Goal: Task Accomplishment & Management: Manage account settings

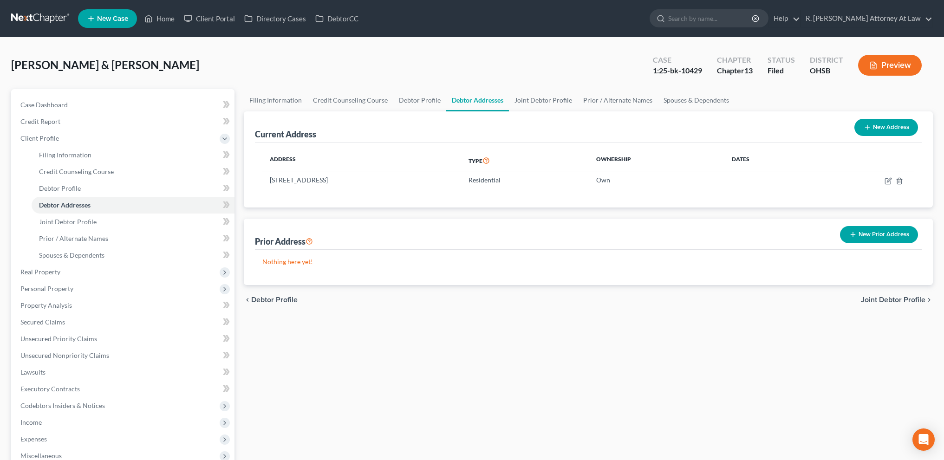
scroll to position [166, 0]
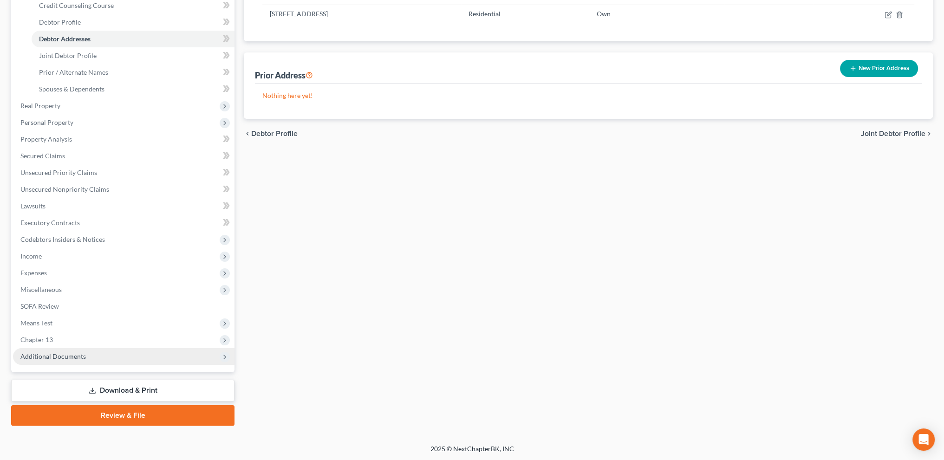
click at [45, 354] on span "Additional Documents" at bounding box center [52, 356] width 65 height 8
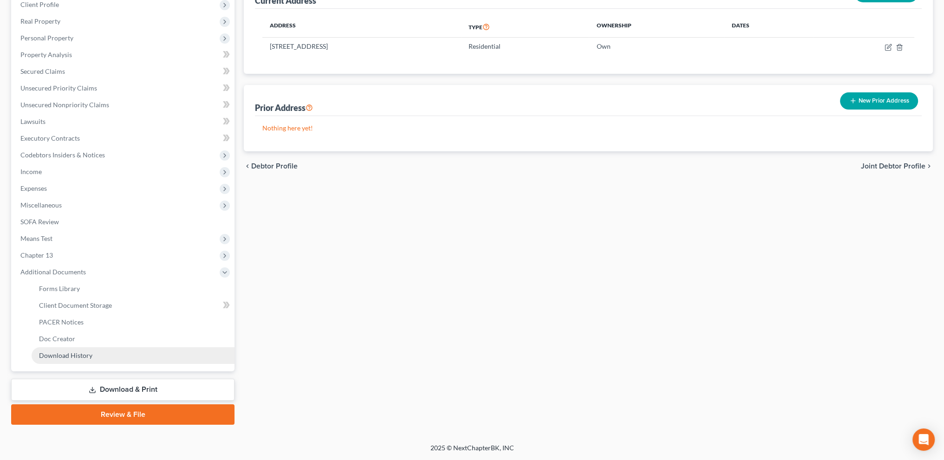
scroll to position [133, 0]
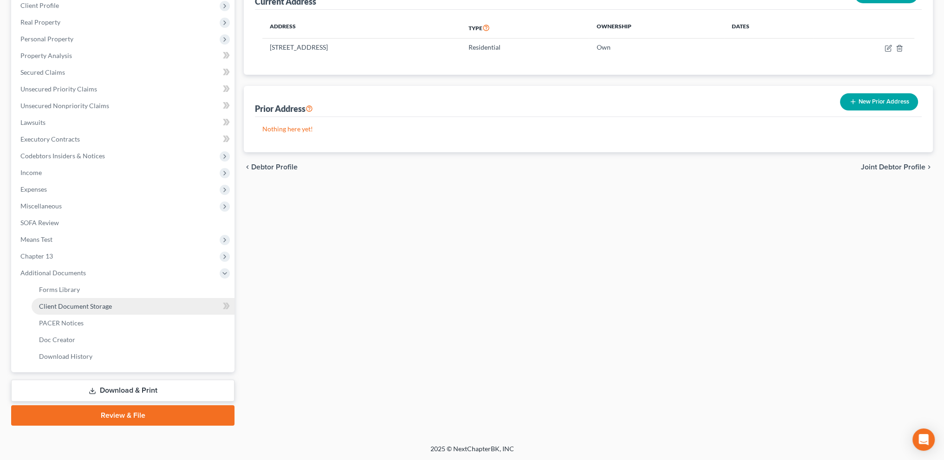
click at [47, 306] on span "Client Document Storage" at bounding box center [75, 306] width 73 height 8
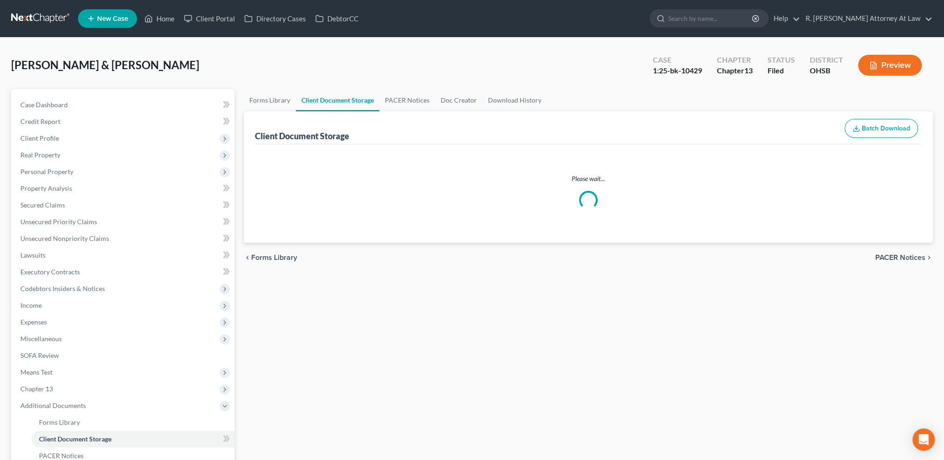
select select "37"
select select "52"
select select "7"
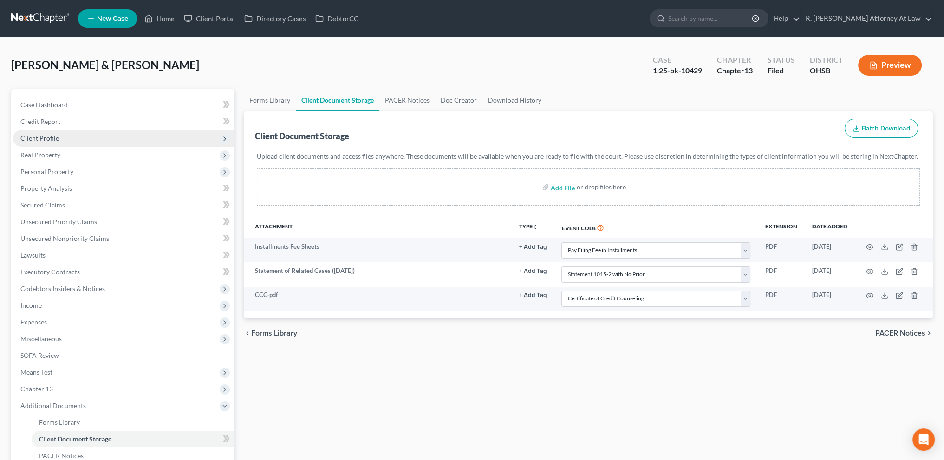
click at [39, 138] on span "Client Profile" at bounding box center [39, 138] width 39 height 8
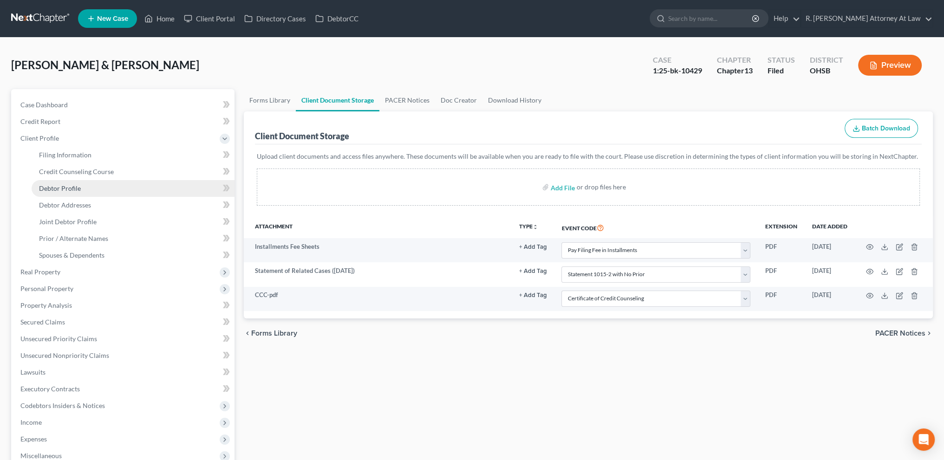
click at [55, 188] on span "Debtor Profile" at bounding box center [60, 188] width 42 height 8
select select "1"
select select "2"
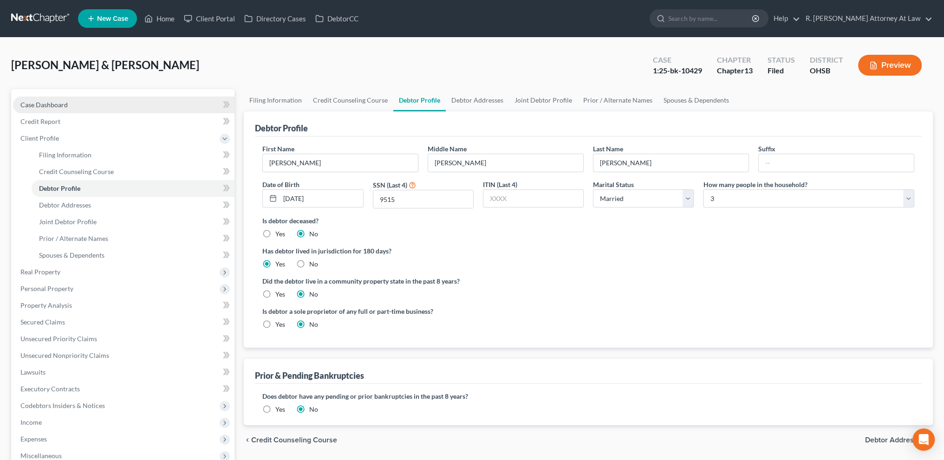
click at [34, 103] on span "Case Dashboard" at bounding box center [43, 105] width 47 height 8
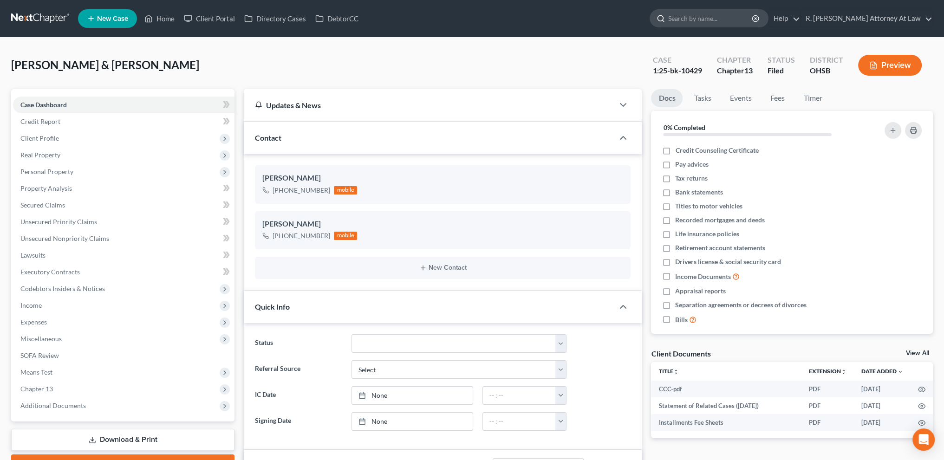
click at [704, 21] on input "search" at bounding box center [710, 18] width 85 height 17
type input "[PERSON_NAME]"
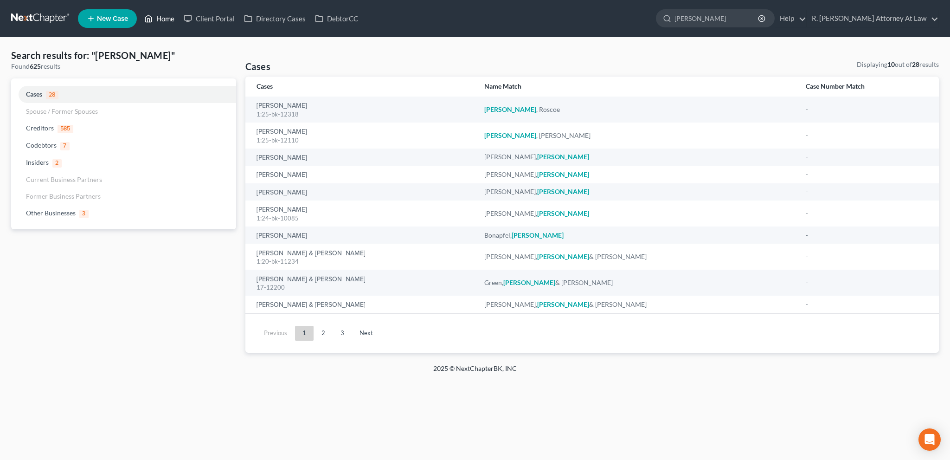
click at [169, 16] on link "Home" at bounding box center [159, 18] width 39 height 17
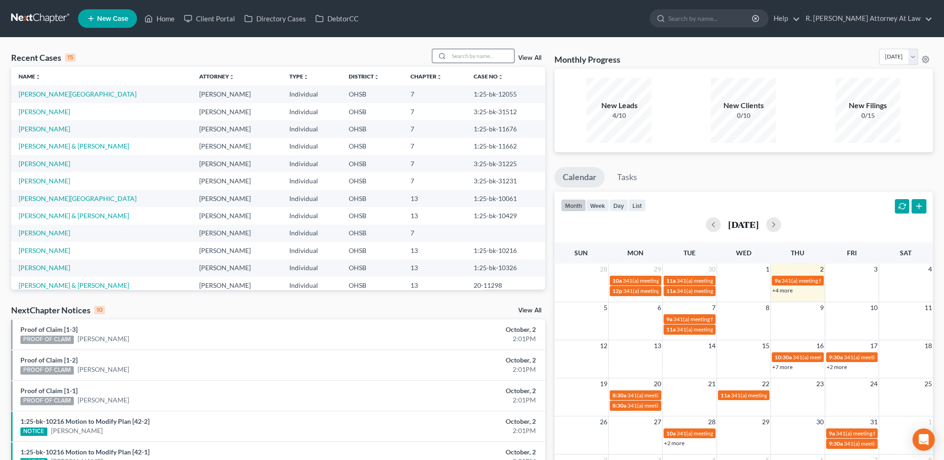
click at [462, 57] on input "search" at bounding box center [481, 55] width 65 height 13
type input "[PERSON_NAME]"
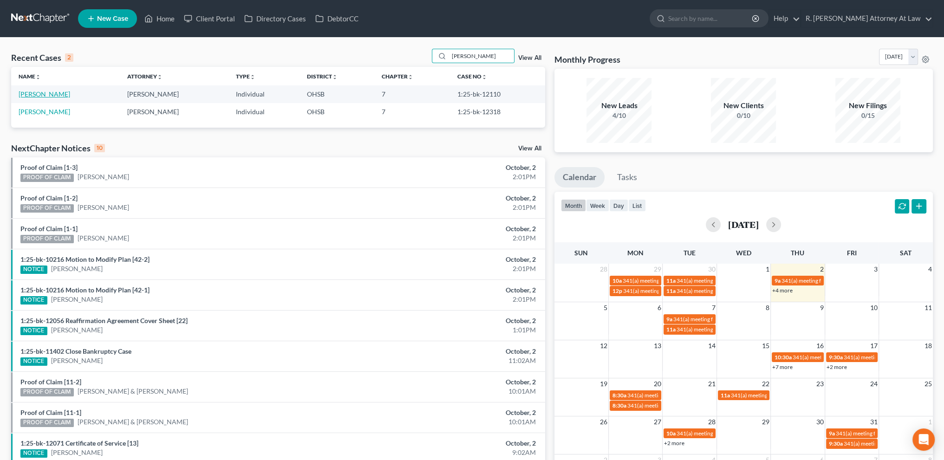
click at [51, 96] on link "[PERSON_NAME]" at bounding box center [45, 94] width 52 height 8
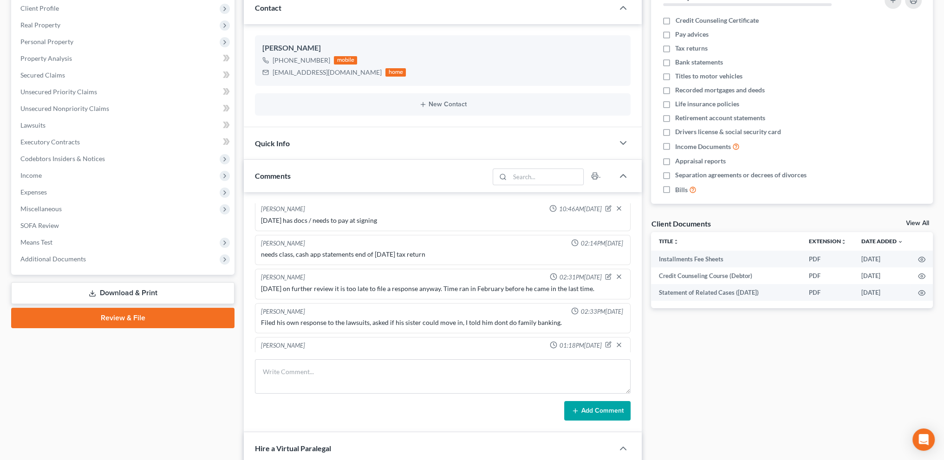
scroll to position [278, 0]
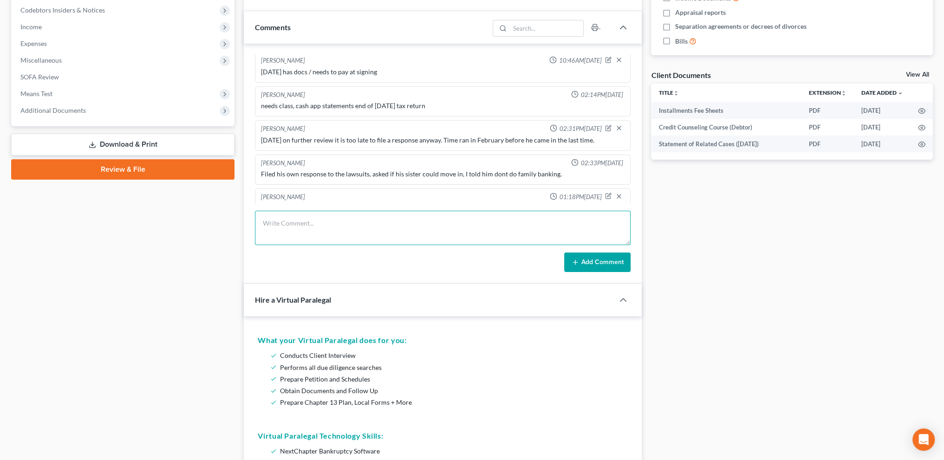
drag, startPoint x: 275, startPoint y: 219, endPoint x: 265, endPoint y: 215, distance: 10.0
click at [276, 221] on textarea at bounding box center [442, 228] width 375 height 34
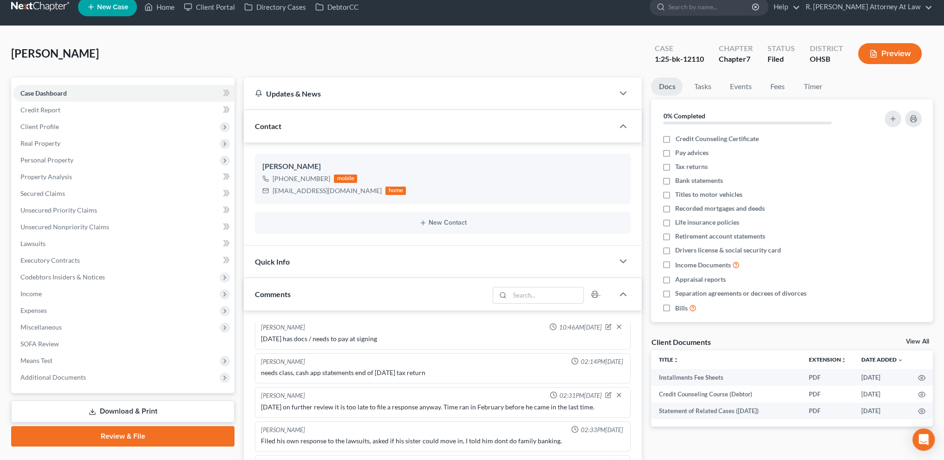
scroll to position [0, 0]
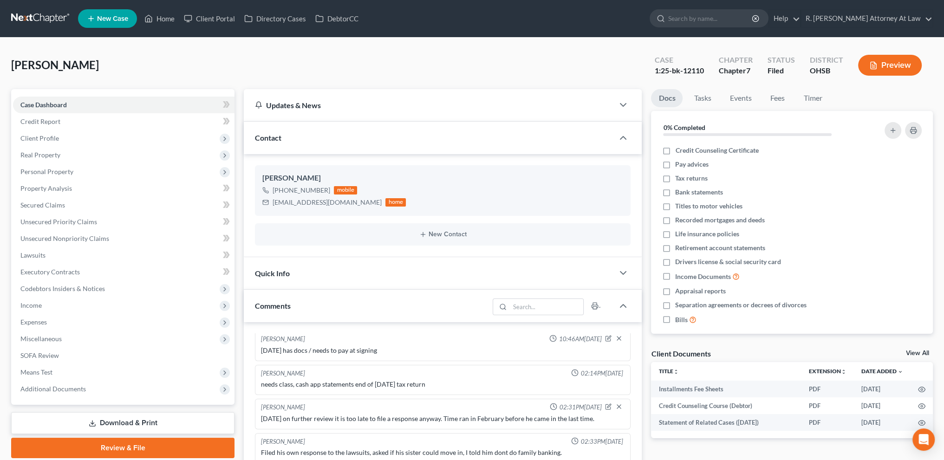
type textarea "[DATE] told him to engage with rocketmortgage. he thinks he needs to wait on th…"
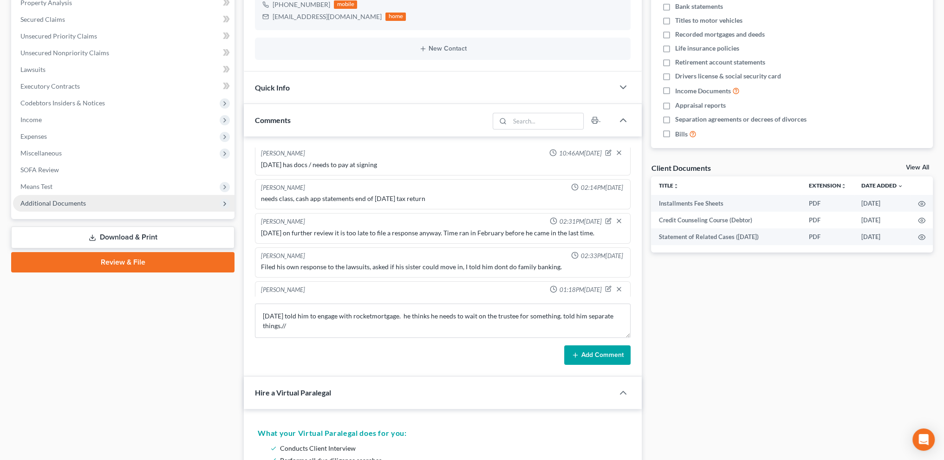
click at [52, 201] on span "Additional Documents" at bounding box center [52, 203] width 65 height 8
drag, startPoint x: 52, startPoint y: 201, endPoint x: 50, endPoint y: 208, distance: 7.3
click at [52, 202] on span "Additional Documents" at bounding box center [52, 203] width 65 height 8
click at [39, 199] on span "Additional Documents" at bounding box center [52, 203] width 65 height 8
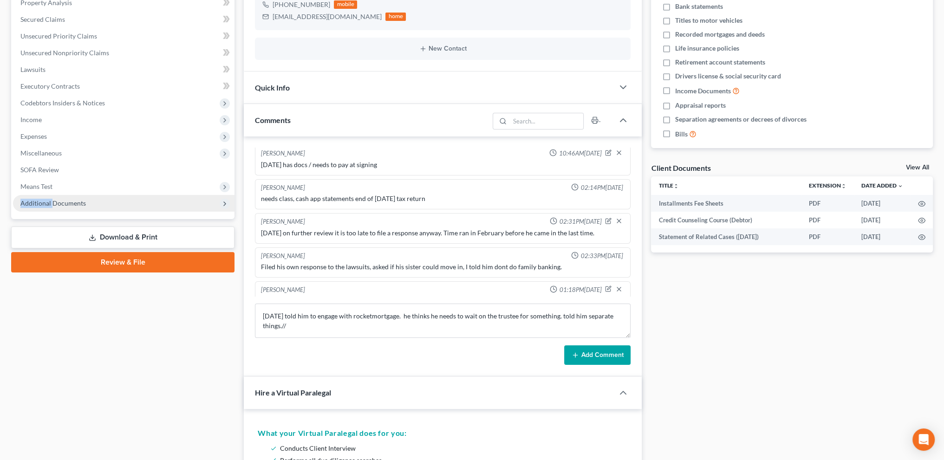
click at [58, 198] on span "Additional Documents" at bounding box center [123, 203] width 221 height 17
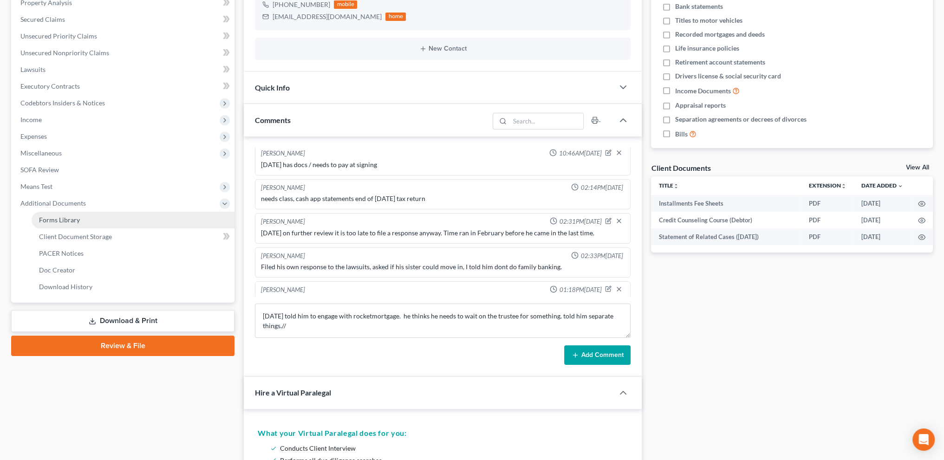
click at [58, 220] on span "Forms Library" at bounding box center [59, 220] width 41 height 8
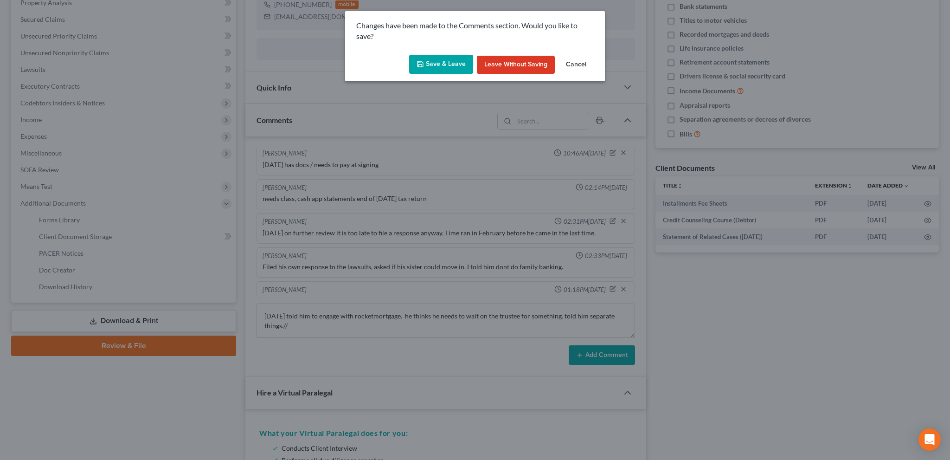
click at [419, 65] on icon "button" at bounding box center [421, 64] width 6 height 6
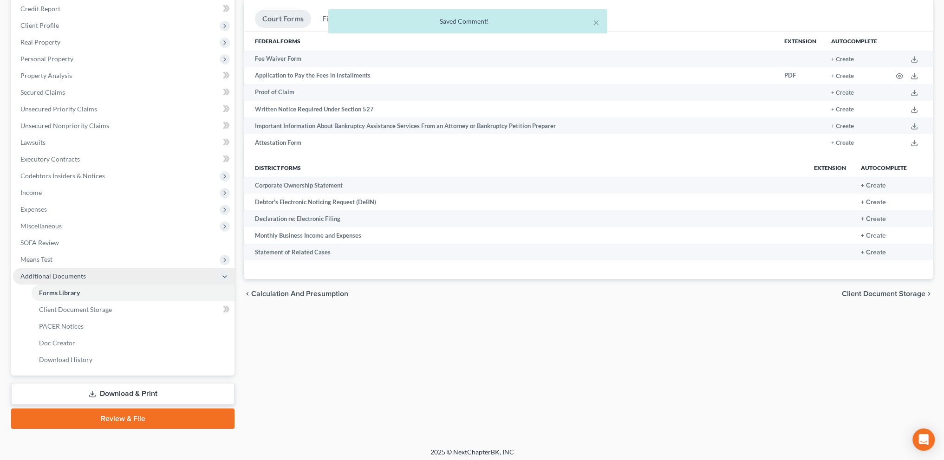
scroll to position [116, 0]
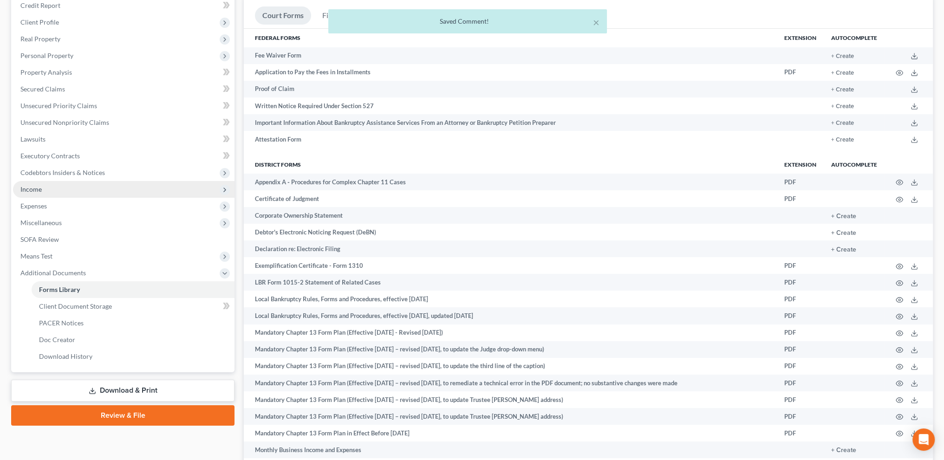
click at [33, 187] on span "Income" at bounding box center [30, 189] width 21 height 8
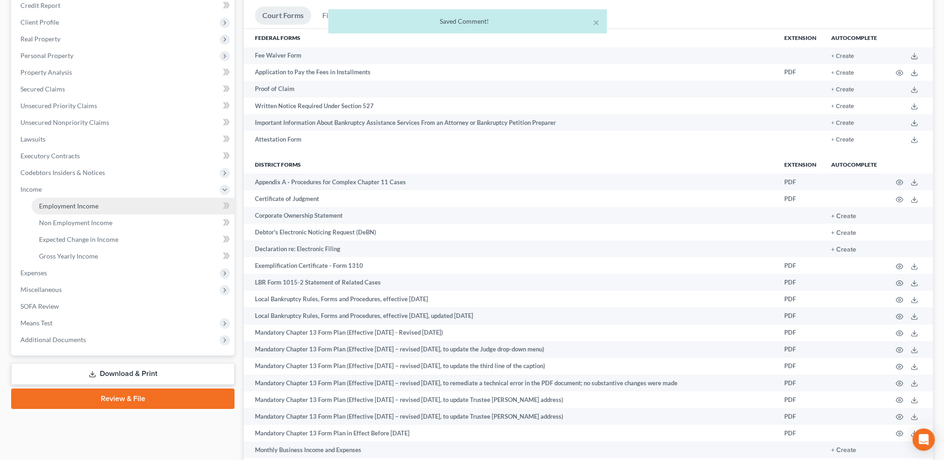
click at [55, 204] on span "Employment Income" at bounding box center [68, 206] width 59 height 8
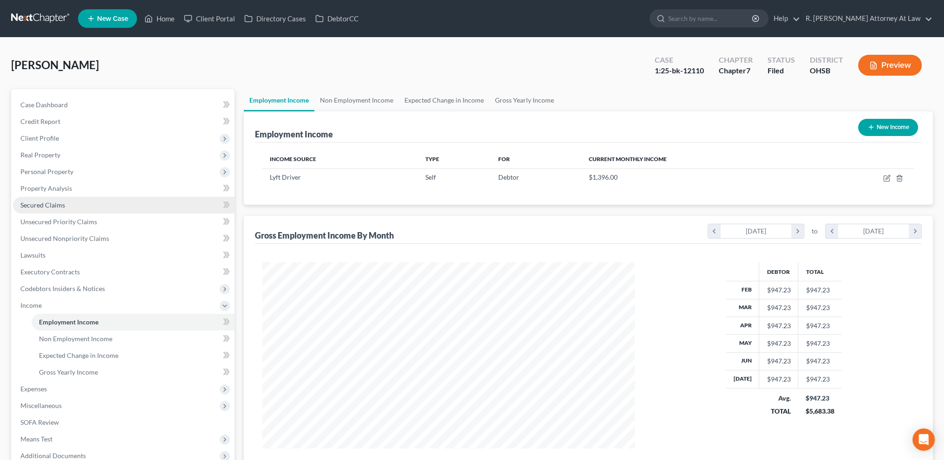
scroll to position [186, 390]
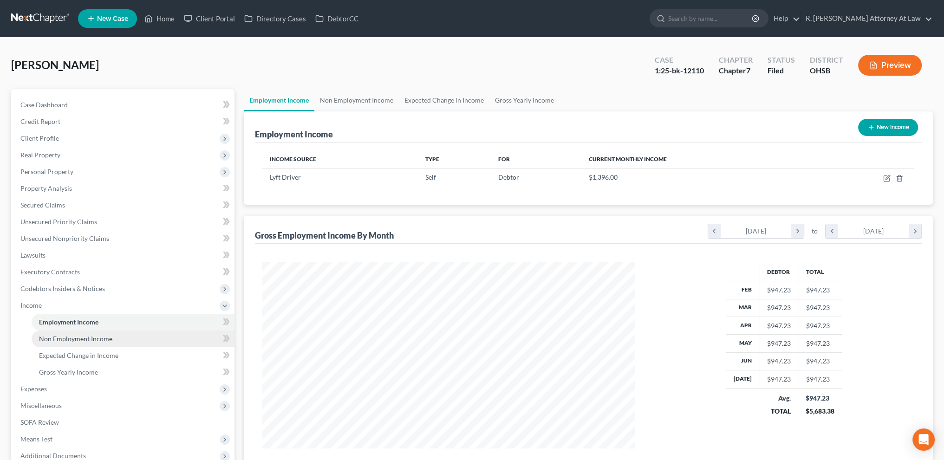
click at [95, 339] on span "Non Employment Income" at bounding box center [75, 339] width 73 height 8
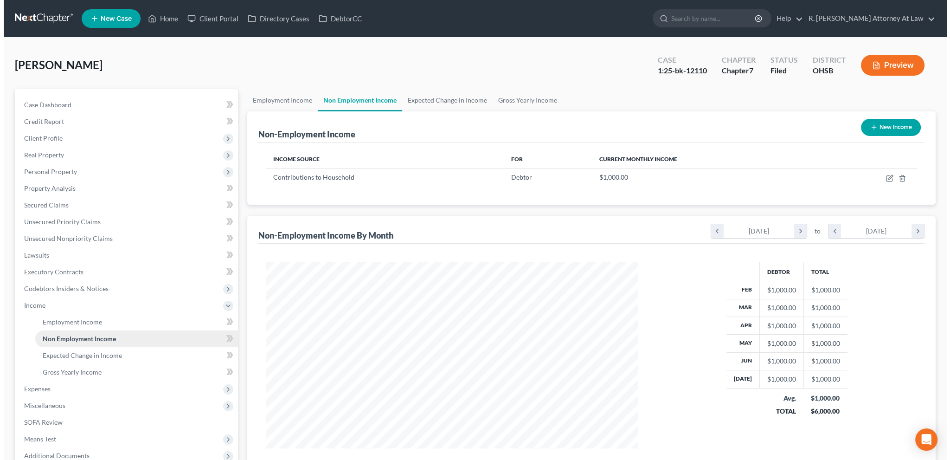
scroll to position [186, 390]
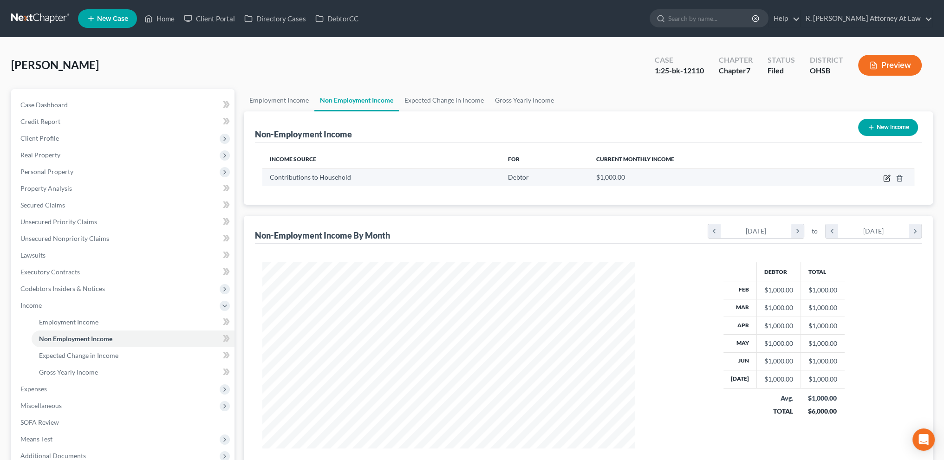
click at [885, 176] on icon "button" at bounding box center [886, 177] width 7 height 7
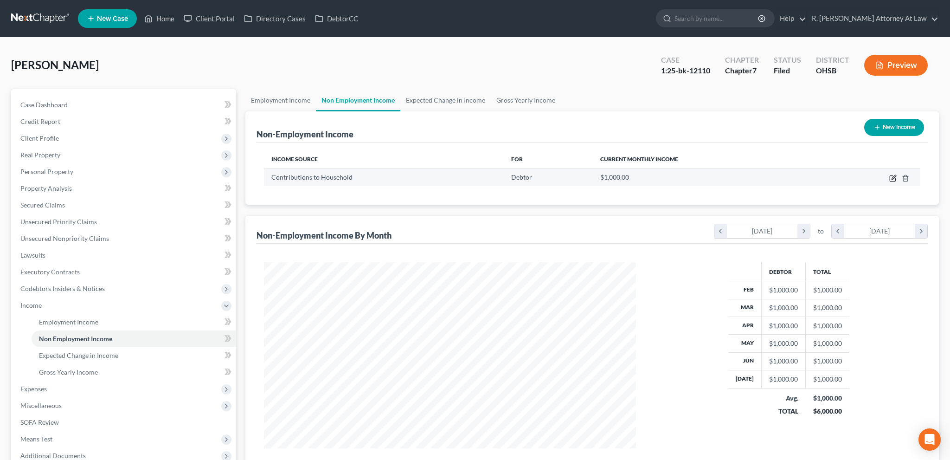
select select "8"
select select "0"
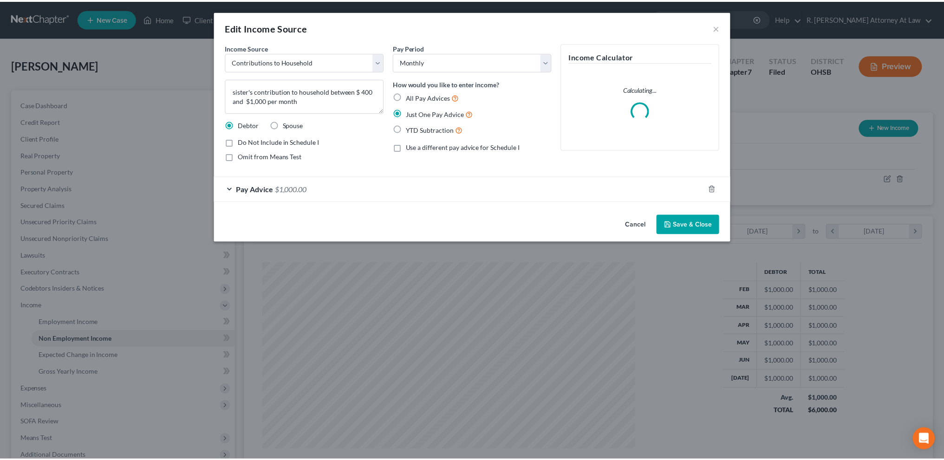
scroll to position [187, 394]
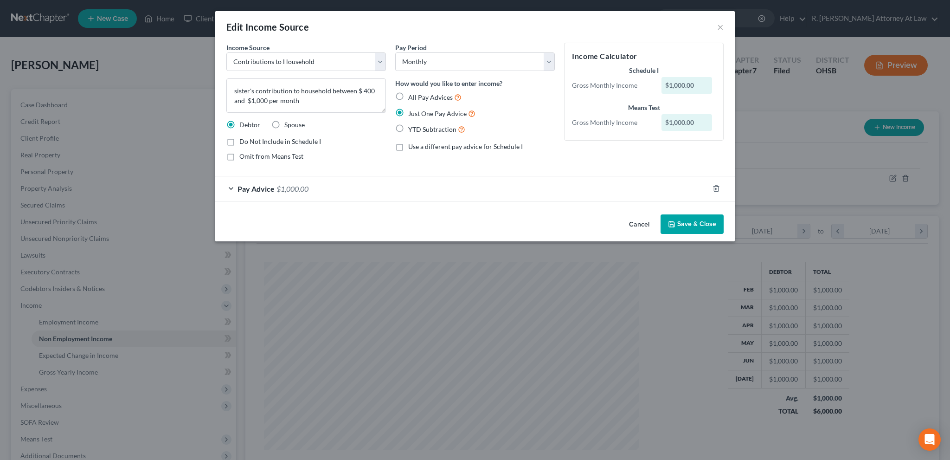
click at [685, 220] on button "Save & Close" at bounding box center [692, 223] width 63 height 19
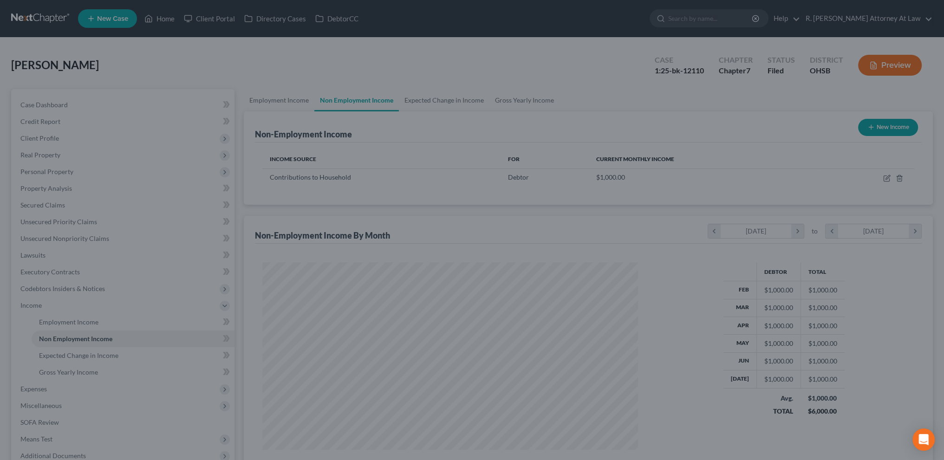
scroll to position [463907, 463702]
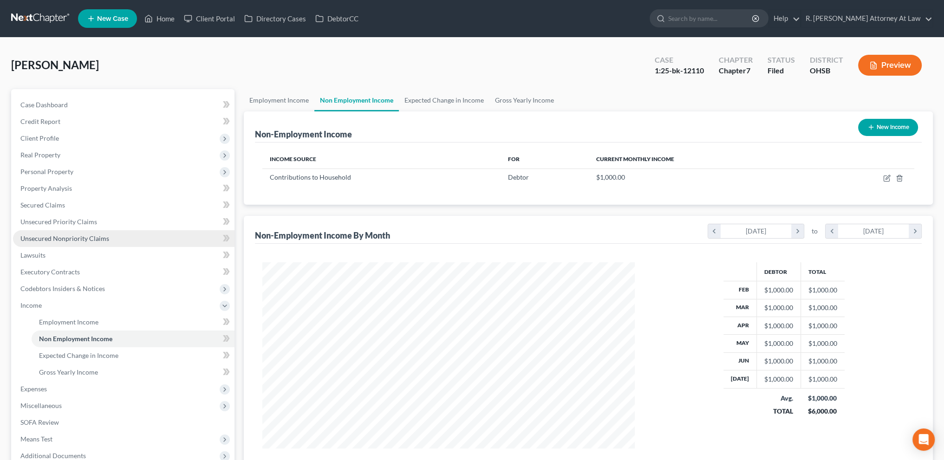
click at [66, 232] on link "Unsecured Nonpriority Claims" at bounding box center [123, 238] width 221 height 17
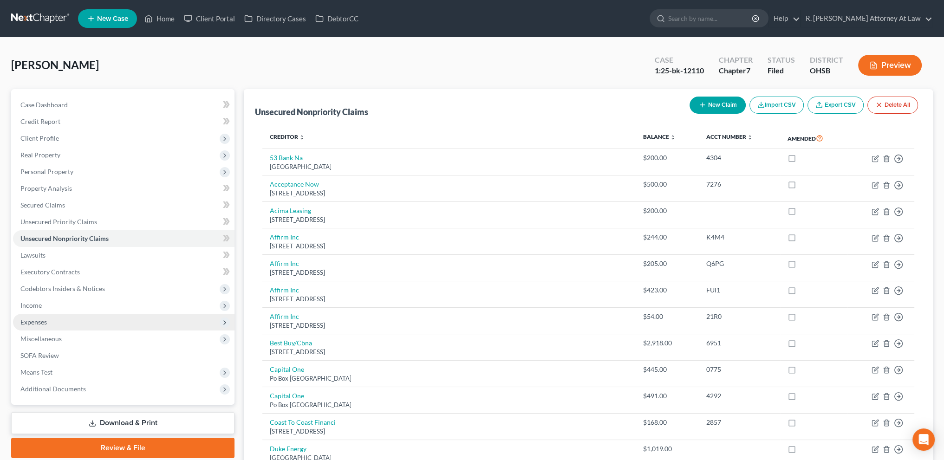
click at [32, 320] on span "Expenses" at bounding box center [33, 322] width 26 height 8
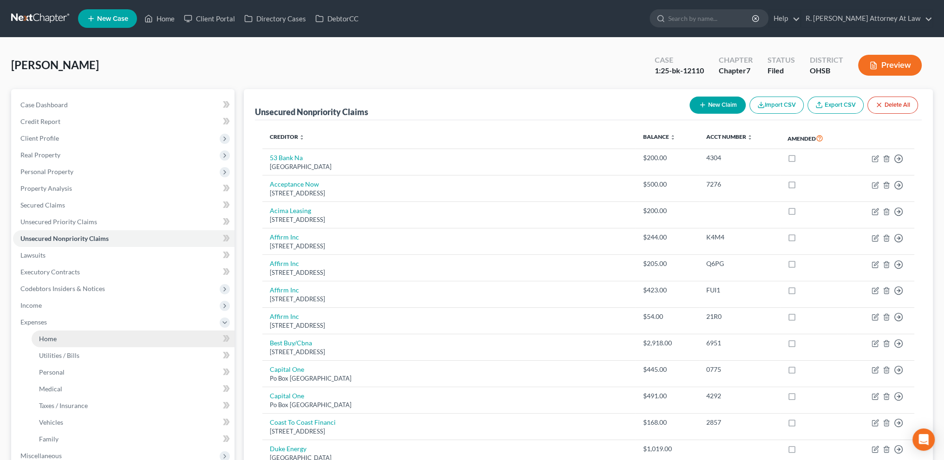
click at [47, 342] on span "Home" at bounding box center [48, 339] width 18 height 8
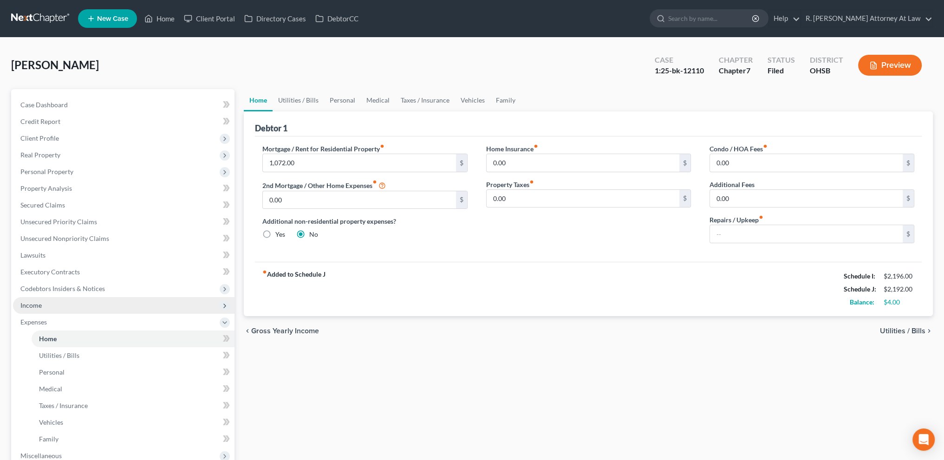
click at [32, 305] on span "Income" at bounding box center [30, 305] width 21 height 8
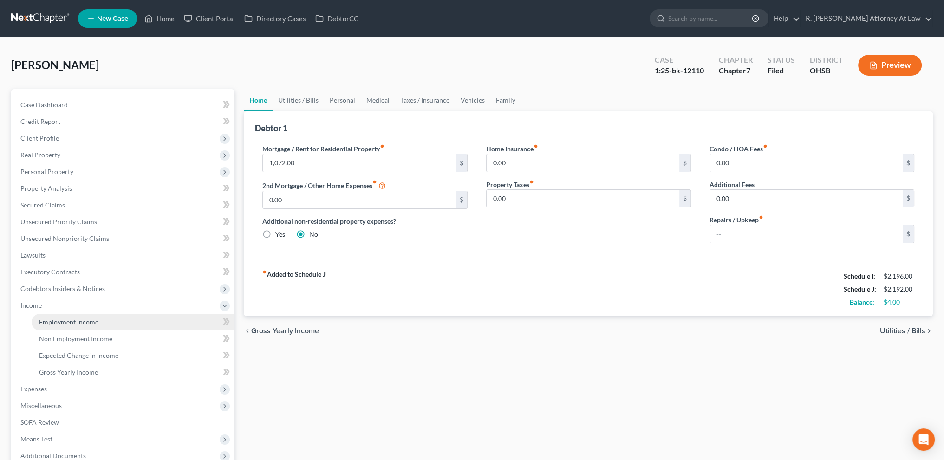
click at [53, 320] on span "Employment Income" at bounding box center [68, 322] width 59 height 8
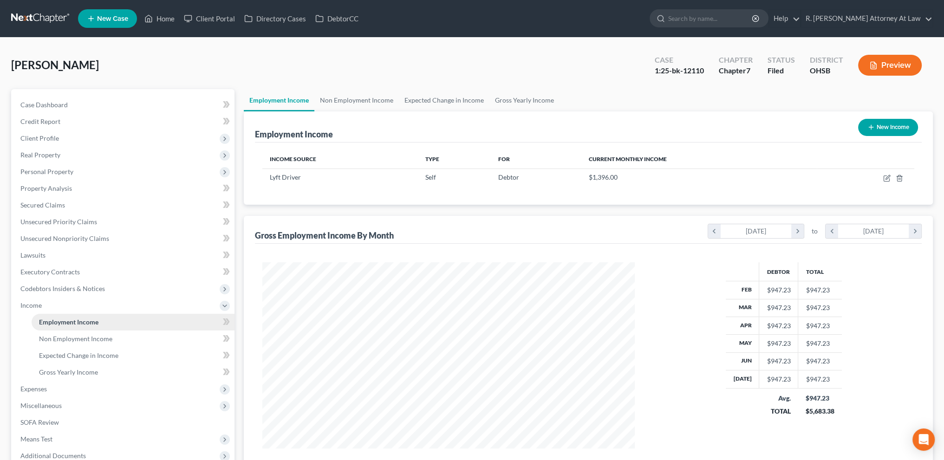
scroll to position [186, 390]
click at [61, 341] on span "Non Employment Income" at bounding box center [75, 339] width 73 height 8
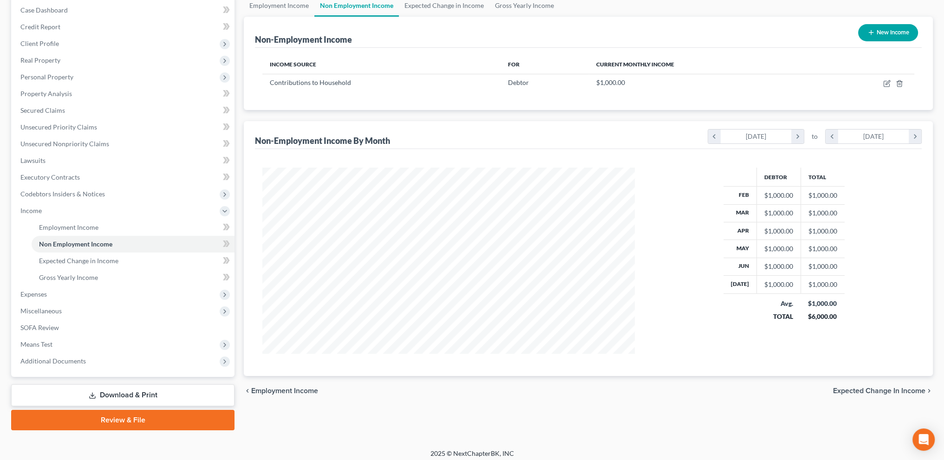
scroll to position [99, 0]
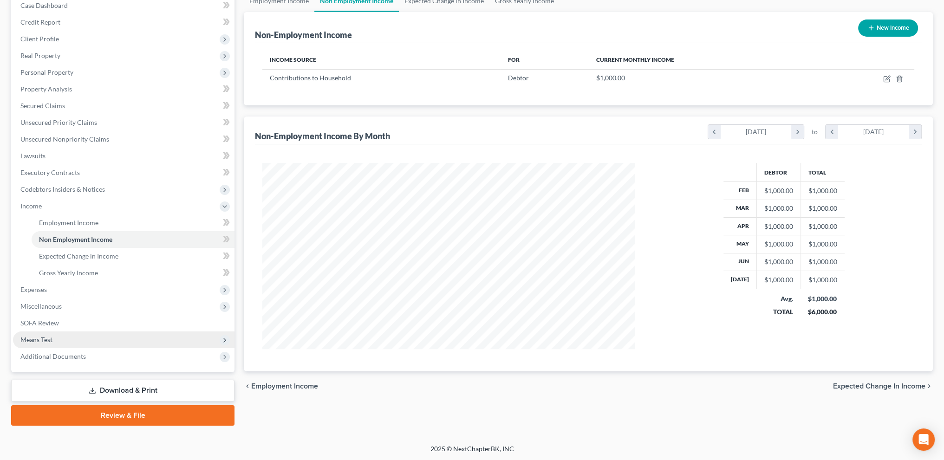
click at [32, 339] on span "Means Test" at bounding box center [36, 340] width 32 height 8
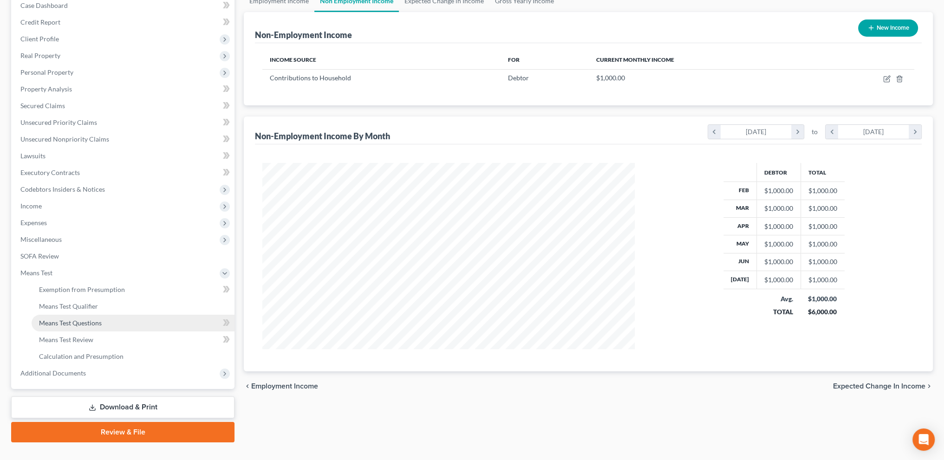
click at [54, 326] on link "Means Test Questions" at bounding box center [133, 323] width 203 height 17
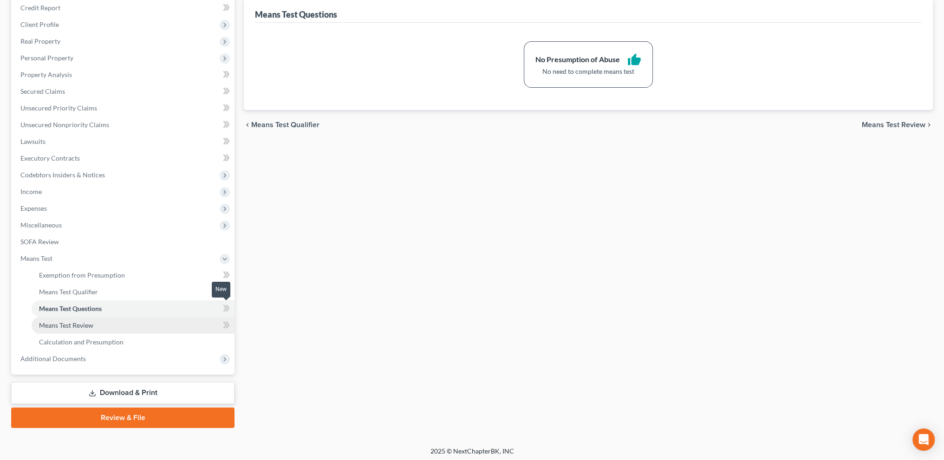
scroll to position [116, 0]
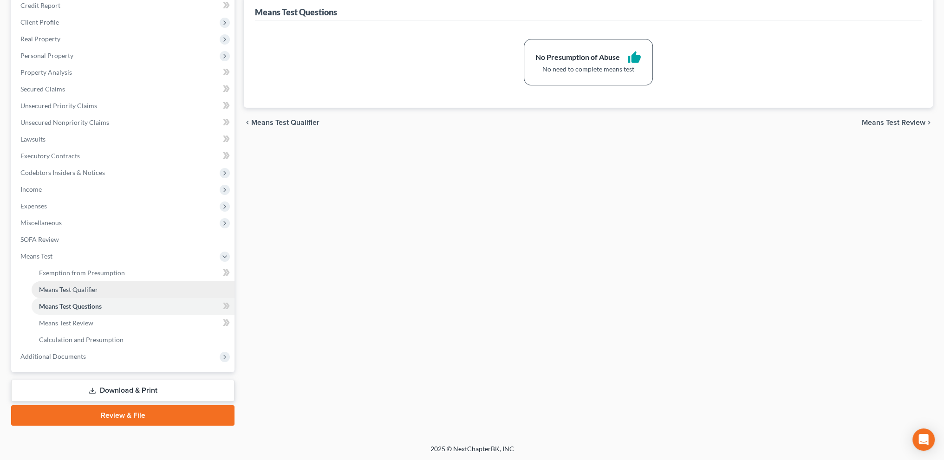
click at [70, 291] on span "Means Test Qualifier" at bounding box center [68, 289] width 59 height 8
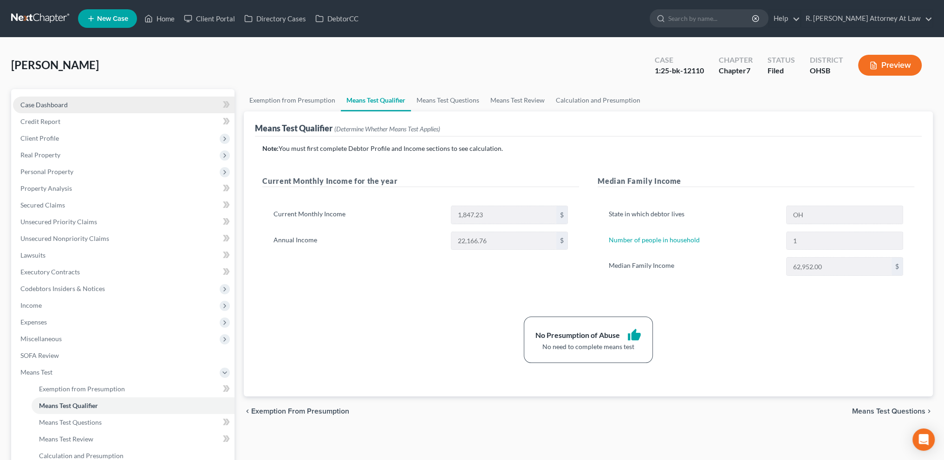
click at [51, 103] on span "Case Dashboard" at bounding box center [43, 105] width 47 height 8
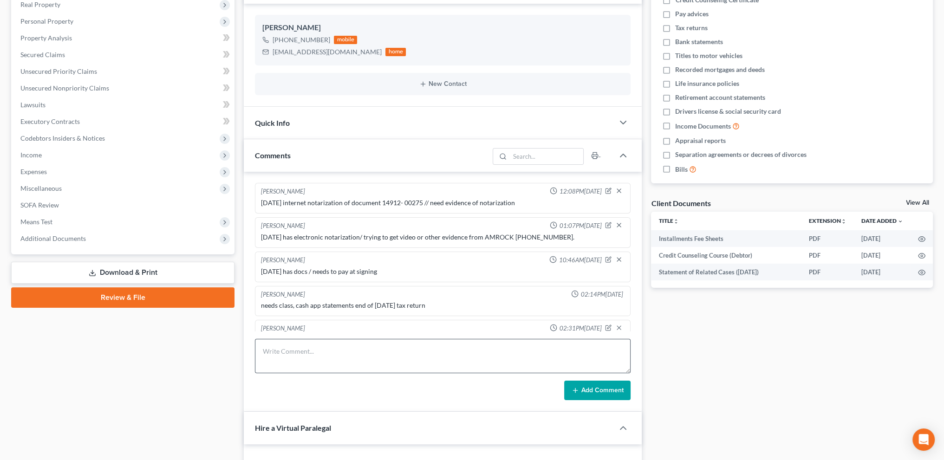
scroll to position [405, 0]
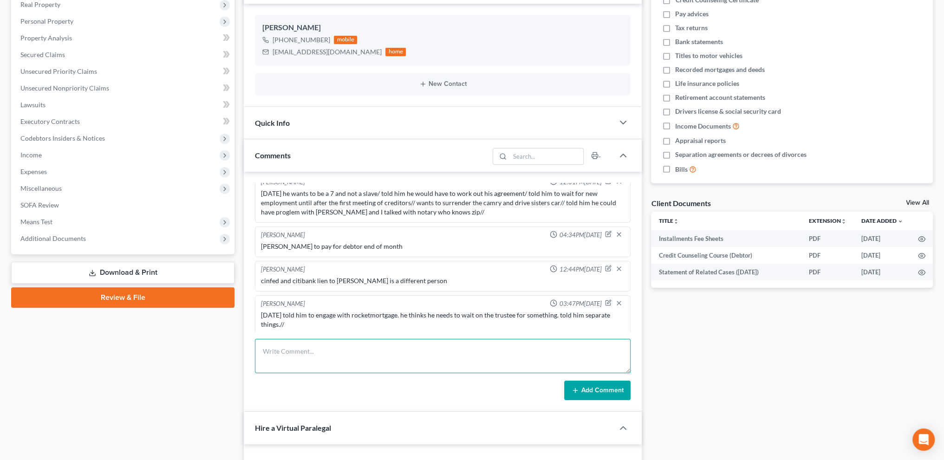
click at [290, 354] on textarea at bounding box center [442, 356] width 375 height 34
type textarea "[DATE] we sent permission letter."
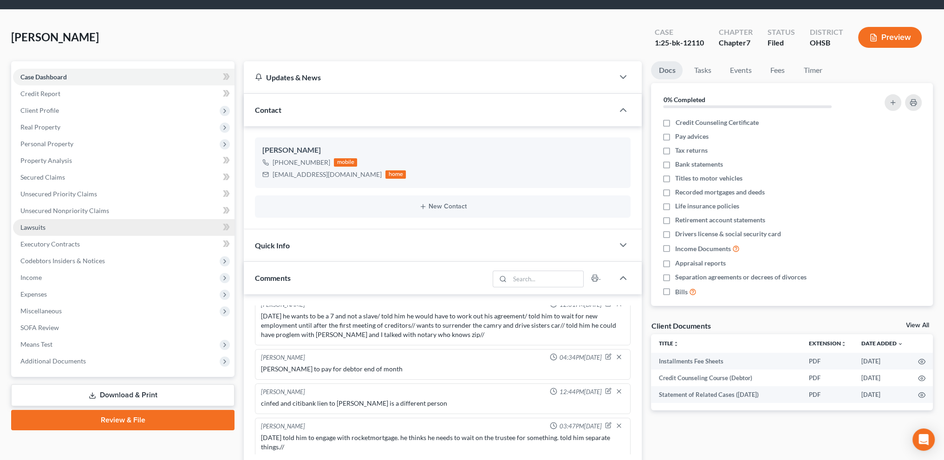
scroll to position [0, 0]
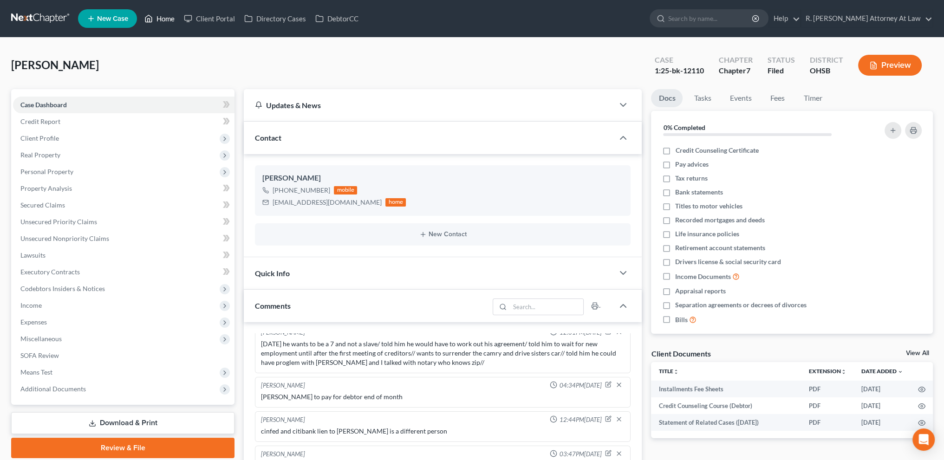
click at [164, 18] on link "Home" at bounding box center [159, 18] width 39 height 17
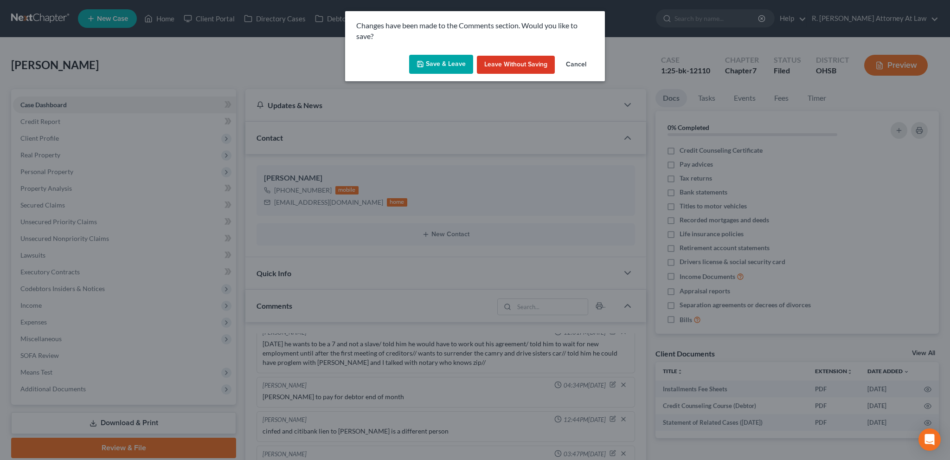
click at [434, 61] on button "Save & Leave" at bounding box center [441, 64] width 64 height 19
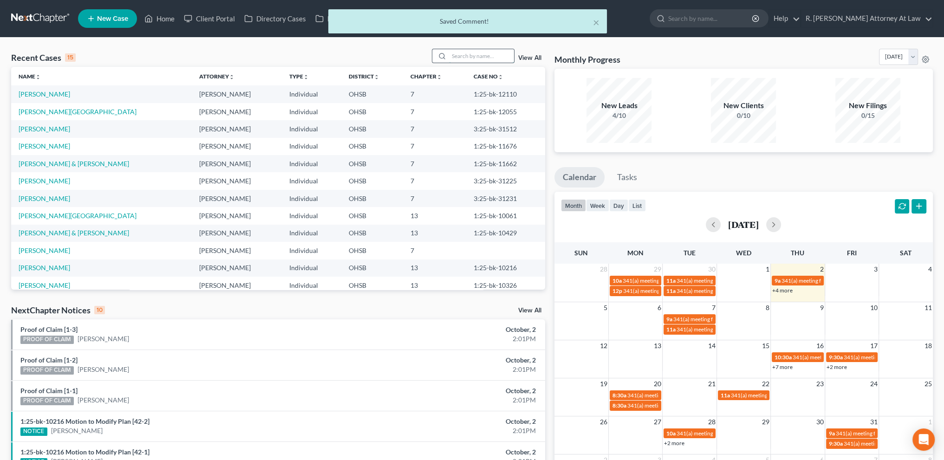
click at [464, 57] on input "search" at bounding box center [481, 55] width 65 height 13
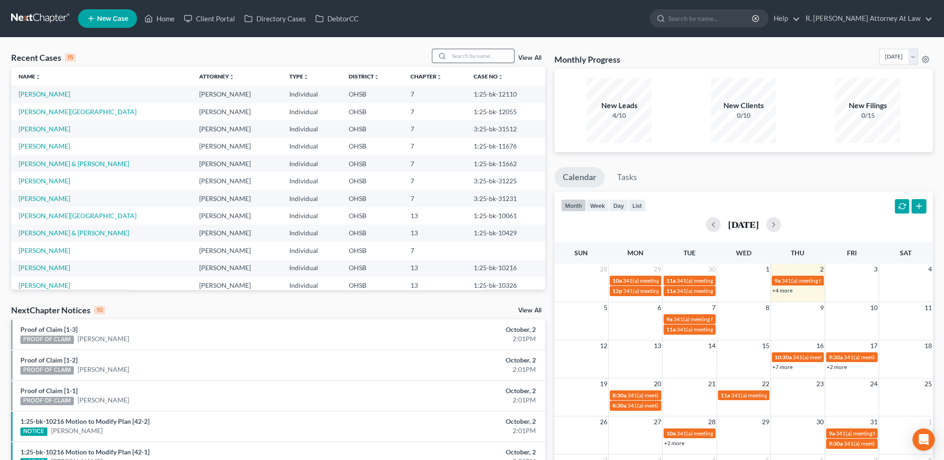
click at [466, 56] on input "search" at bounding box center [481, 55] width 65 height 13
type input "[PERSON_NAME]"
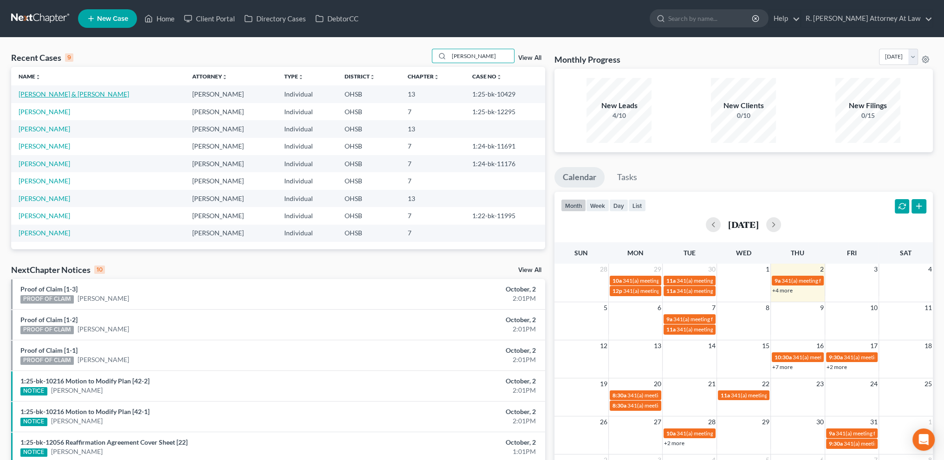
click at [51, 93] on link "[PERSON_NAME] & [PERSON_NAME]" at bounding box center [74, 94] width 110 height 8
select select "6"
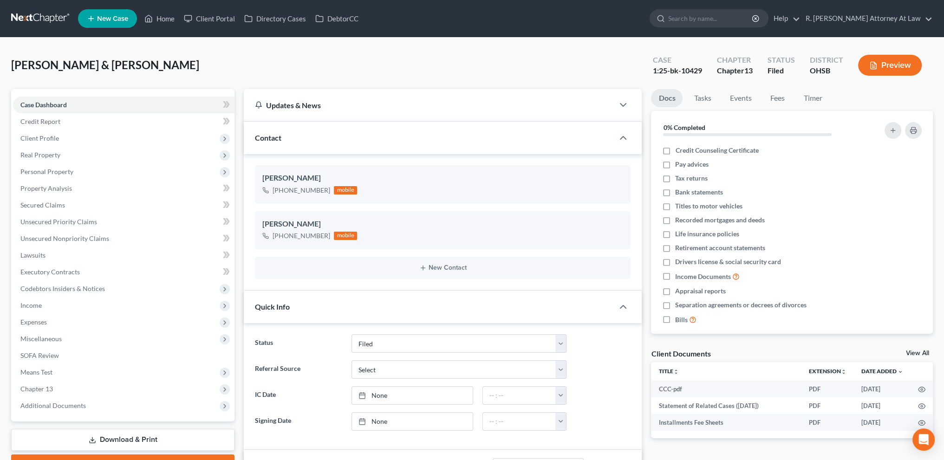
click at [261, 57] on div "[PERSON_NAME] & [PERSON_NAME] Upgraded Case 1:25-bk-10429 Chapter Chapter 13 St…" at bounding box center [471, 69] width 921 height 40
click at [49, 170] on span "Personal Property" at bounding box center [46, 172] width 53 height 8
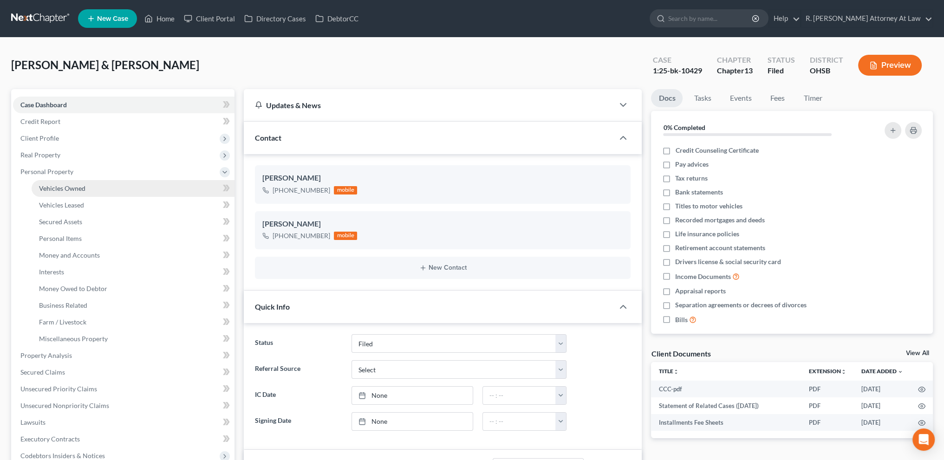
click at [53, 187] on span "Vehicles Owned" at bounding box center [62, 188] width 46 height 8
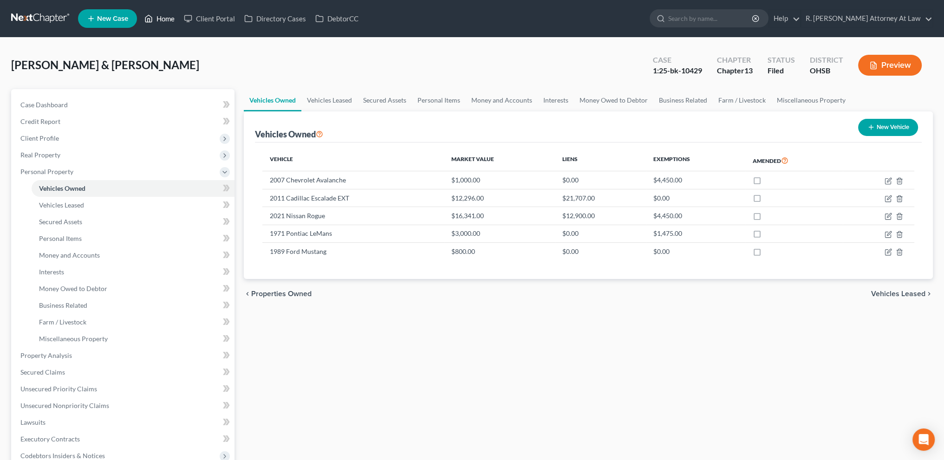
click at [168, 15] on link "Home" at bounding box center [159, 18] width 39 height 17
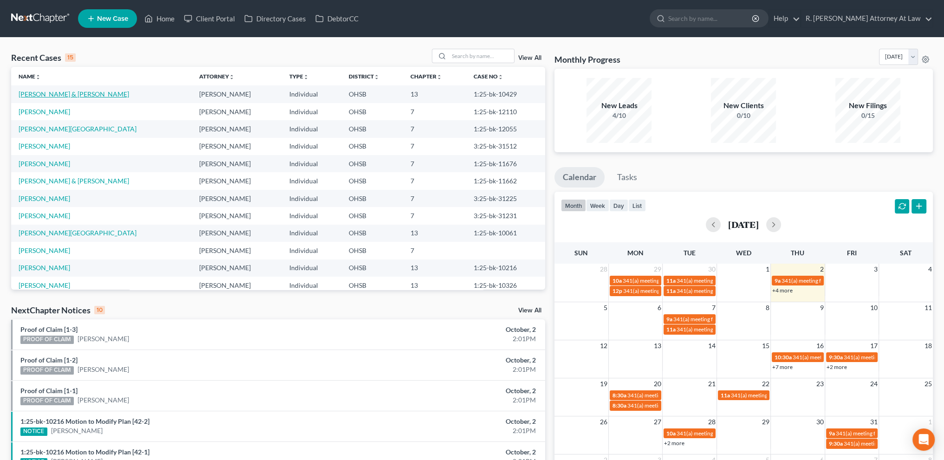
click at [48, 93] on link "[PERSON_NAME] & [PERSON_NAME]" at bounding box center [74, 94] width 110 height 8
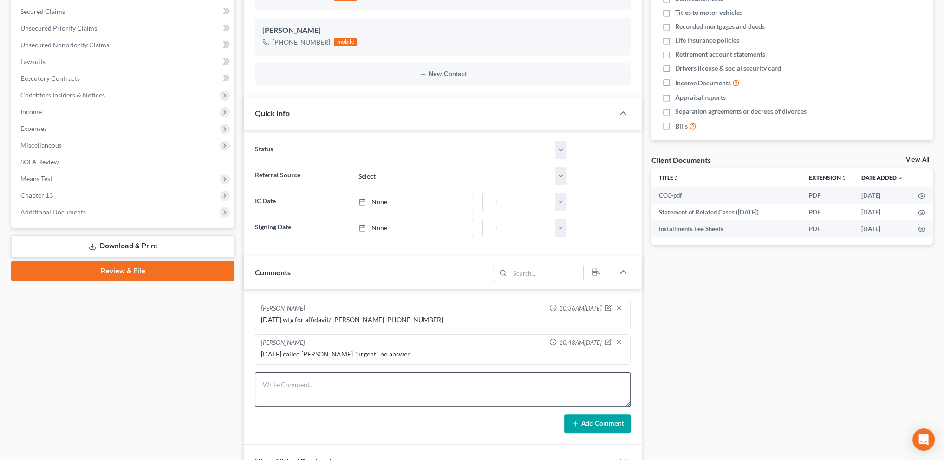
scroll to position [336, 0]
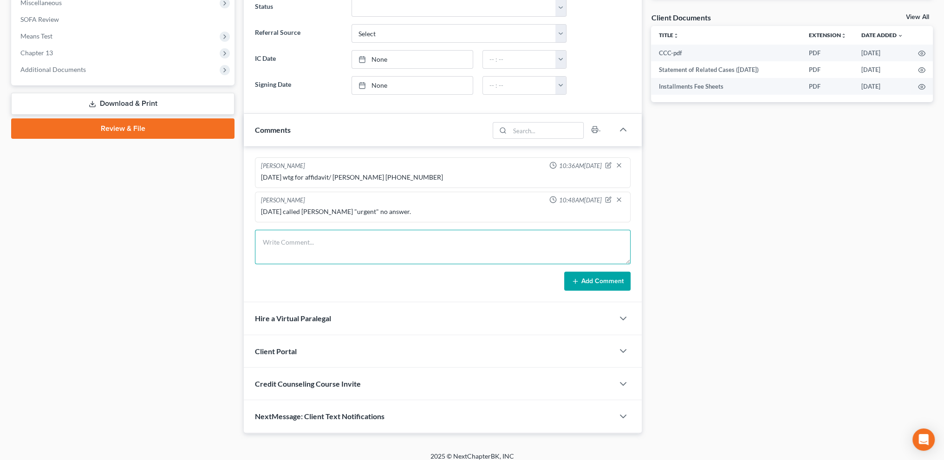
click at [284, 238] on textarea at bounding box center [442, 247] width 375 height 34
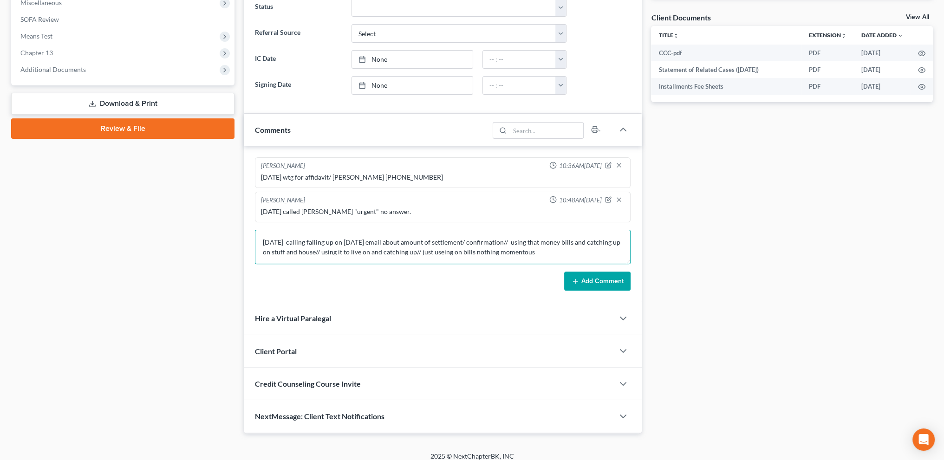
type textarea "[DATE] calling falling up on [DATE] email about amount of settlement/ confirmat…"
drag, startPoint x: 581, startPoint y: 278, endPoint x: 585, endPoint y: 273, distance: 6.6
click at [581, 278] on button "Add Comment" at bounding box center [597, 280] width 66 height 19
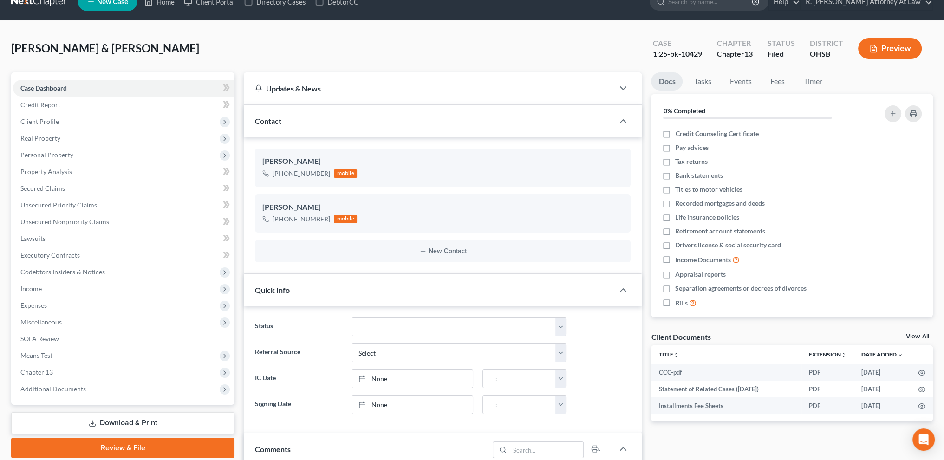
scroll to position [0, 0]
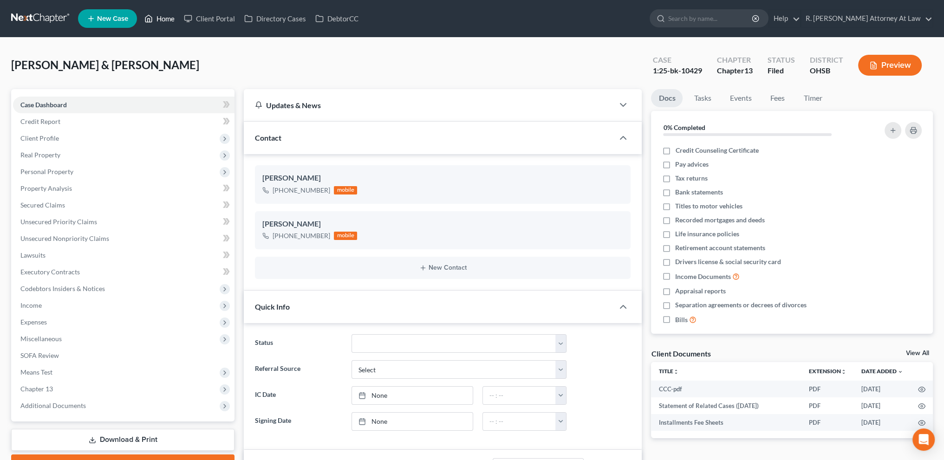
click at [163, 17] on link "Home" at bounding box center [159, 18] width 39 height 17
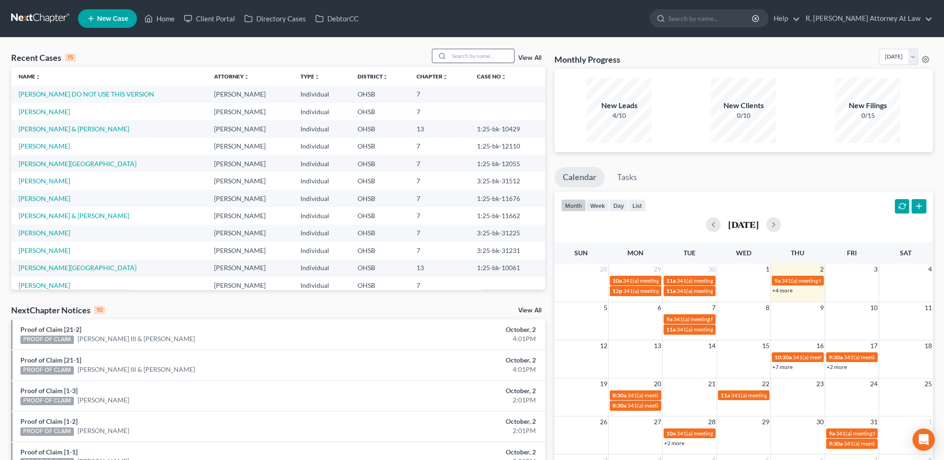
click at [453, 55] on input "search" at bounding box center [481, 55] width 65 height 13
type input "[PERSON_NAME]"
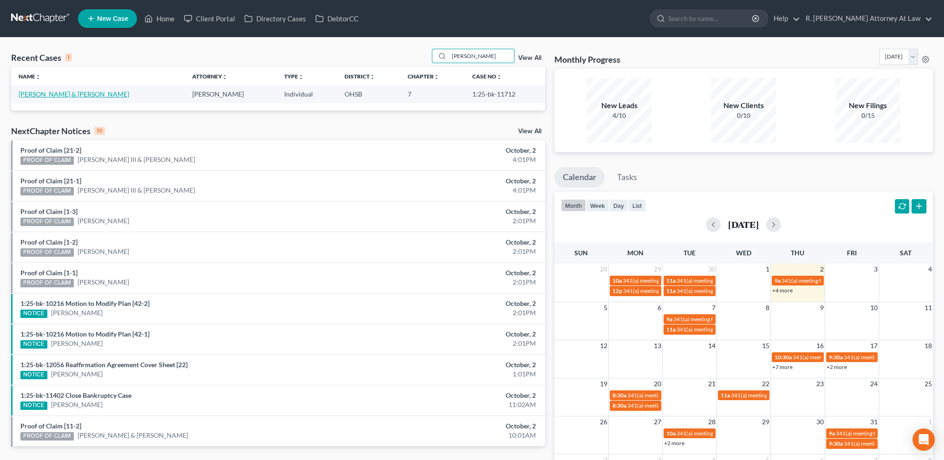
click at [32, 93] on link "[PERSON_NAME] & [PERSON_NAME]" at bounding box center [74, 94] width 110 height 8
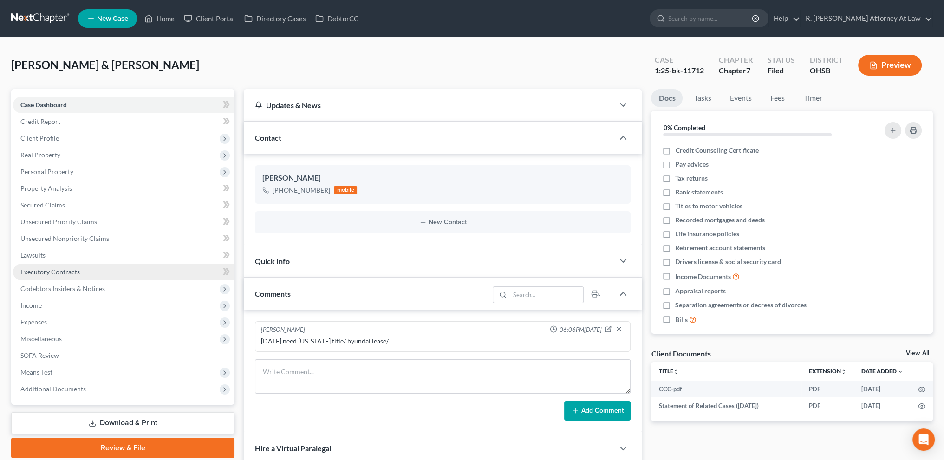
scroll to position [136, 0]
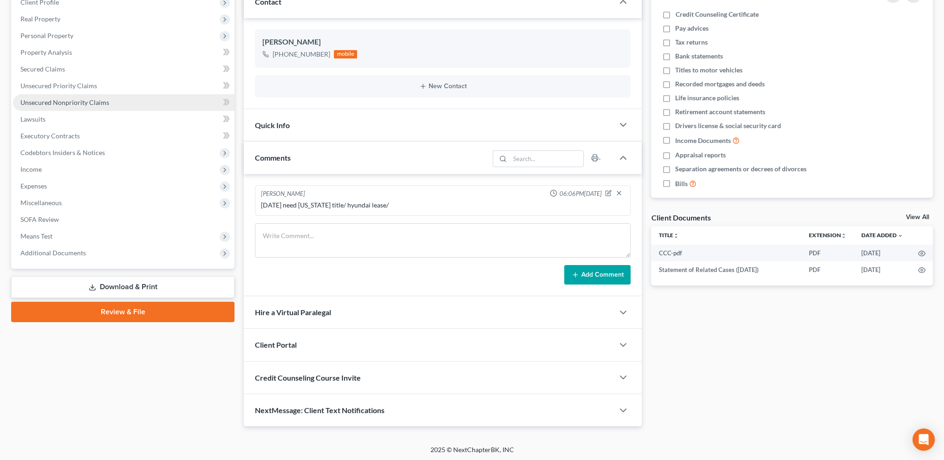
click at [35, 105] on span "Unsecured Nonpriority Claims" at bounding box center [64, 102] width 89 height 8
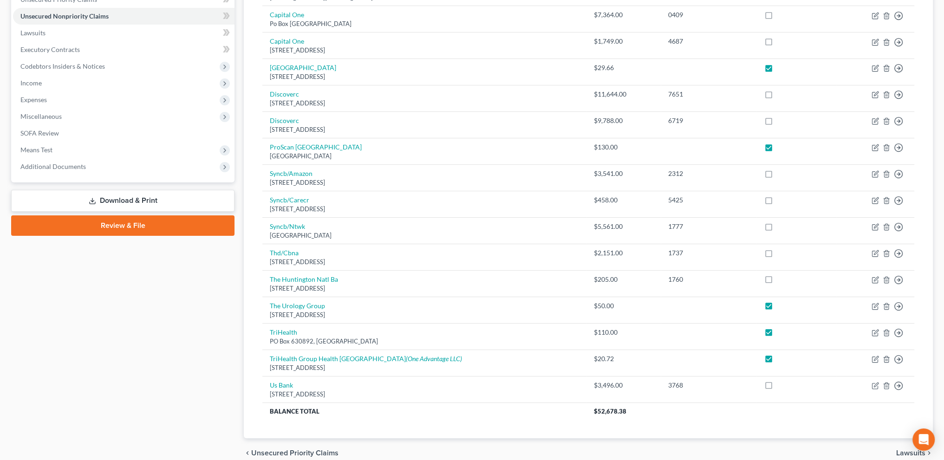
scroll to position [263, 0]
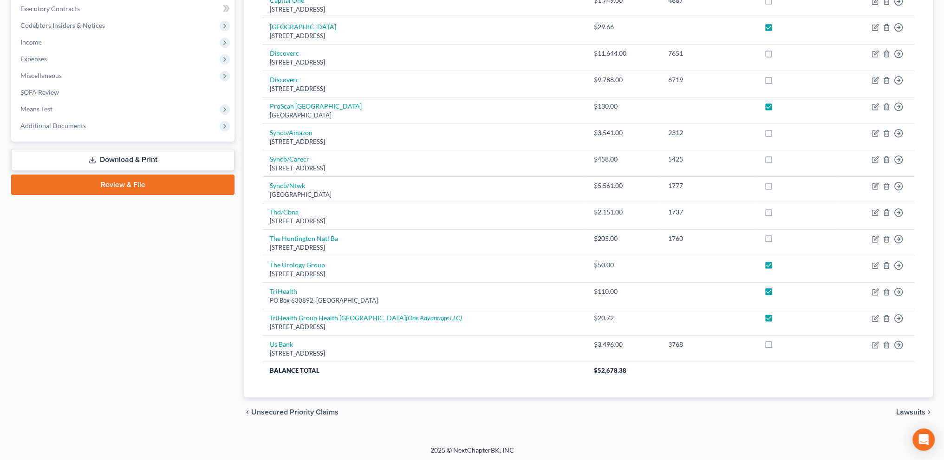
click at [107, 155] on link "Download & Print" at bounding box center [122, 160] width 223 height 22
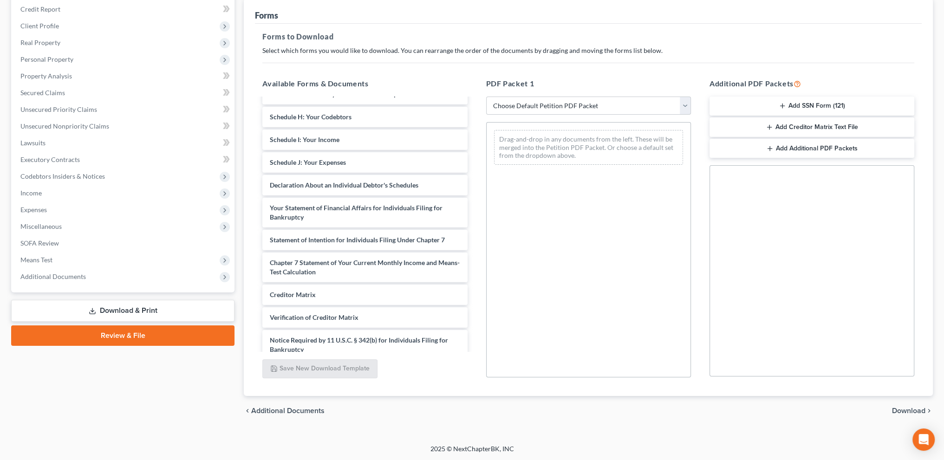
scroll to position [229, 0]
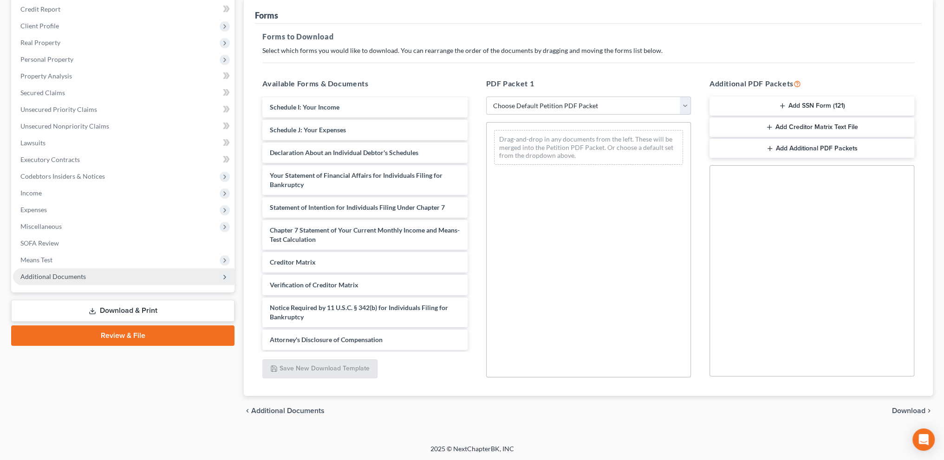
click at [68, 276] on span "Additional Documents" at bounding box center [52, 276] width 65 height 8
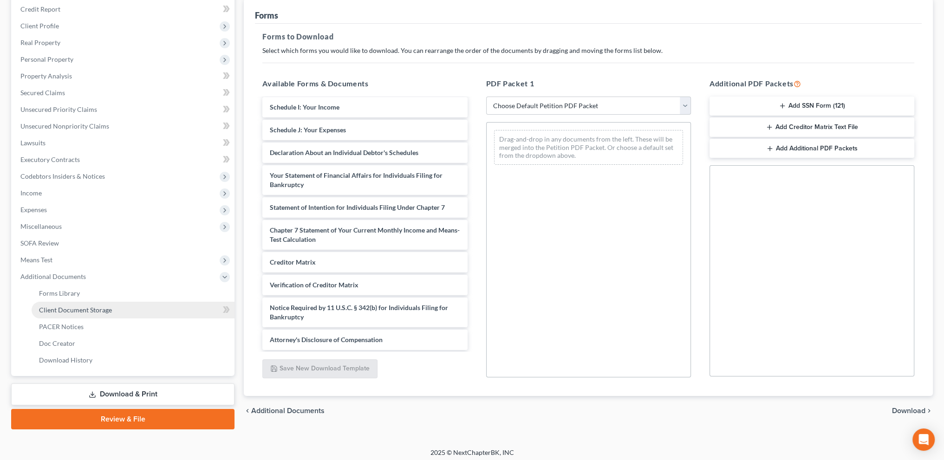
click at [82, 309] on span "Client Document Storage" at bounding box center [75, 310] width 73 height 8
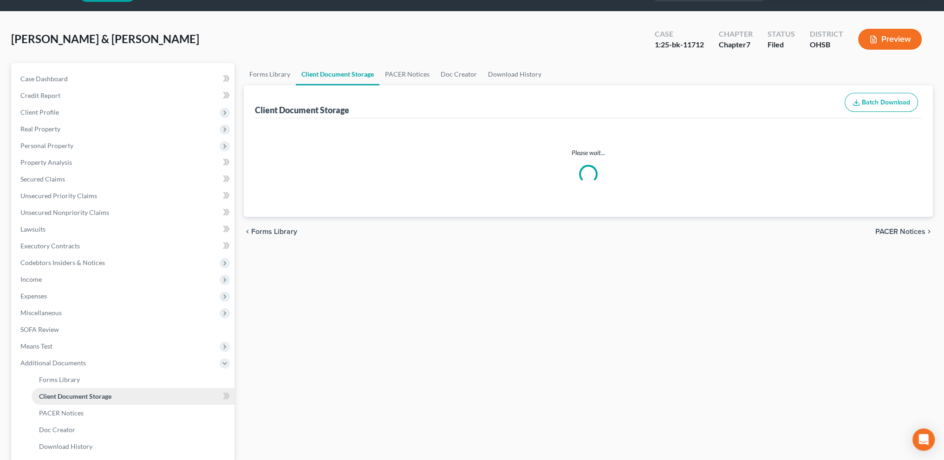
select select "52"
select select "7"
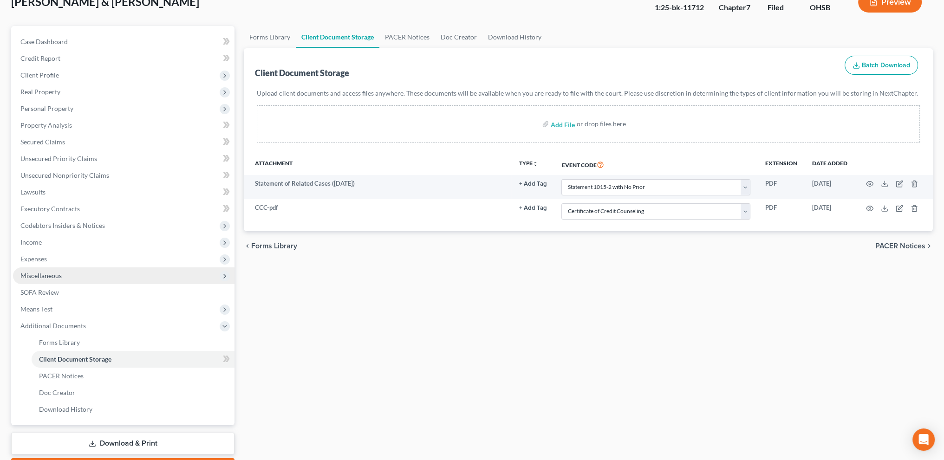
scroll to position [116, 0]
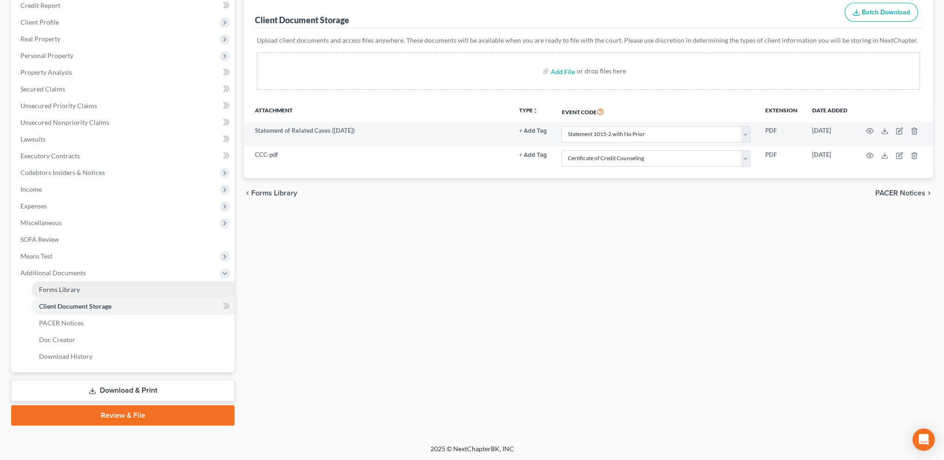
click at [45, 291] on span "Forms Library" at bounding box center [59, 289] width 41 height 8
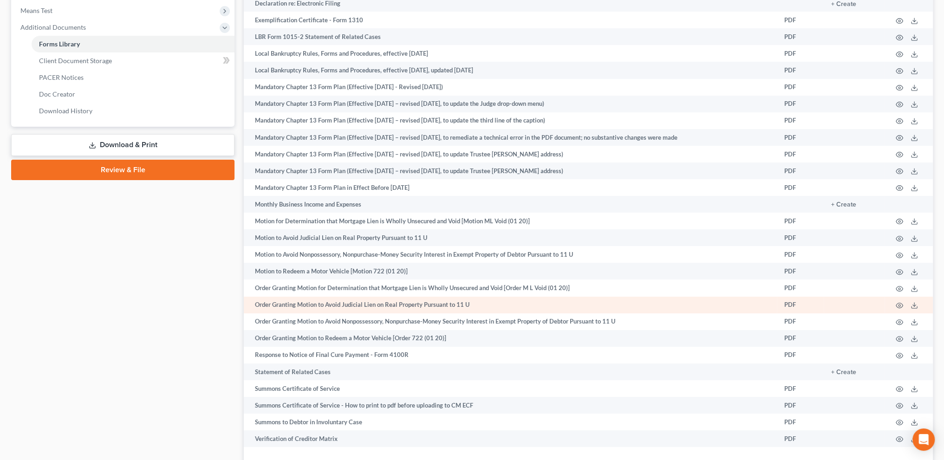
scroll to position [438, 0]
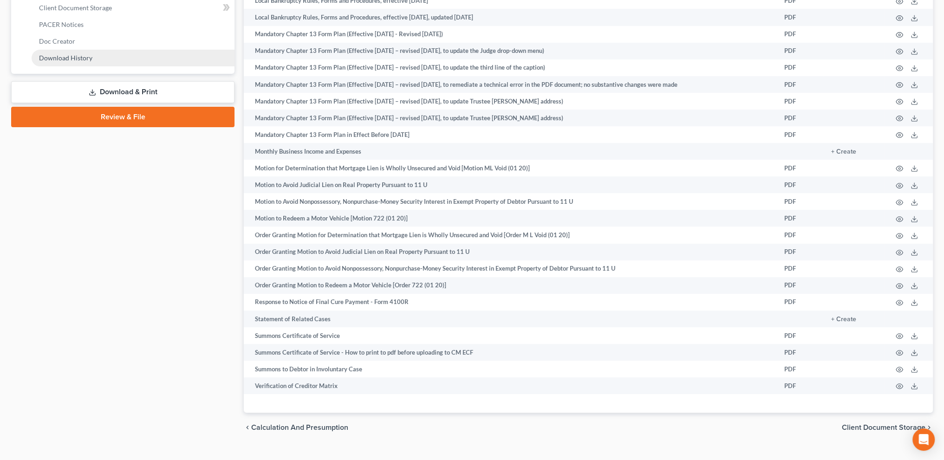
click at [90, 60] on span "Download History" at bounding box center [65, 58] width 53 height 8
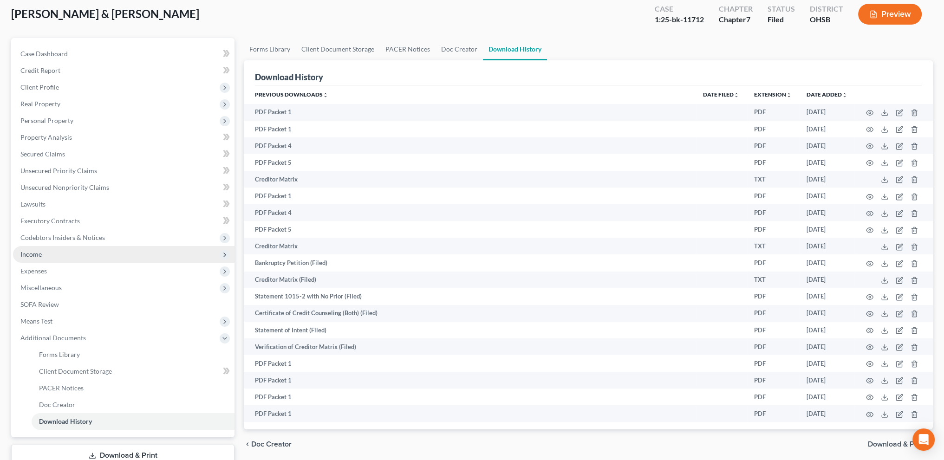
scroll to position [116, 0]
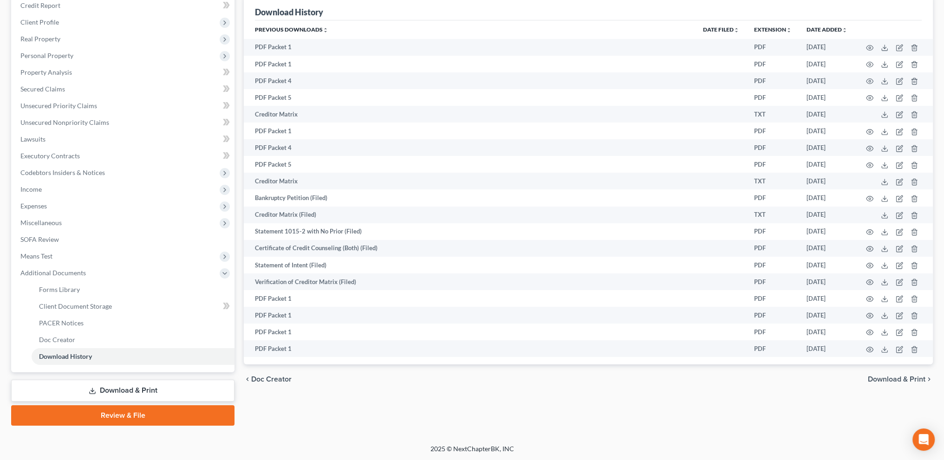
click at [98, 388] on link "Download & Print" at bounding box center [122, 391] width 223 height 22
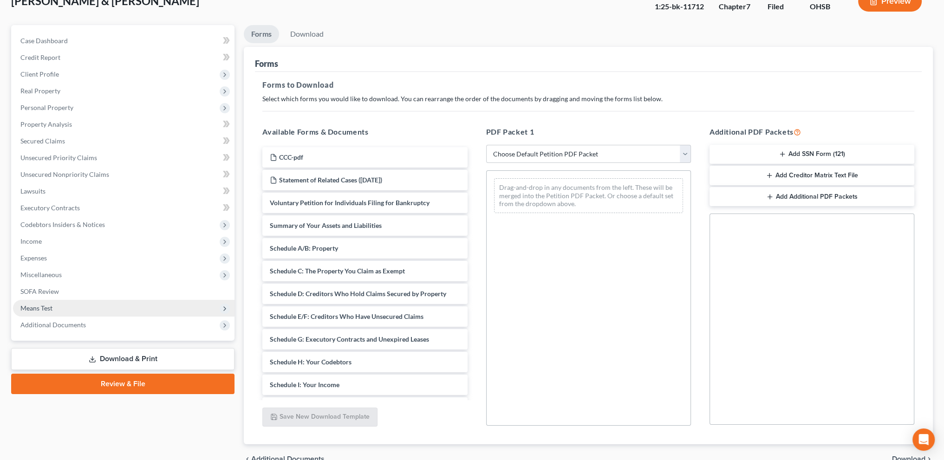
scroll to position [112, 0]
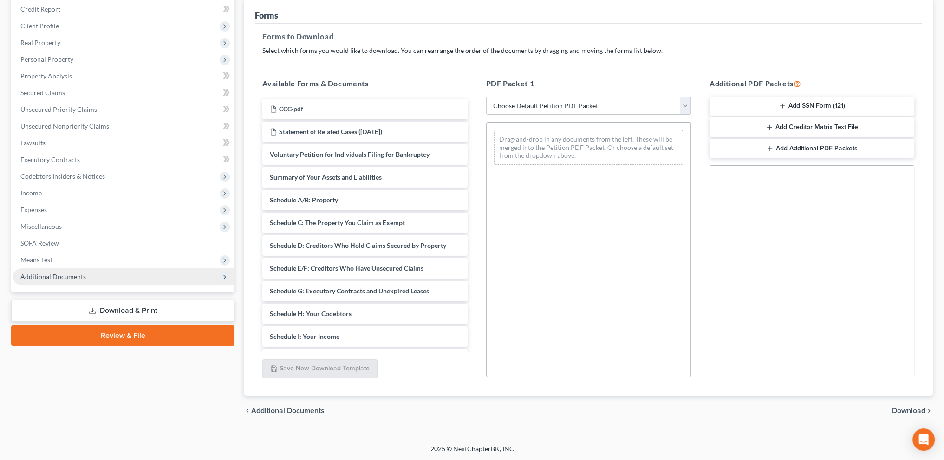
click at [76, 278] on span "Additional Documents" at bounding box center [52, 276] width 65 height 8
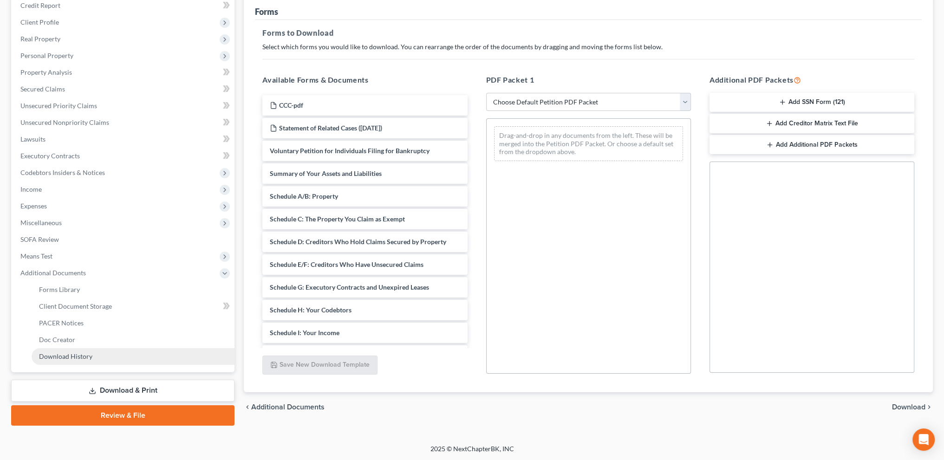
click at [80, 358] on span "Download History" at bounding box center [65, 356] width 53 height 8
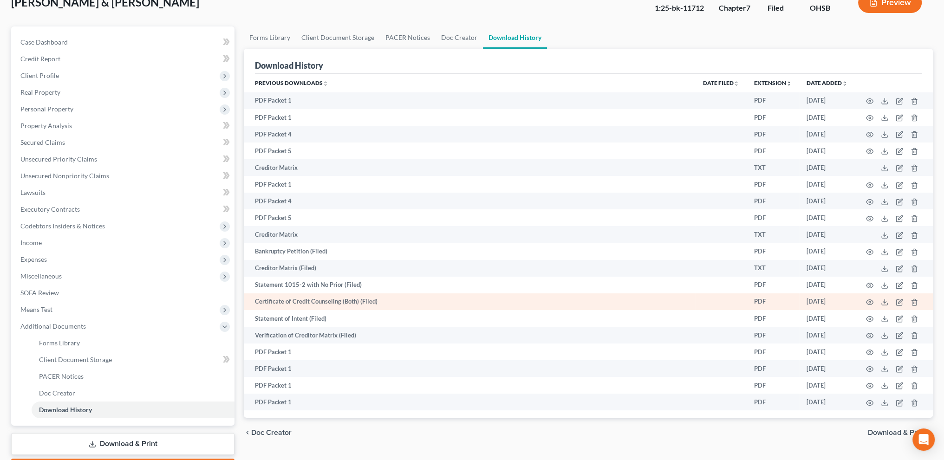
scroll to position [116, 0]
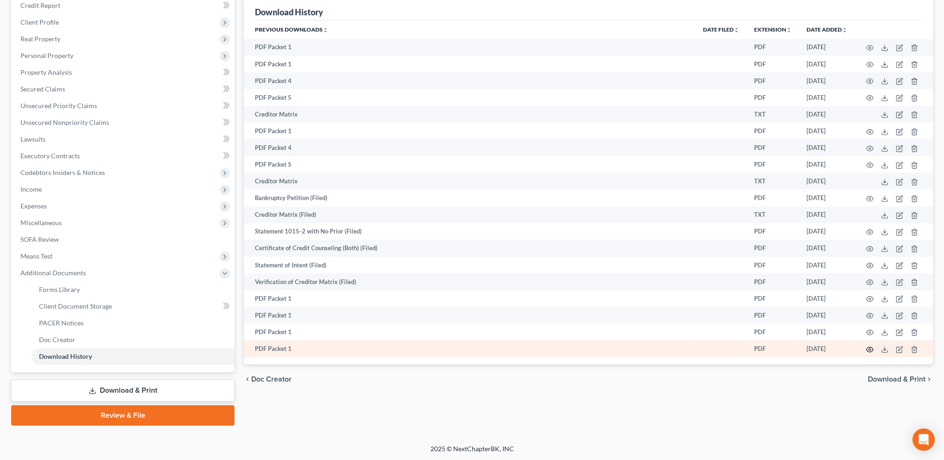
click at [868, 350] on icon "button" at bounding box center [869, 349] width 7 height 7
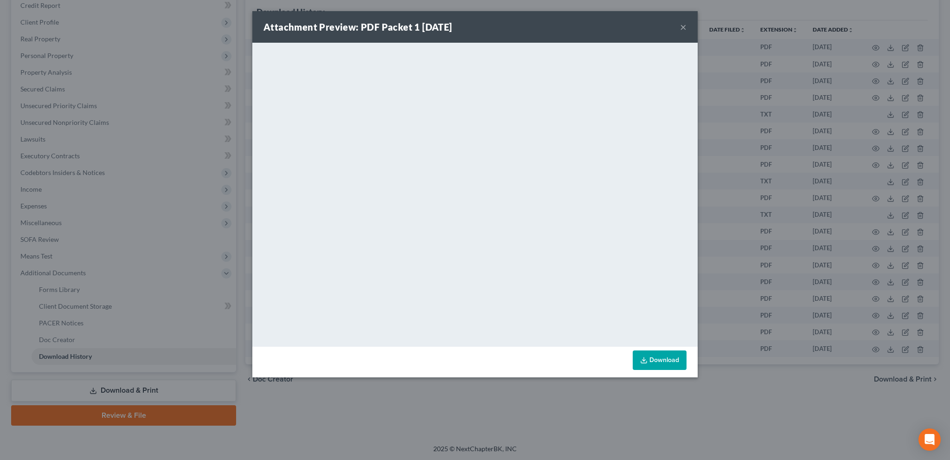
click at [681, 28] on button "×" at bounding box center [683, 26] width 6 height 11
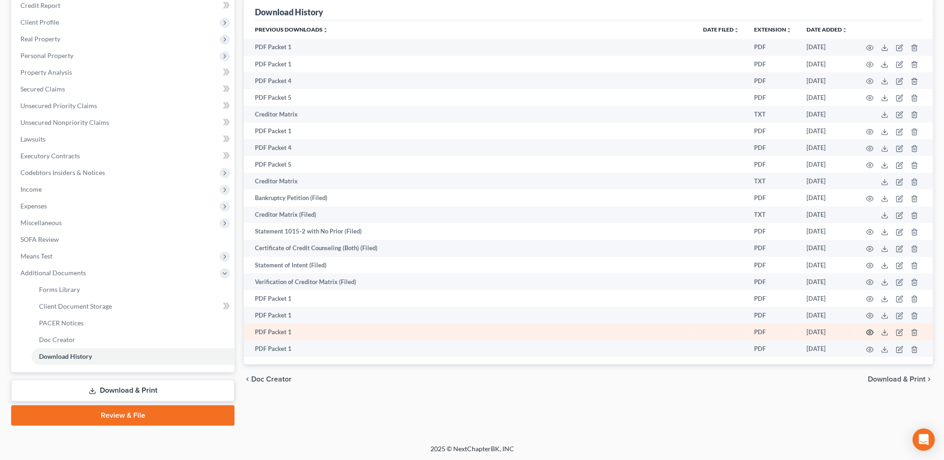
click at [869, 334] on icon "button" at bounding box center [869, 332] width 7 height 7
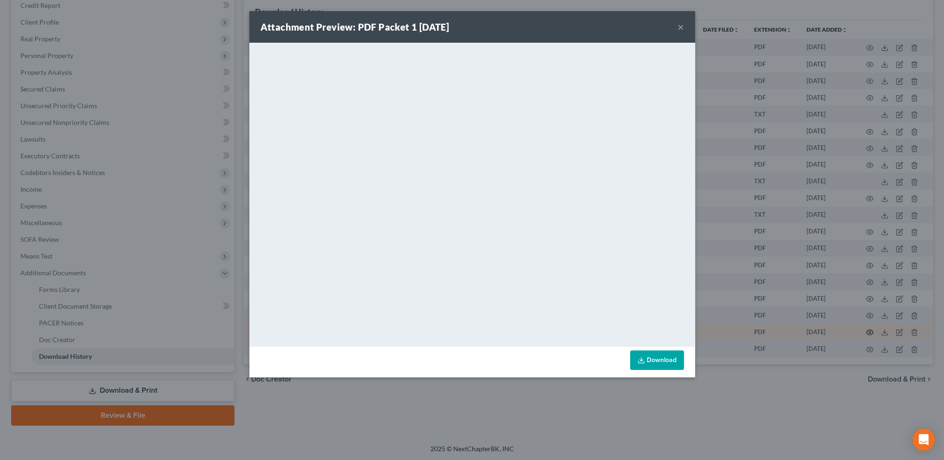
scroll to position [104, 0]
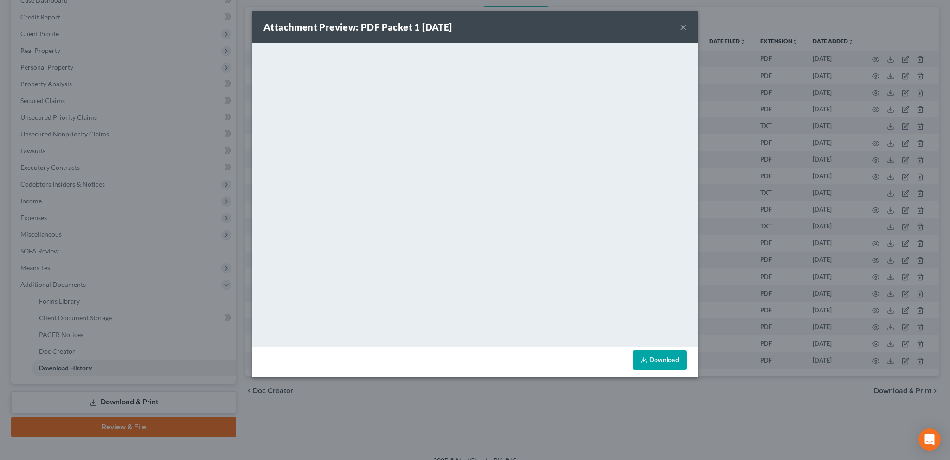
click at [683, 28] on button "×" at bounding box center [683, 26] width 6 height 11
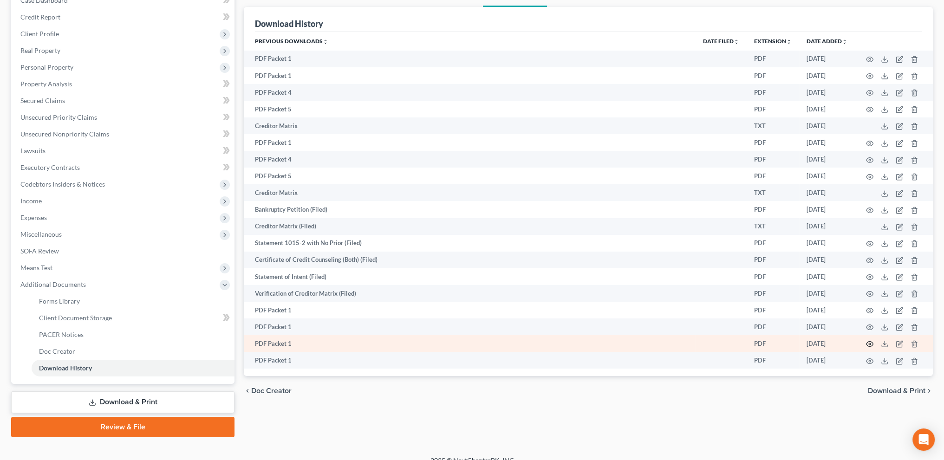
click at [870, 345] on circle "button" at bounding box center [869, 344] width 2 height 2
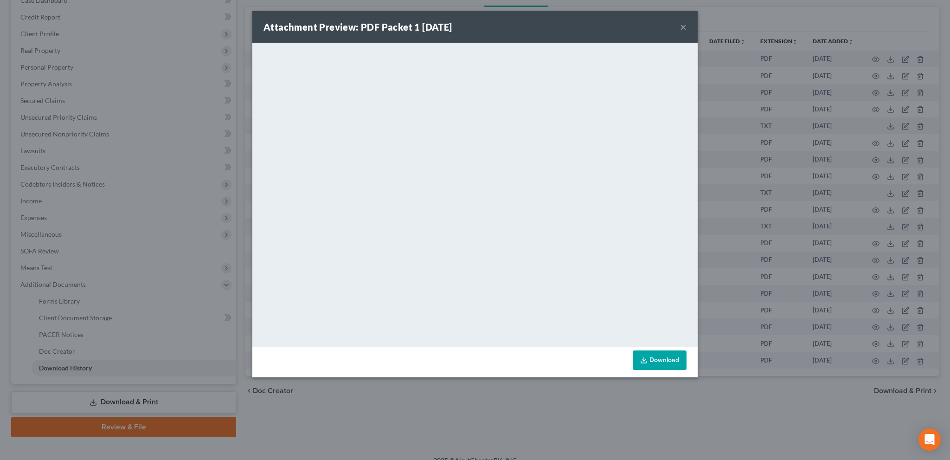
click at [685, 26] on button "×" at bounding box center [683, 26] width 6 height 11
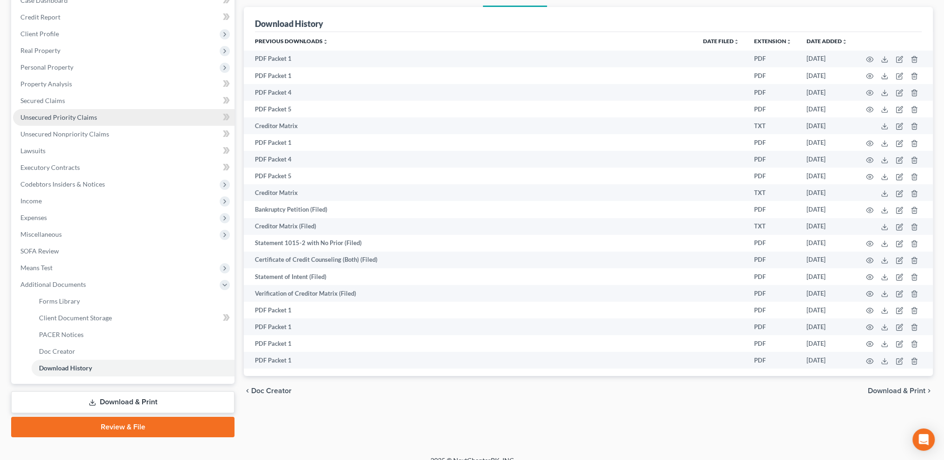
click at [45, 115] on span "Unsecured Priority Claims" at bounding box center [58, 117] width 77 height 8
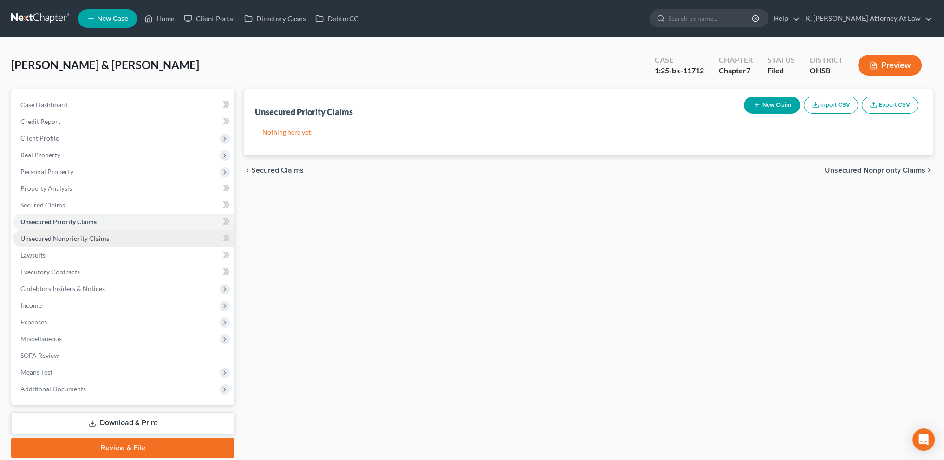
click at [82, 237] on span "Unsecured Nonpriority Claims" at bounding box center [64, 238] width 89 height 8
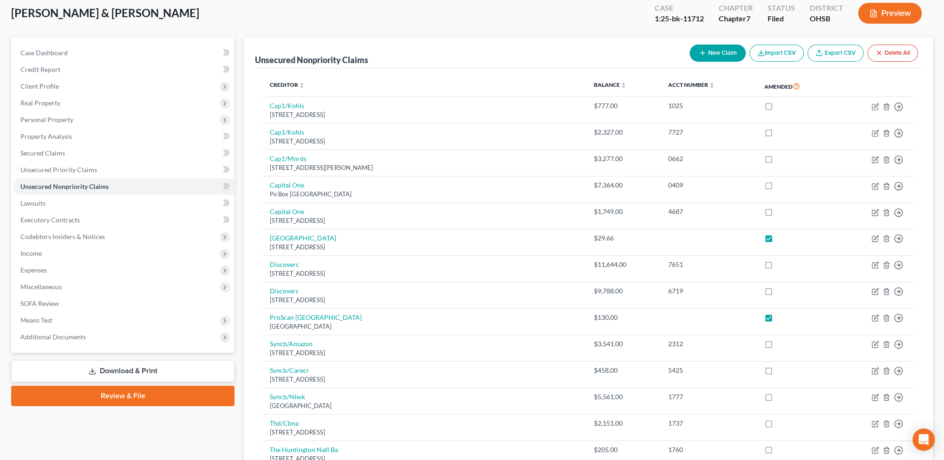
scroll to position [263, 0]
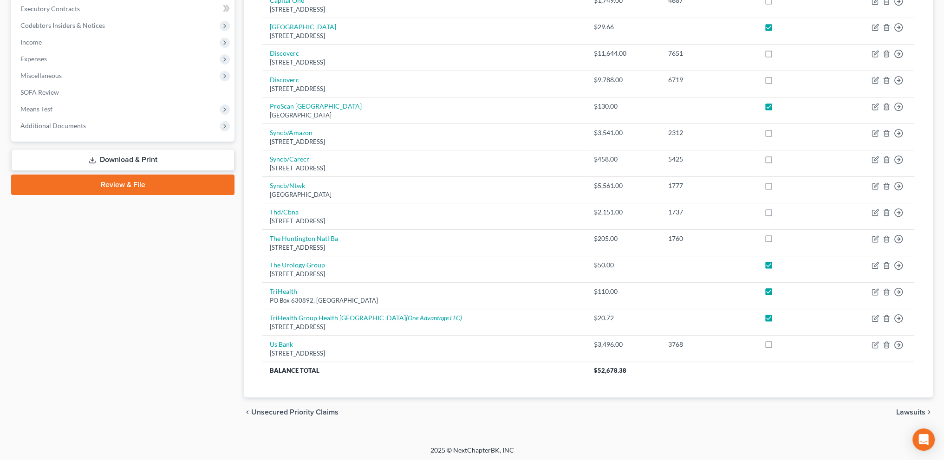
click at [123, 161] on link "Download & Print" at bounding box center [122, 160] width 223 height 22
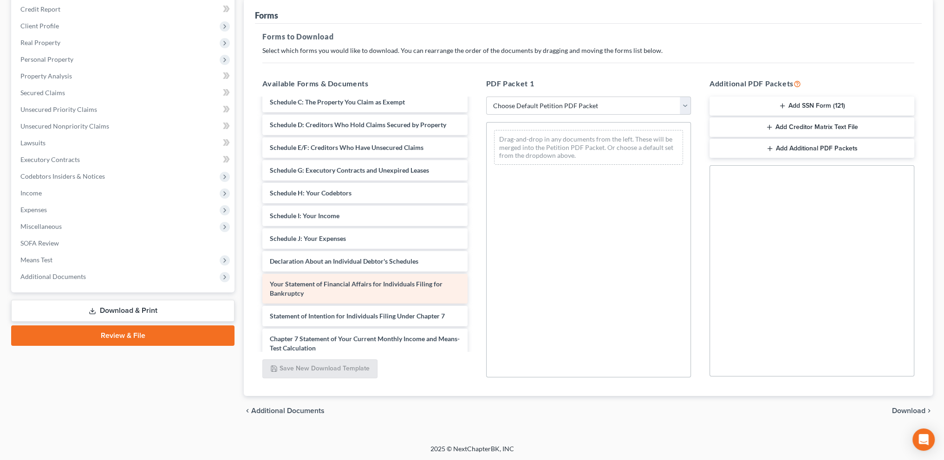
scroll to position [229, 0]
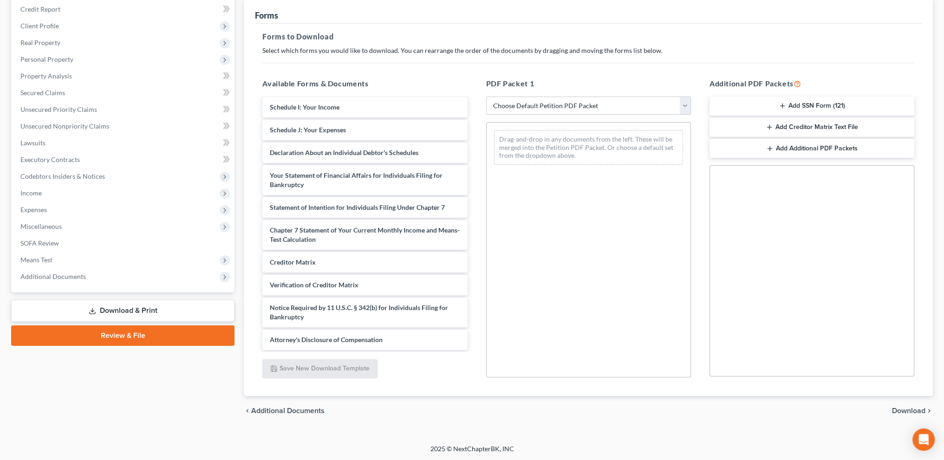
click at [510, 108] on select "Choose Default Petition PDF Packet Complete Bankruptcy Petition (all forms and …" at bounding box center [588, 106] width 205 height 19
select select "2"
click at [486, 97] on select "Choose Default Petition PDF Packet Complete Bankruptcy Petition (all forms and …" at bounding box center [588, 106] width 205 height 19
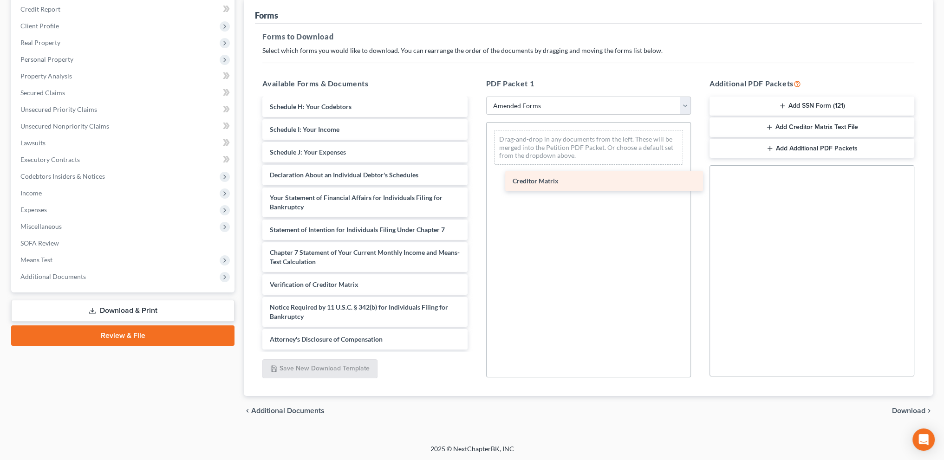
drag, startPoint x: 299, startPoint y: 259, endPoint x: 537, endPoint y: 139, distance: 266.9
click at [474, 134] on div "Creditor Matrix Voluntary Petition for Individuals Filing for Bankruptcy Summar…" at bounding box center [365, 143] width 220 height 412
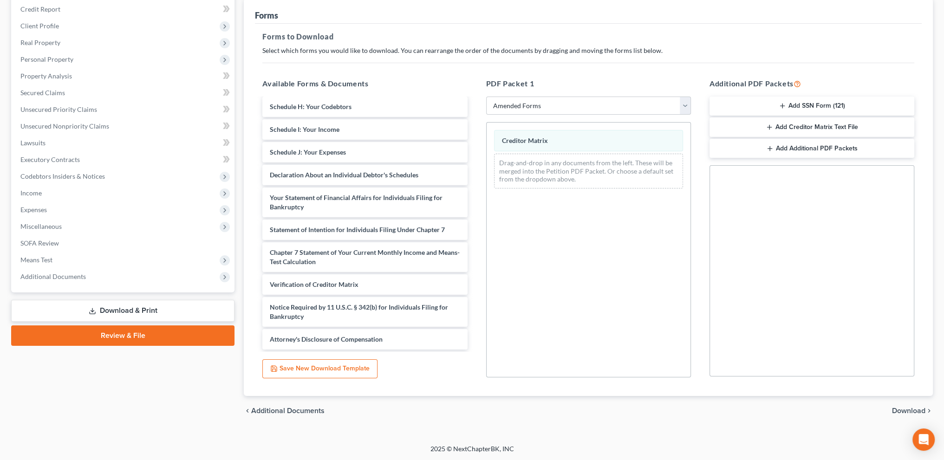
click at [902, 412] on span "Download" at bounding box center [908, 410] width 33 height 7
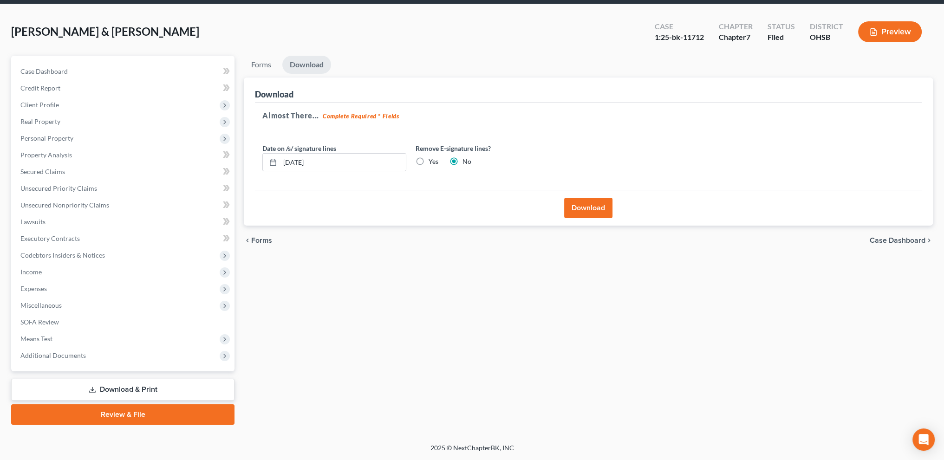
scroll to position [32, 0]
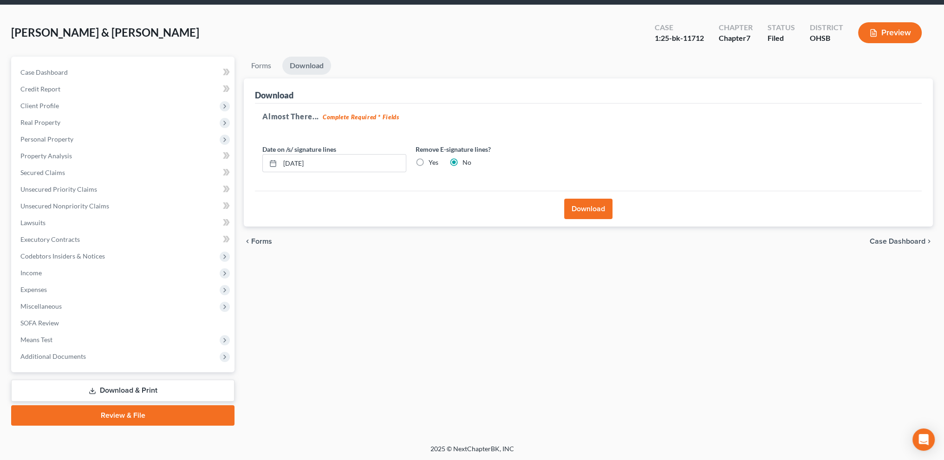
click at [587, 201] on button "Download" at bounding box center [588, 209] width 48 height 20
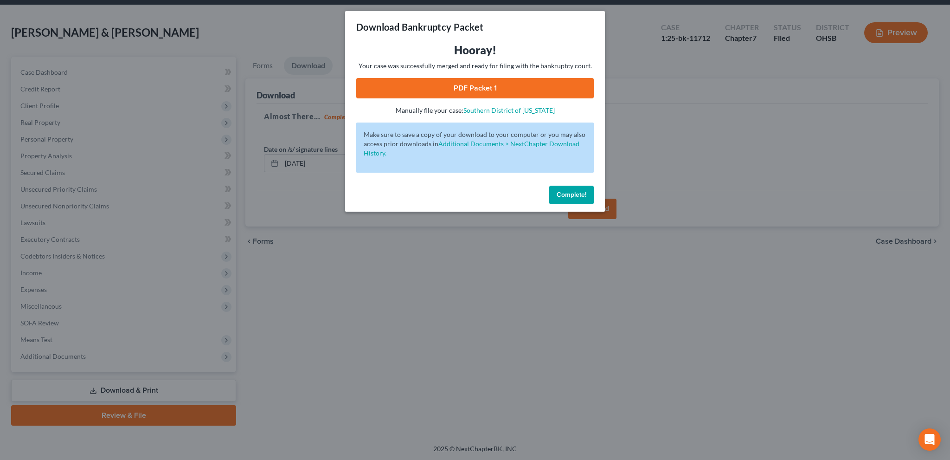
click at [465, 85] on link "PDF Packet 1" at bounding box center [475, 88] width 238 height 20
click at [561, 196] on span "Complete!" at bounding box center [572, 195] width 30 height 8
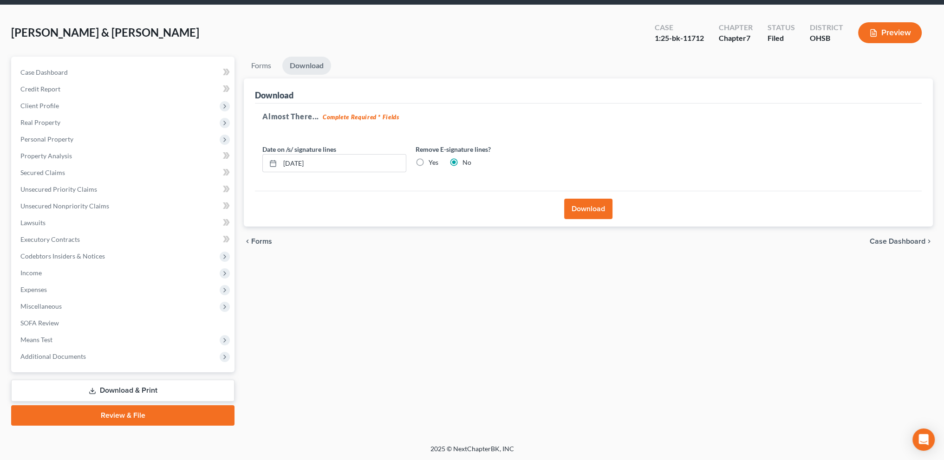
click at [109, 390] on link "Download & Print" at bounding box center [122, 391] width 223 height 22
click at [48, 355] on span "Additional Documents" at bounding box center [52, 356] width 65 height 8
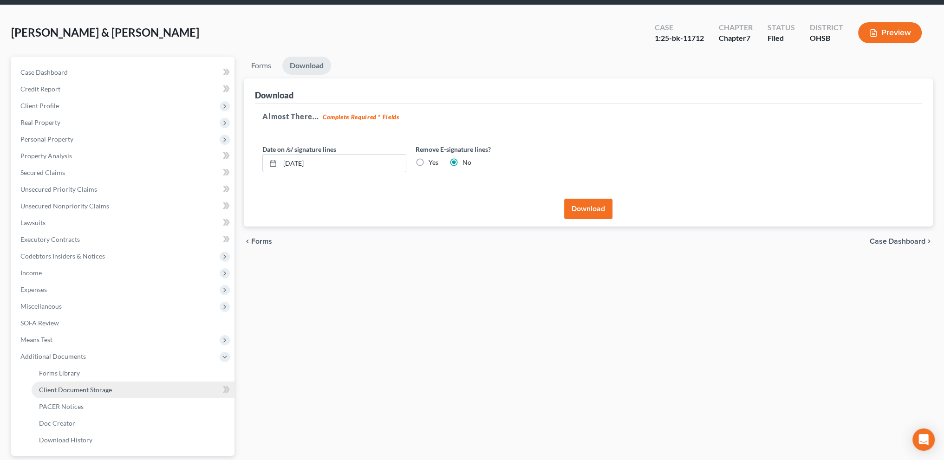
click at [66, 391] on span "Client Document Storage" at bounding box center [75, 390] width 73 height 8
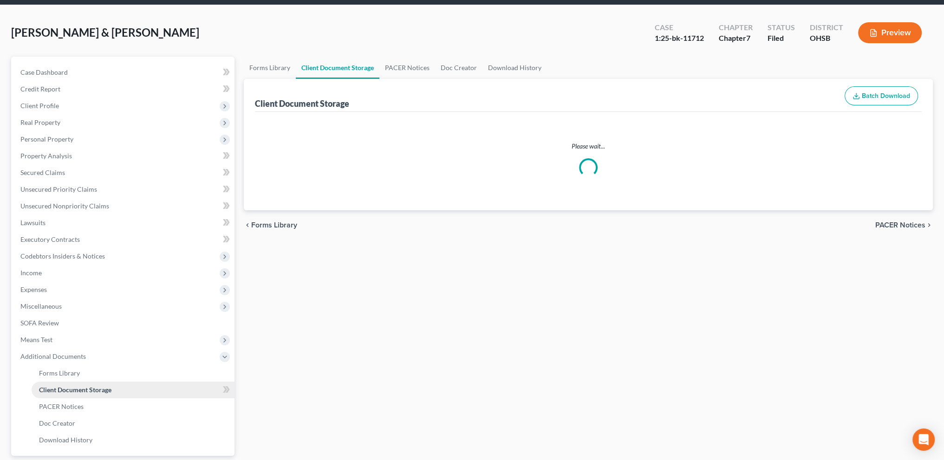
scroll to position [0, 0]
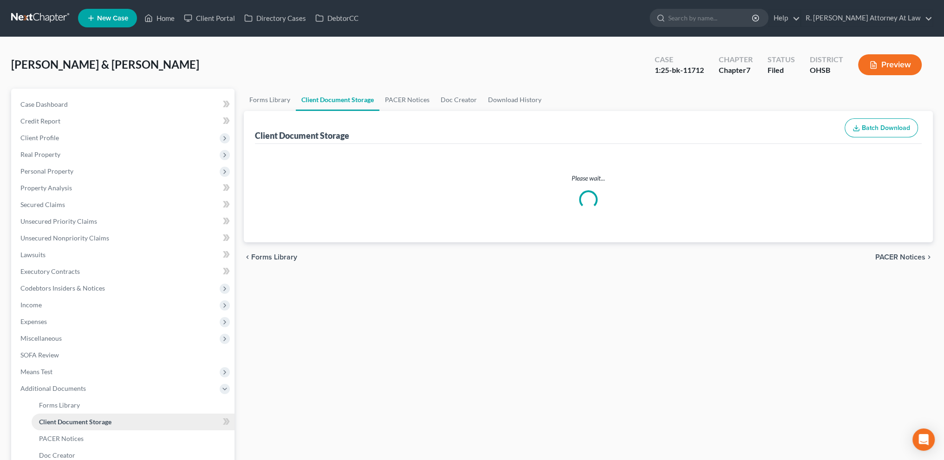
select select "52"
select select "7"
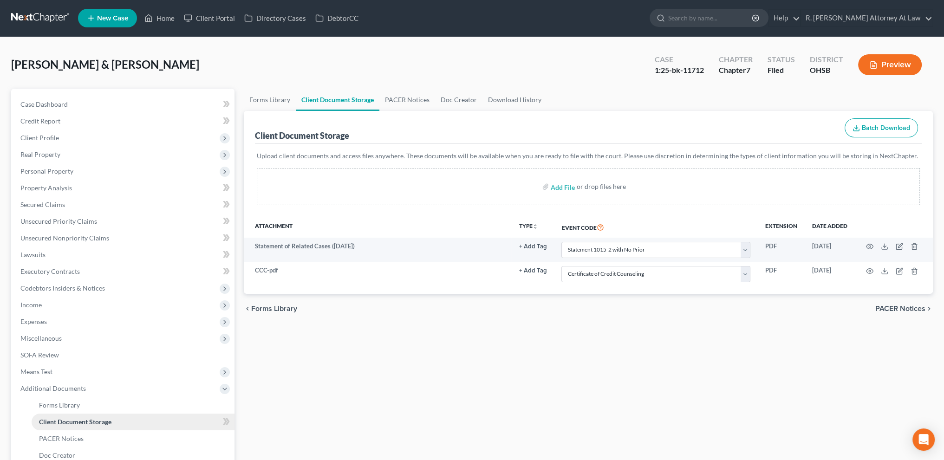
scroll to position [0, 0]
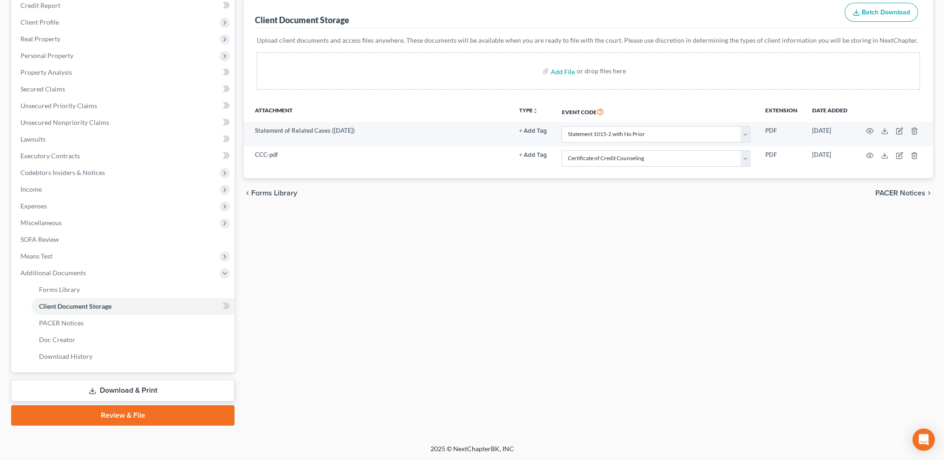
click at [120, 389] on link "Download & Print" at bounding box center [122, 391] width 223 height 22
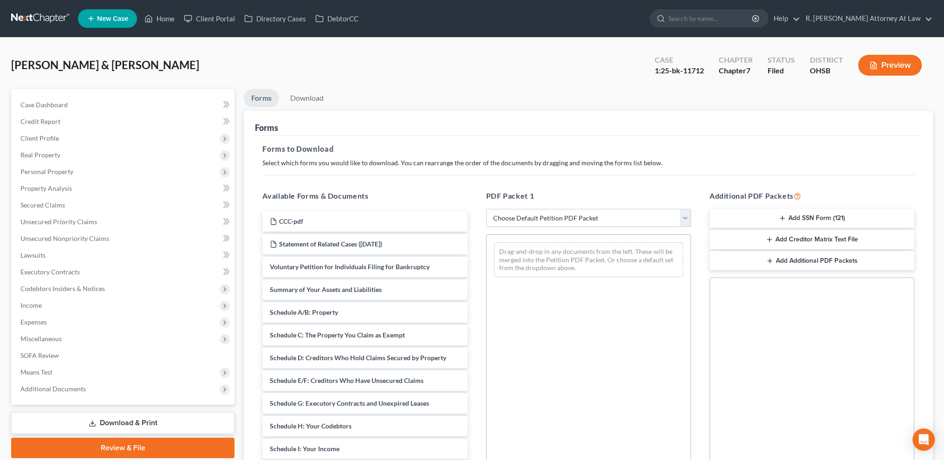
click at [515, 213] on select "Choose Default Petition PDF Packet Complete Bankruptcy Petition (all forms and …" at bounding box center [588, 218] width 205 height 19
select select "2"
click at [486, 209] on select "Choose Default Petition PDF Packet Complete Bankruptcy Petition (all forms and …" at bounding box center [588, 218] width 205 height 19
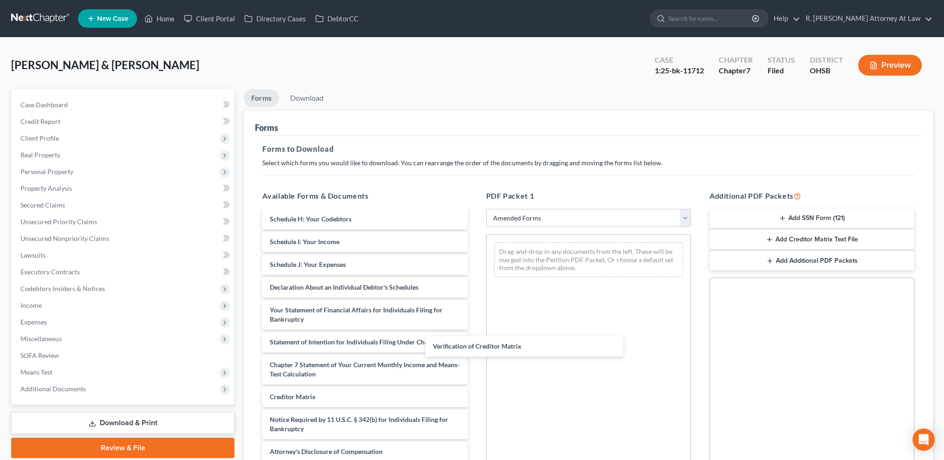
scroll to position [162, 0]
drag, startPoint x: 340, startPoint y: 393, endPoint x: 538, endPoint y: 255, distance: 241.0
click at [474, 268] on div "Verification of Creditor Matrix Voluntary Petition for Individuals Filing for B…" at bounding box center [365, 256] width 220 height 412
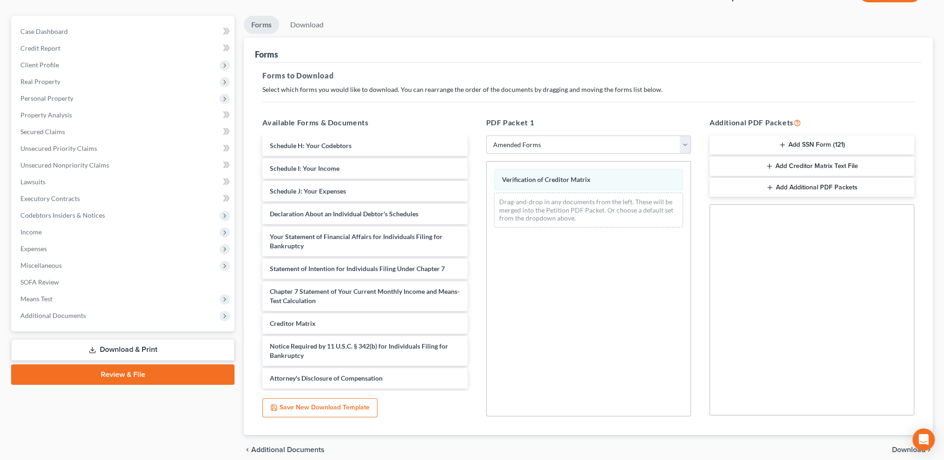
scroll to position [112, 0]
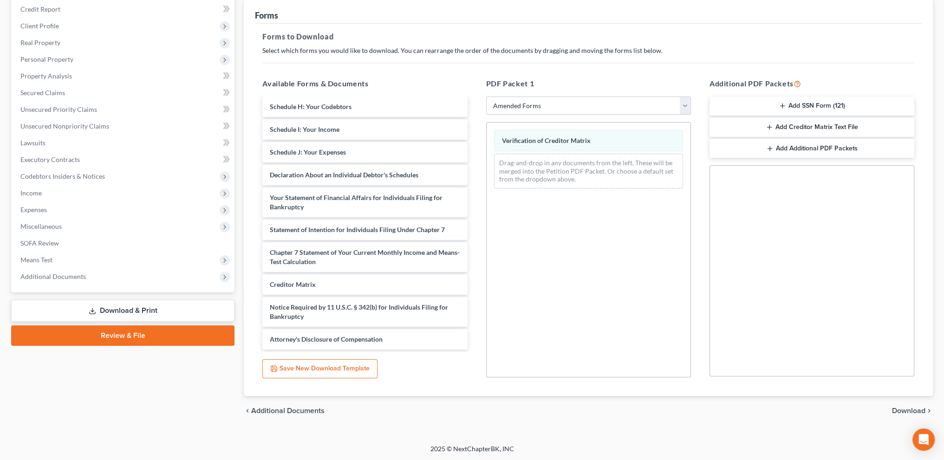
click at [905, 409] on span "Download" at bounding box center [908, 410] width 33 height 7
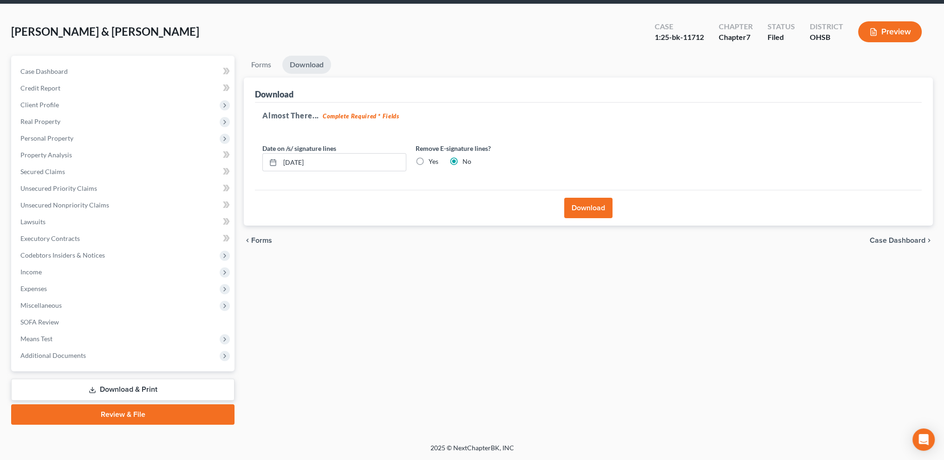
scroll to position [32, 0]
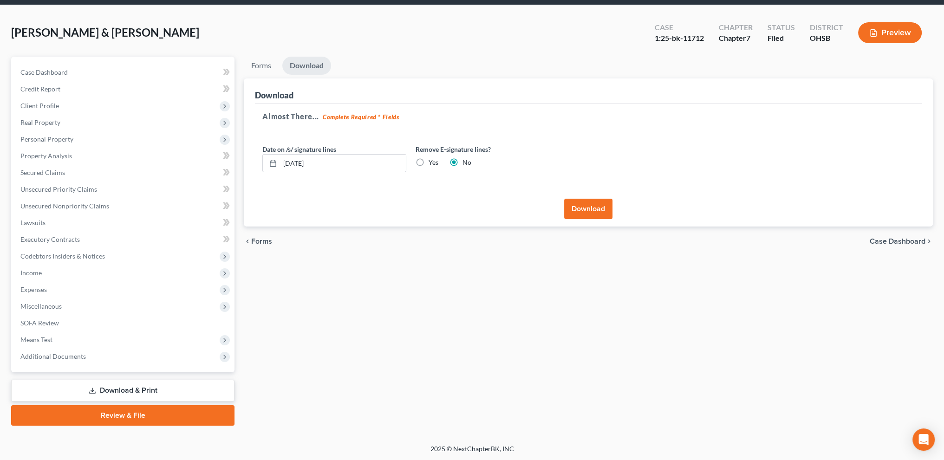
click at [602, 212] on button "Download" at bounding box center [588, 209] width 48 height 20
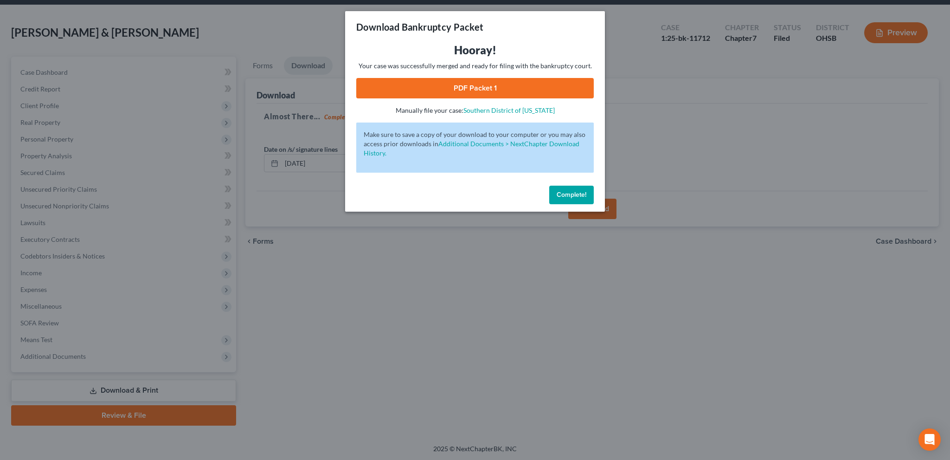
click at [469, 89] on link "PDF Packet 1" at bounding box center [475, 88] width 238 height 20
click at [577, 194] on span "Complete!" at bounding box center [572, 195] width 30 height 8
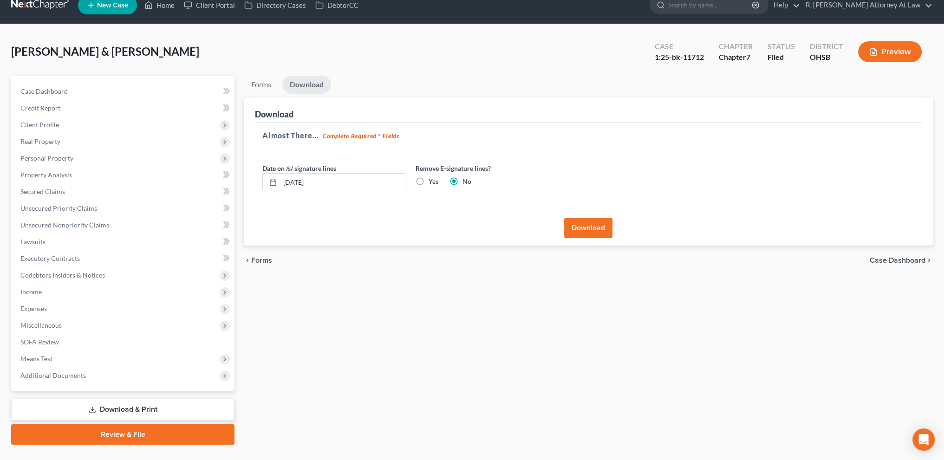
scroll to position [0, 0]
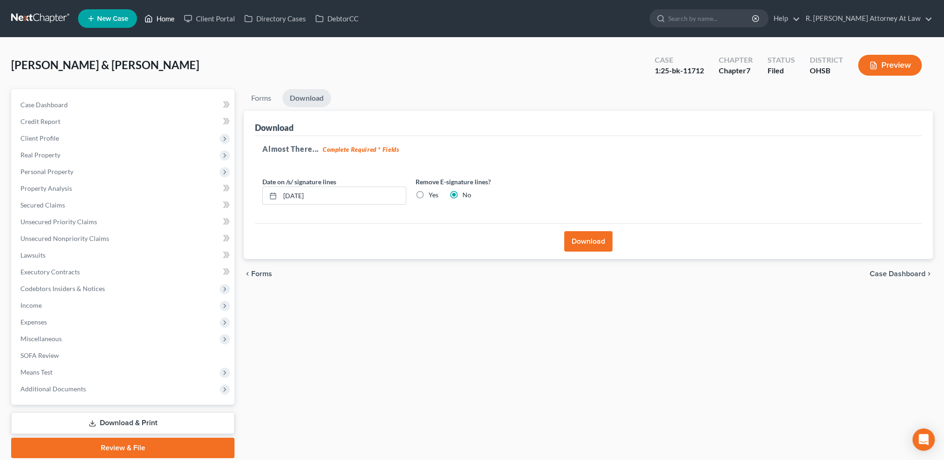
click at [165, 19] on link "Home" at bounding box center [159, 18] width 39 height 17
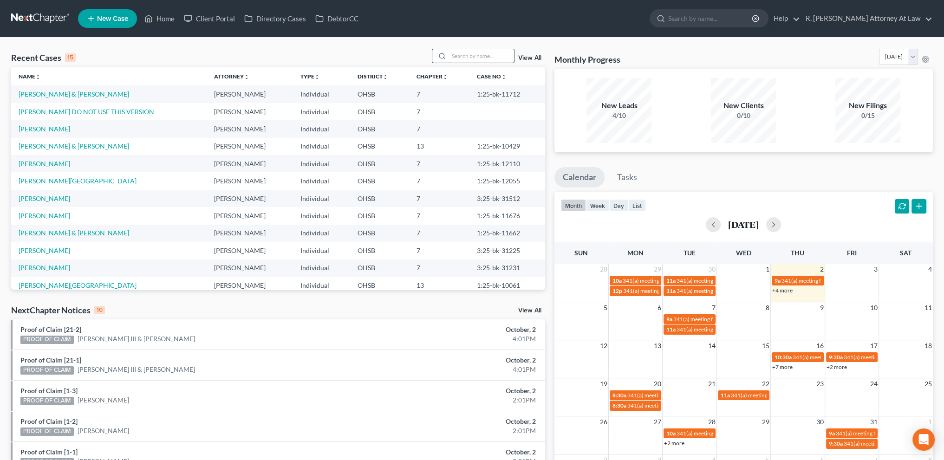
click at [459, 57] on input "search" at bounding box center [481, 55] width 65 height 13
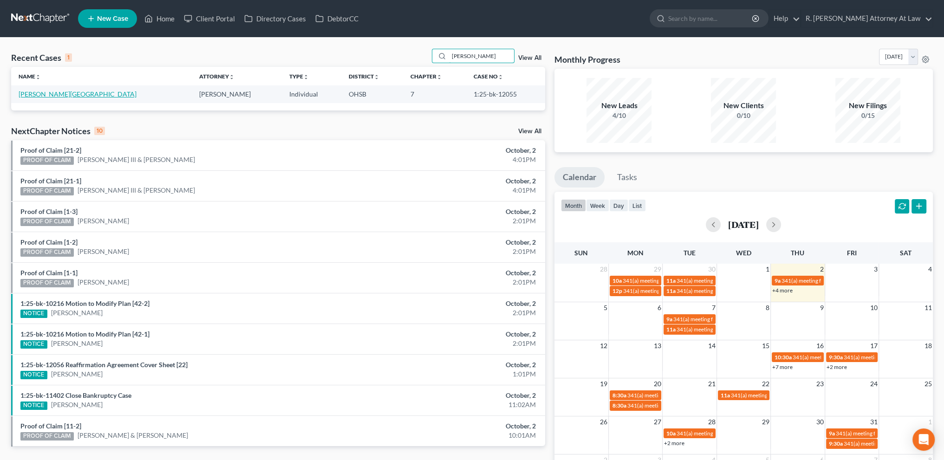
type input "[PERSON_NAME]"
click at [36, 95] on link "[PERSON_NAME][GEOGRAPHIC_DATA]" at bounding box center [78, 94] width 118 height 8
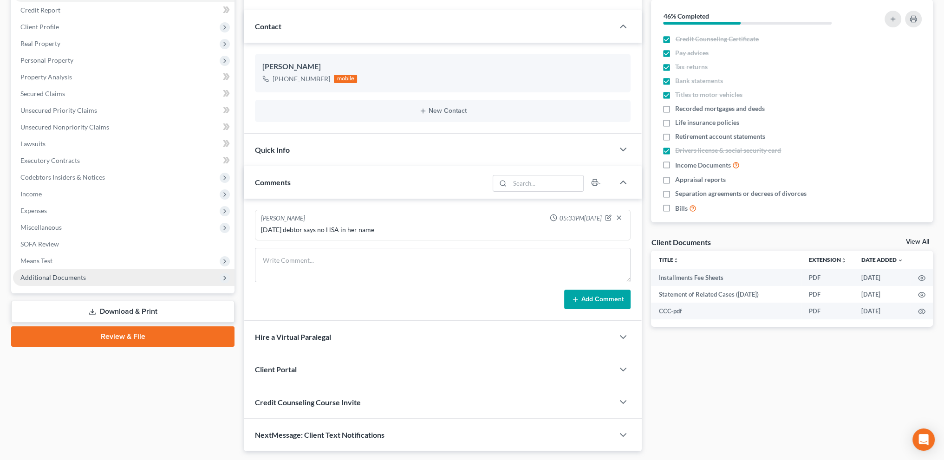
scroll to position [136, 0]
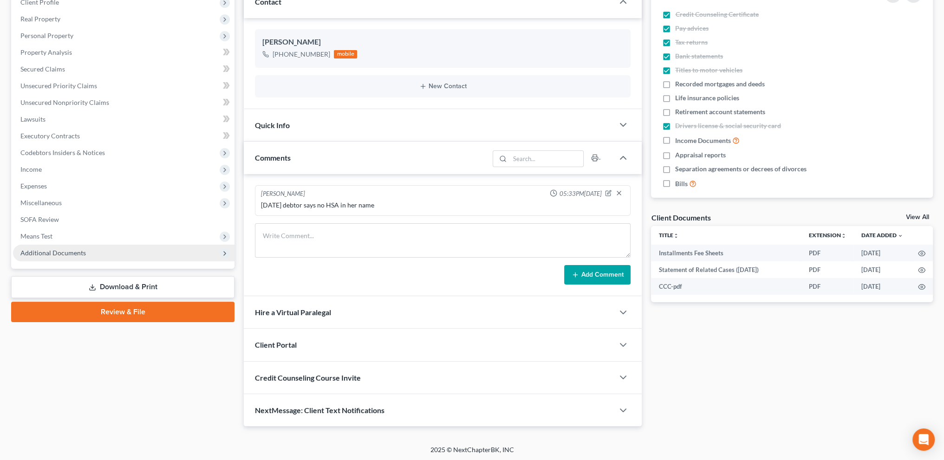
click at [47, 254] on span "Additional Documents" at bounding box center [52, 253] width 65 height 8
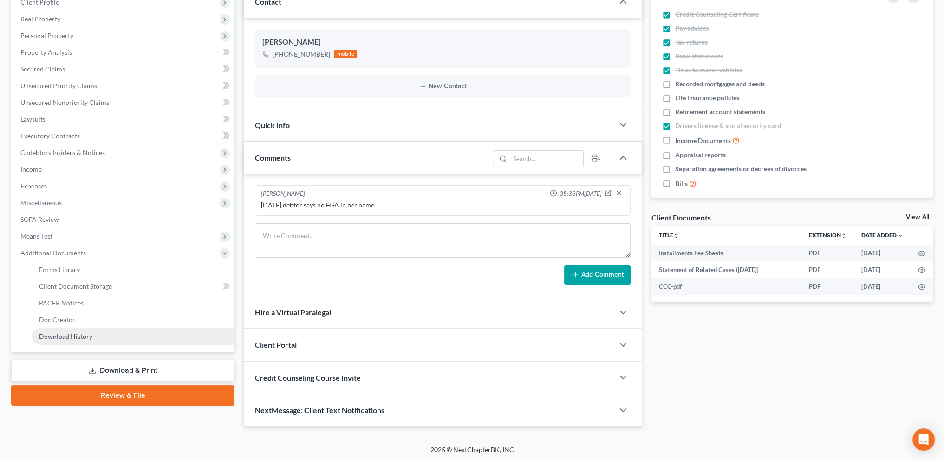
click at [76, 335] on span "Download History" at bounding box center [65, 336] width 53 height 8
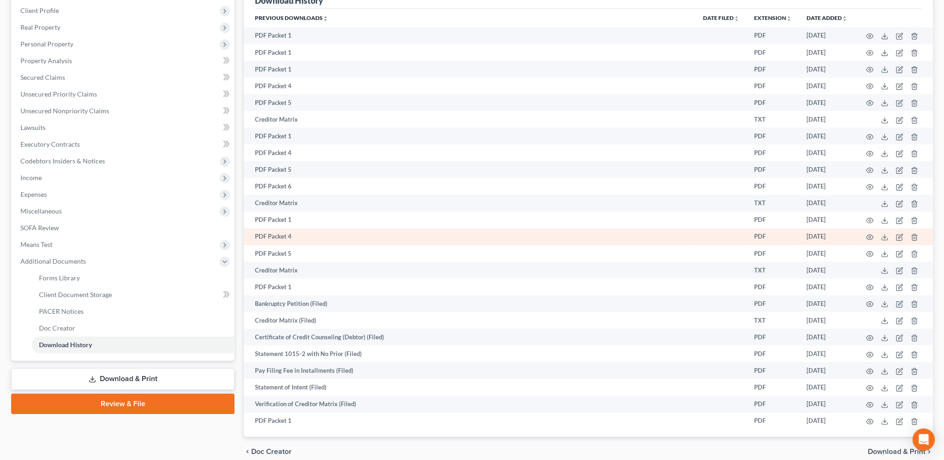
scroll to position [173, 0]
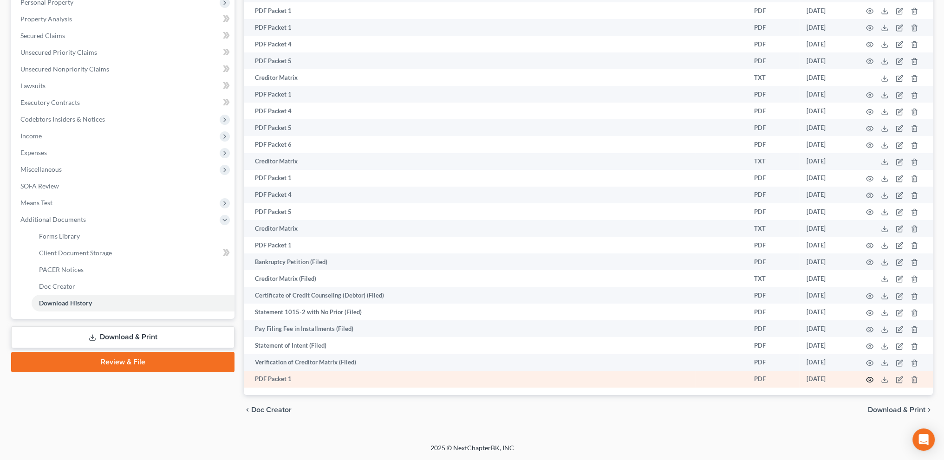
click at [869, 379] on circle "button" at bounding box center [869, 380] width 2 height 2
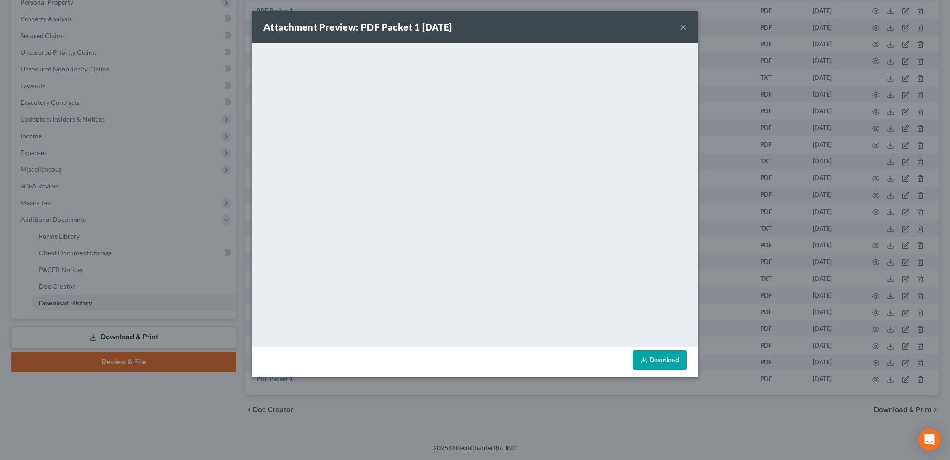
drag, startPoint x: 681, startPoint y: 26, endPoint x: 654, endPoint y: 23, distance: 27.0
click at [681, 26] on button "×" at bounding box center [683, 26] width 6 height 11
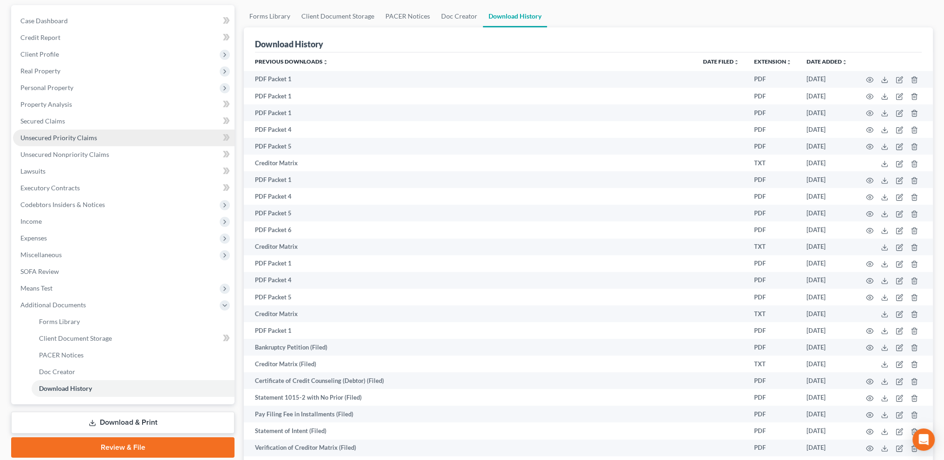
scroll to position [0, 0]
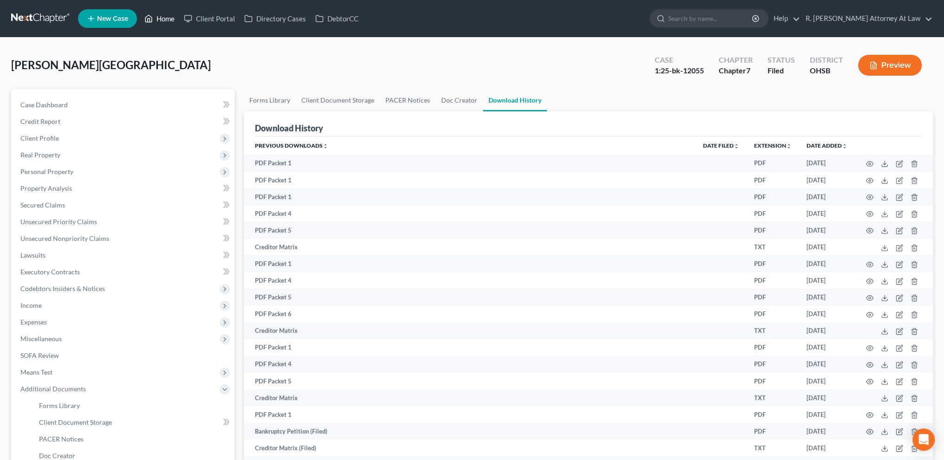
click at [162, 17] on link "Home" at bounding box center [159, 18] width 39 height 17
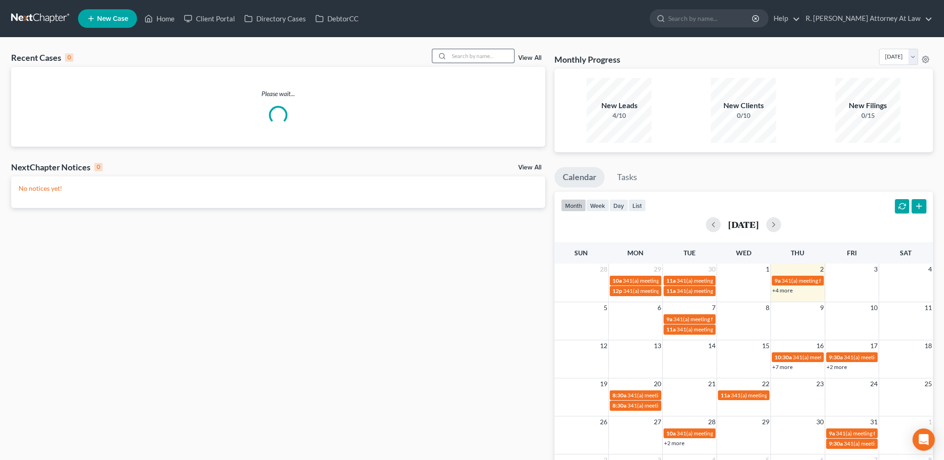
click at [457, 58] on input "search" at bounding box center [481, 55] width 65 height 13
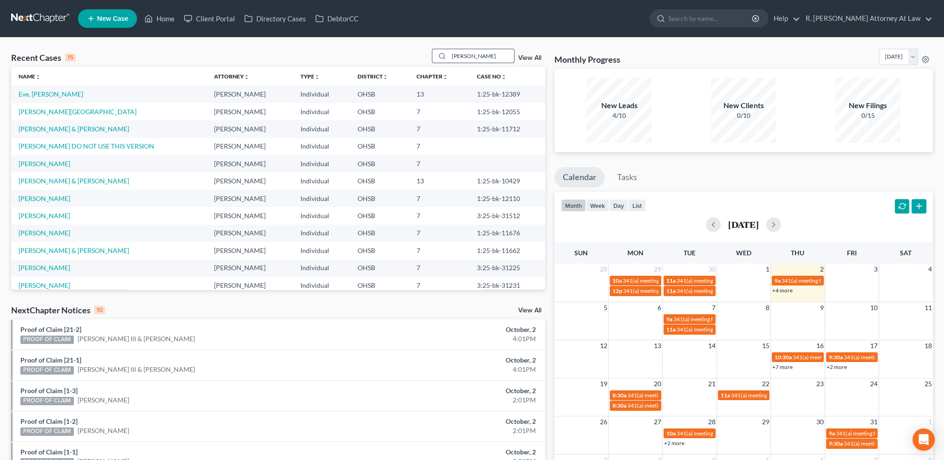
type input "[PERSON_NAME]"
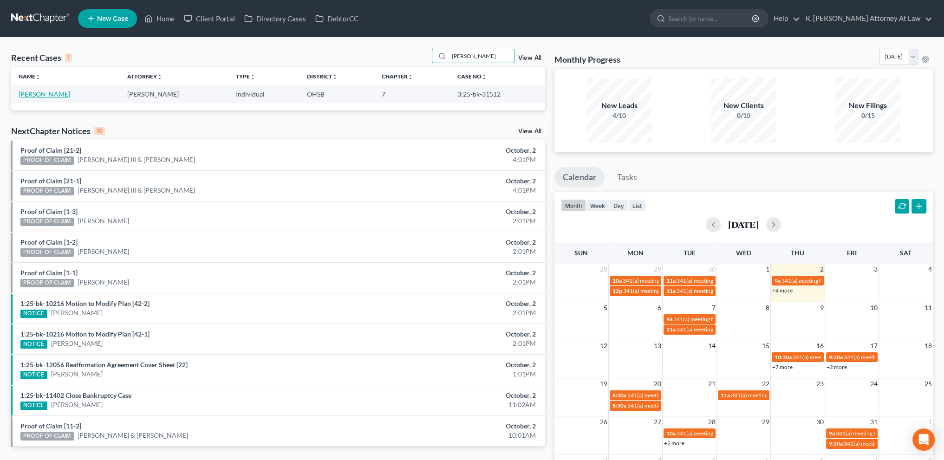
click at [30, 95] on link "[PERSON_NAME]" at bounding box center [45, 94] width 52 height 8
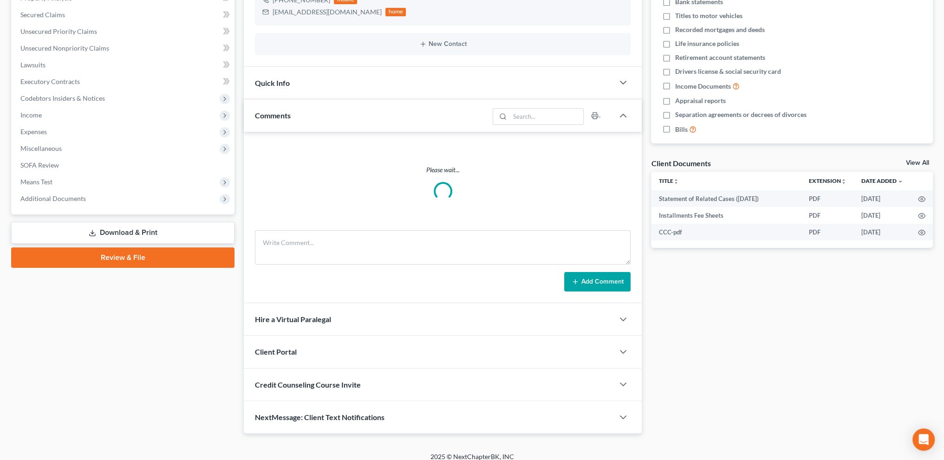
scroll to position [191, 0]
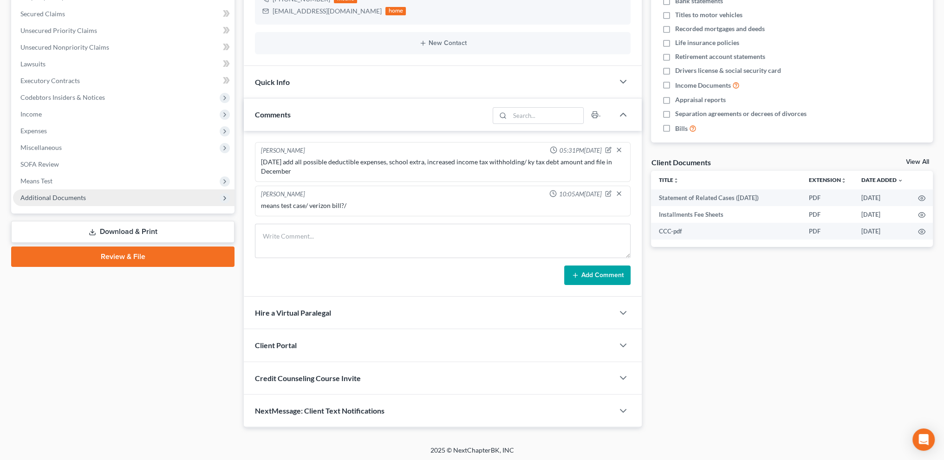
click at [26, 192] on span "Additional Documents" at bounding box center [123, 197] width 221 height 17
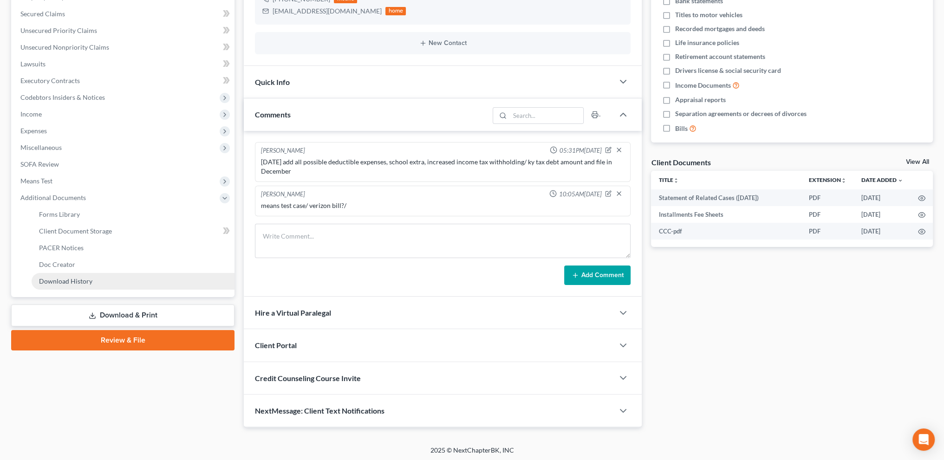
click at [59, 282] on span "Download History" at bounding box center [65, 281] width 53 height 8
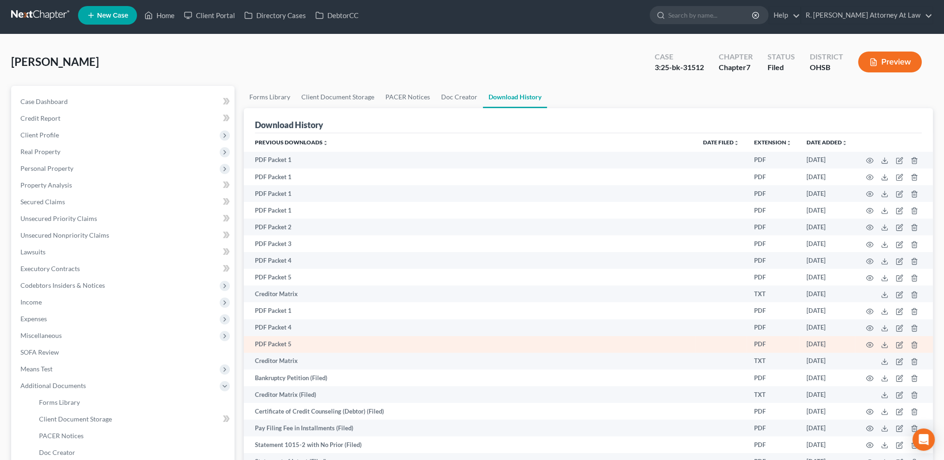
scroll to position [123, 0]
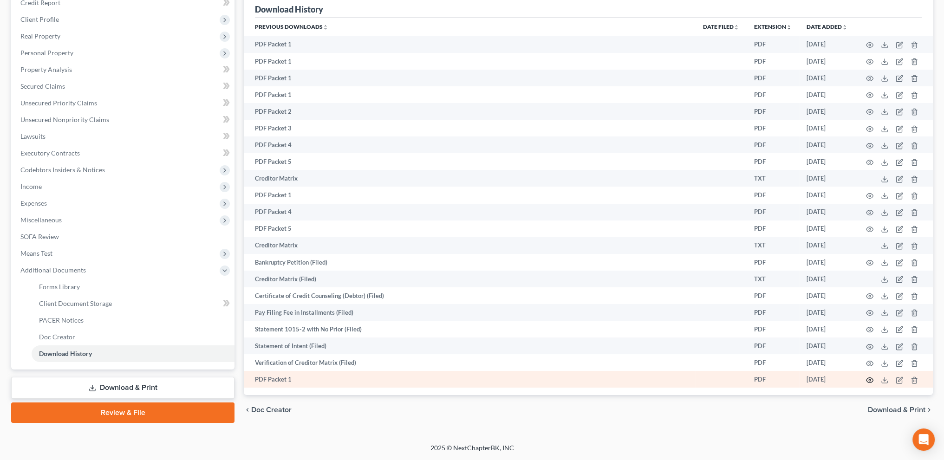
click at [871, 379] on td at bounding box center [893, 379] width 78 height 17
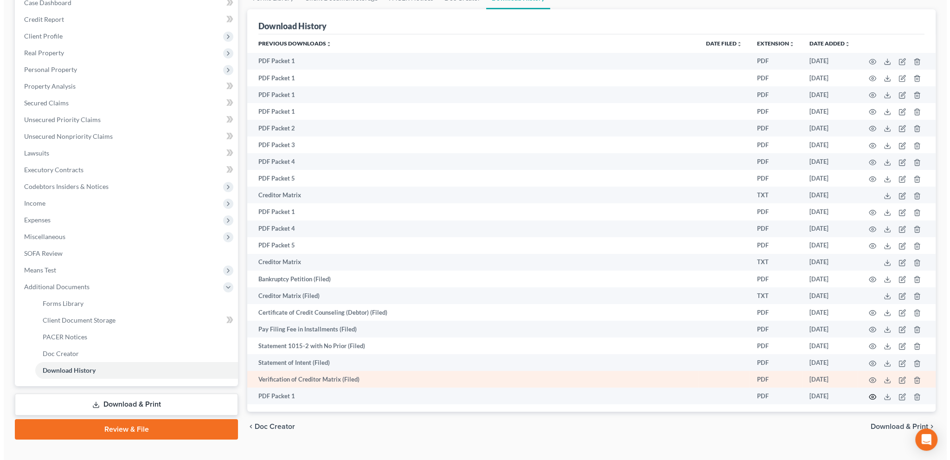
scroll to position [99, 0]
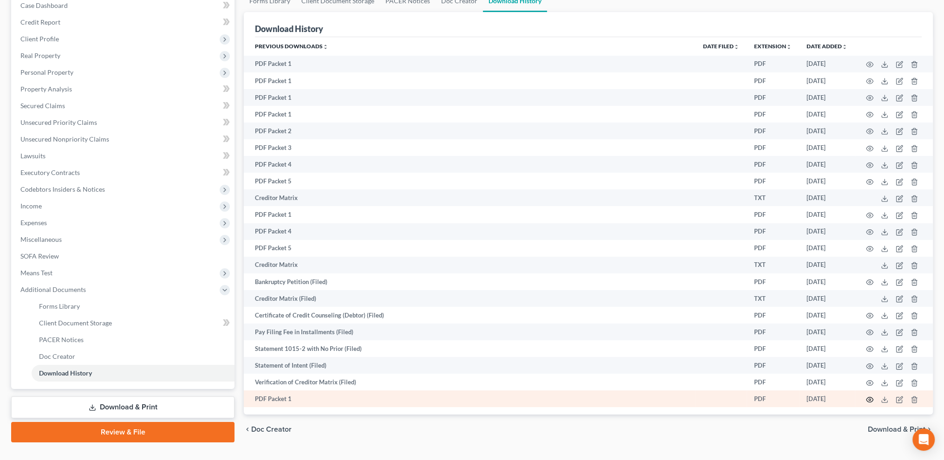
click at [867, 402] on icon "button" at bounding box center [869, 399] width 7 height 7
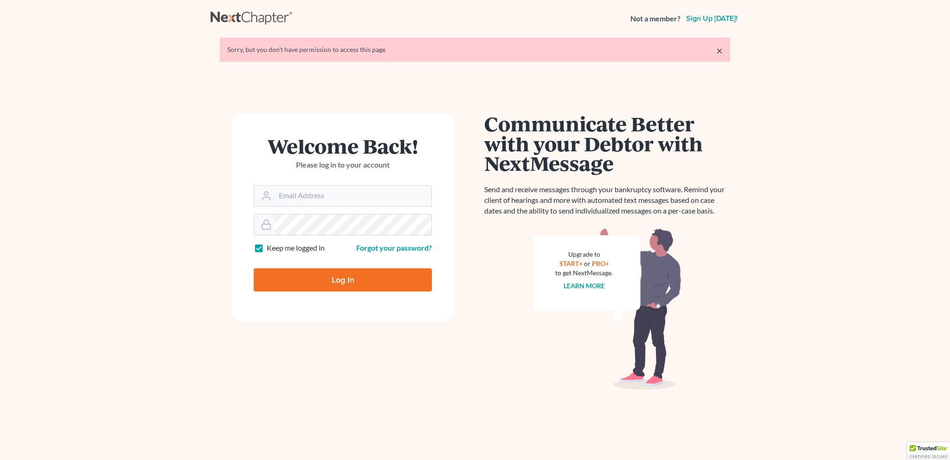
type input "[EMAIL_ADDRESS][DOMAIN_NAME]"
click at [320, 273] on input "Log In" at bounding box center [343, 279] width 178 height 23
type input "Thinking..."
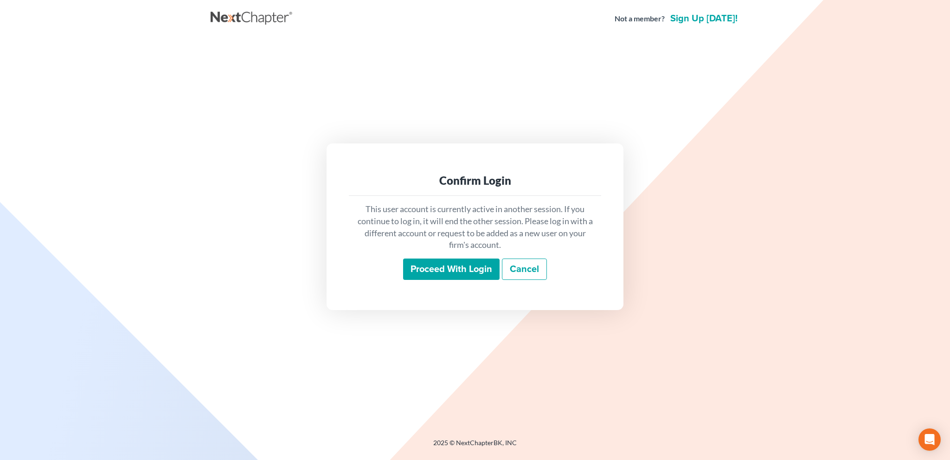
click at [425, 265] on input "Proceed with login" at bounding box center [451, 268] width 97 height 21
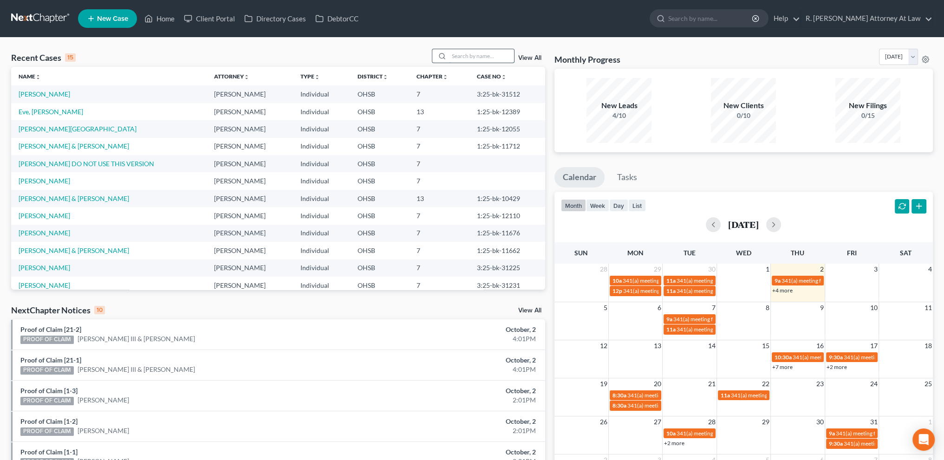
click at [458, 55] on input "search" at bounding box center [481, 55] width 65 height 13
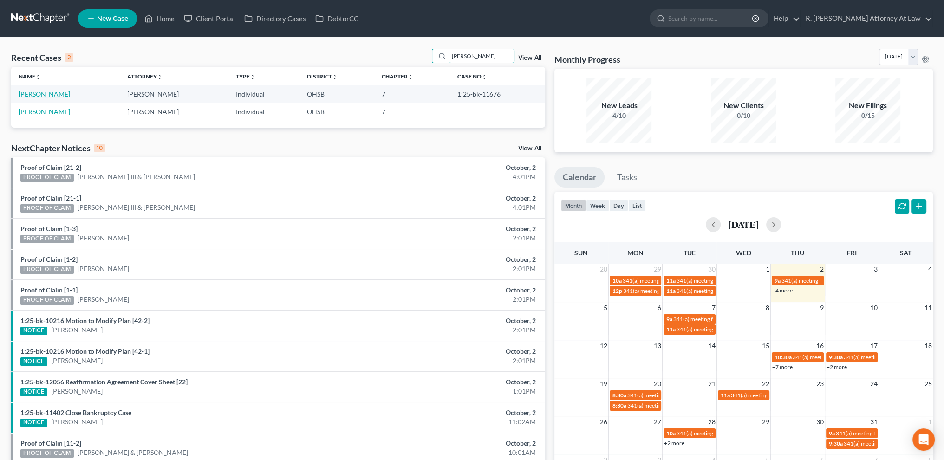
type input "[PERSON_NAME]"
click at [32, 94] on link "[PERSON_NAME]" at bounding box center [45, 94] width 52 height 8
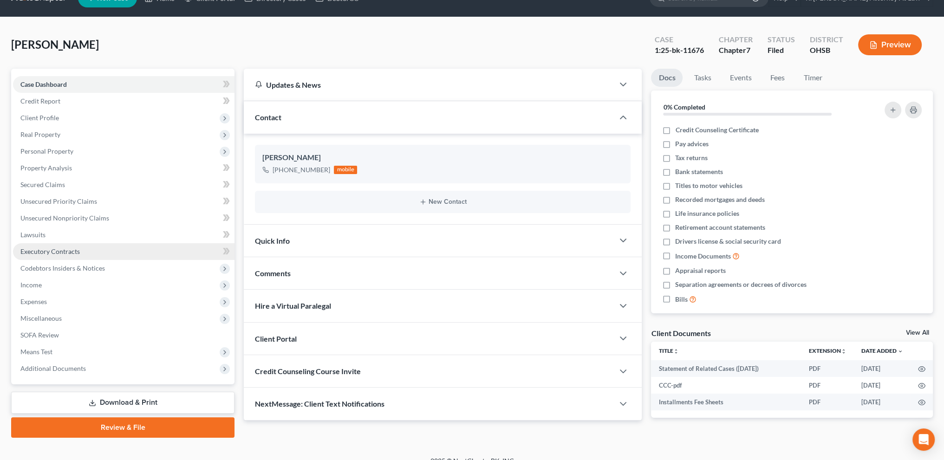
scroll to position [32, 0]
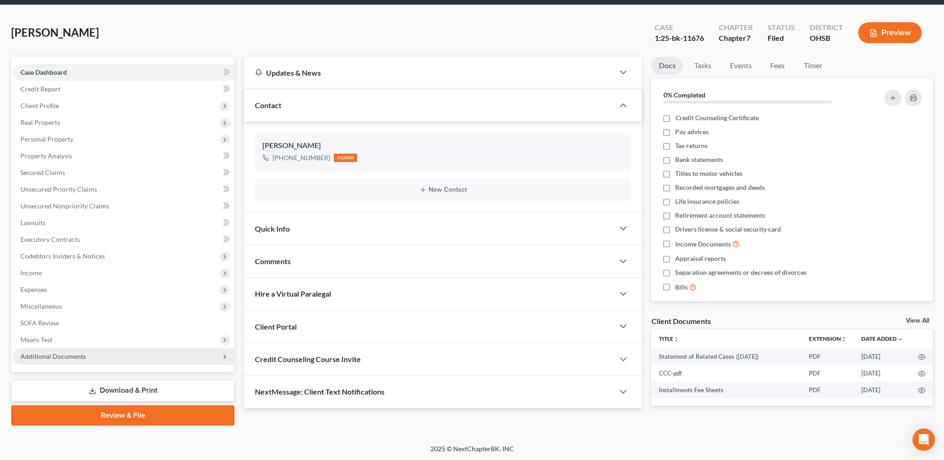
click at [52, 354] on span "Additional Documents" at bounding box center [52, 356] width 65 height 8
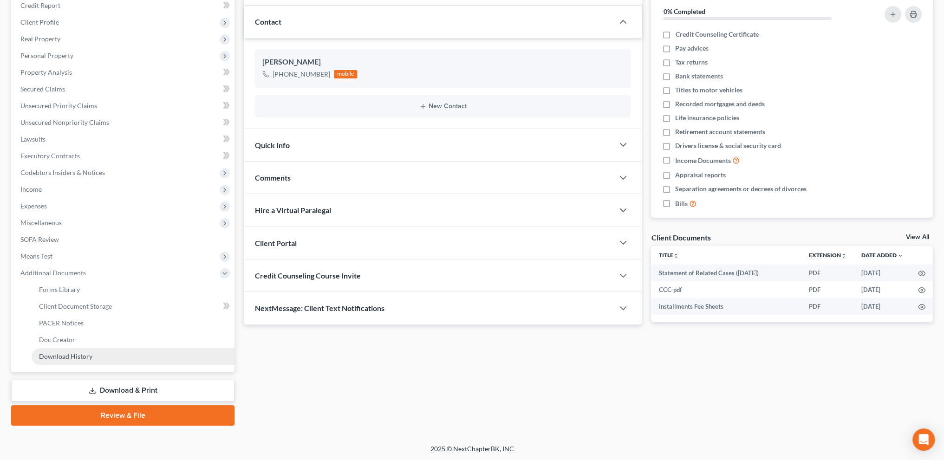
click at [66, 352] on span "Download History" at bounding box center [65, 356] width 53 height 8
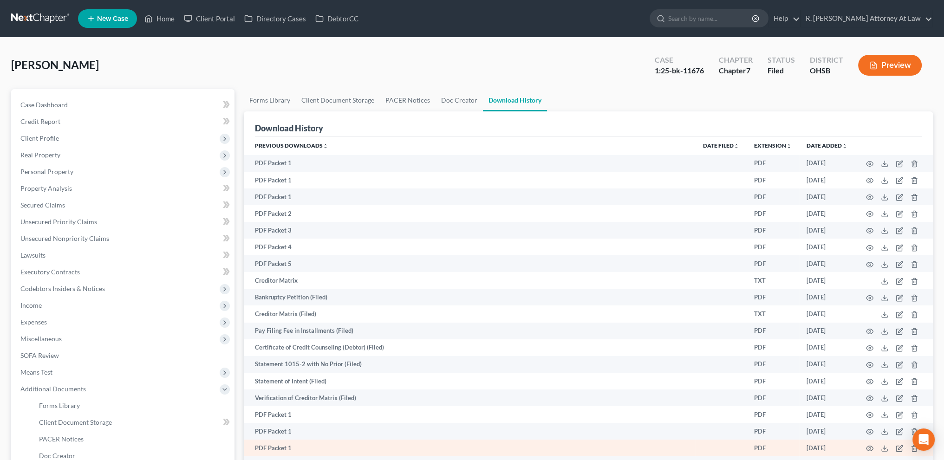
scroll to position [116, 0]
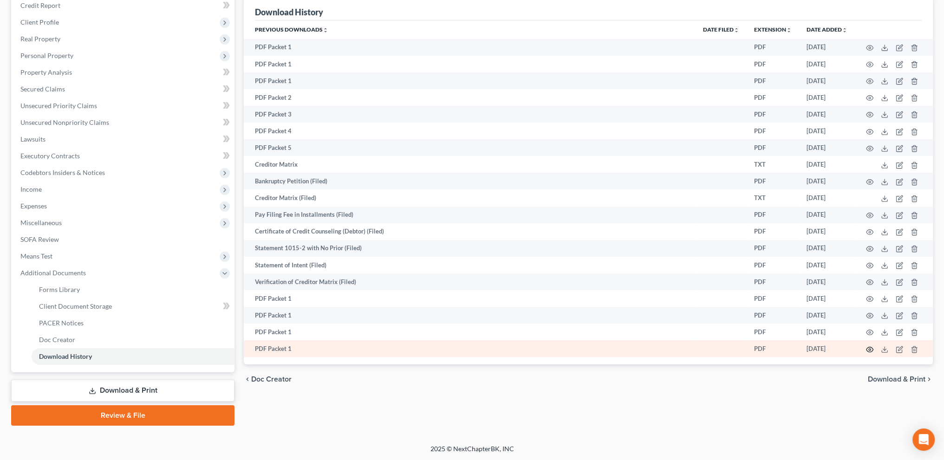
click at [869, 352] on icon "button" at bounding box center [869, 349] width 7 height 7
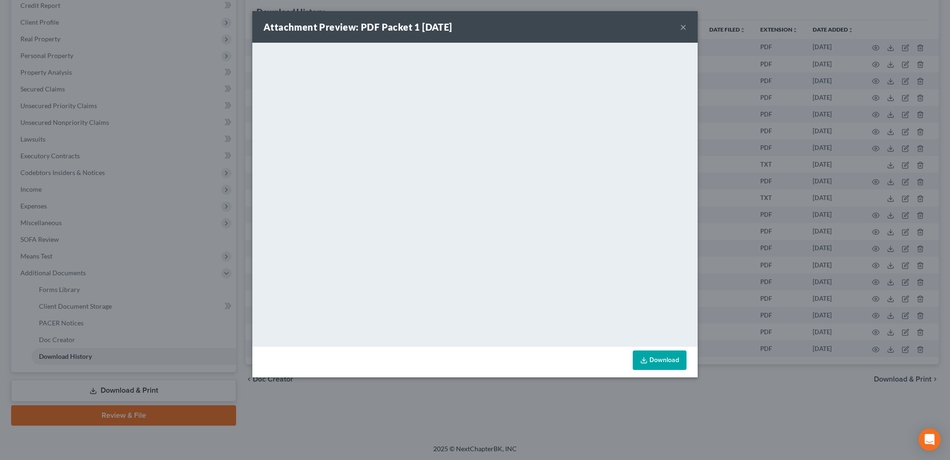
click at [681, 28] on button "×" at bounding box center [683, 26] width 6 height 11
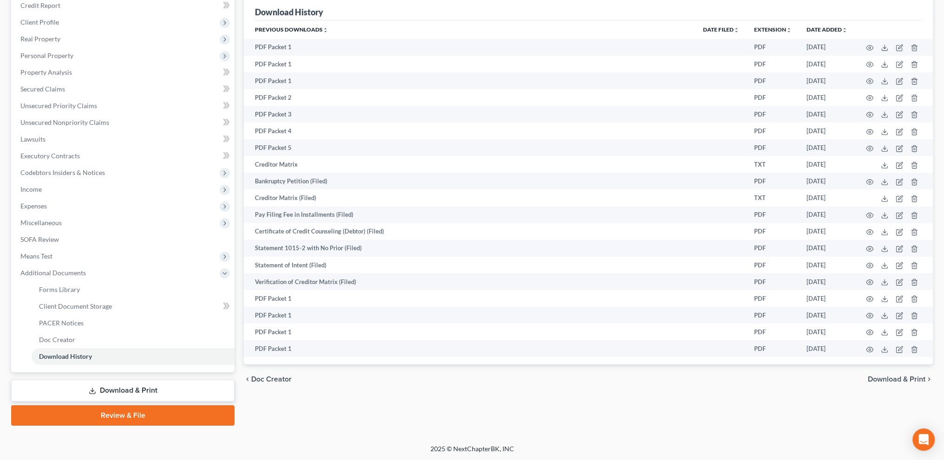
click at [121, 389] on link "Download & Print" at bounding box center [122, 391] width 223 height 22
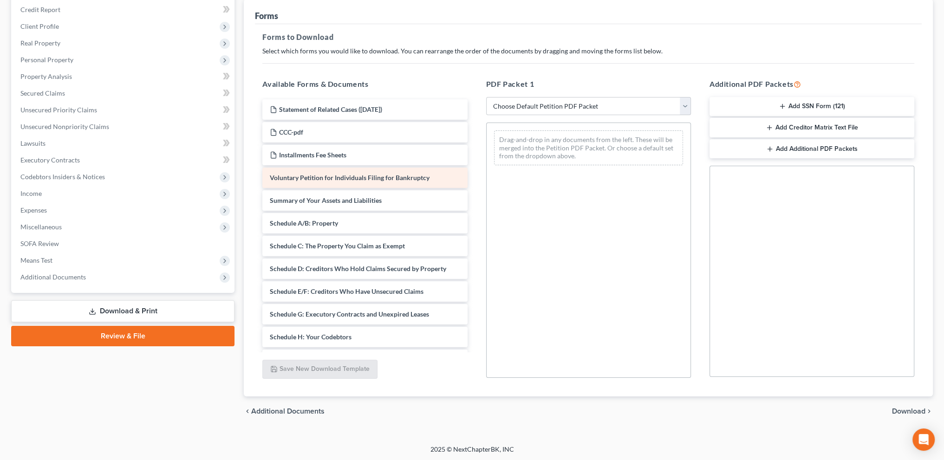
scroll to position [112, 0]
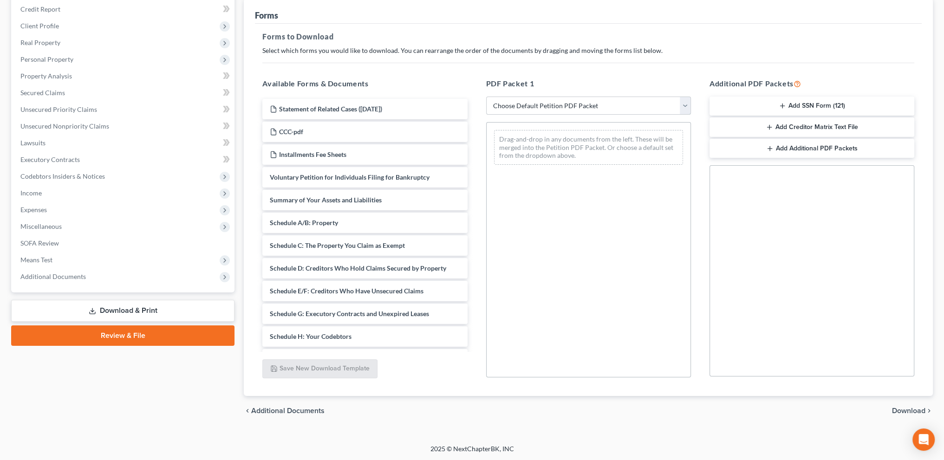
click at [524, 103] on select "Choose Default Petition PDF Packet Complete Bankruptcy Petition (all forms and …" at bounding box center [588, 106] width 205 height 19
select select "2"
click at [486, 97] on select "Choose Default Petition PDF Packet Complete Bankruptcy Petition (all forms and …" at bounding box center [588, 106] width 205 height 19
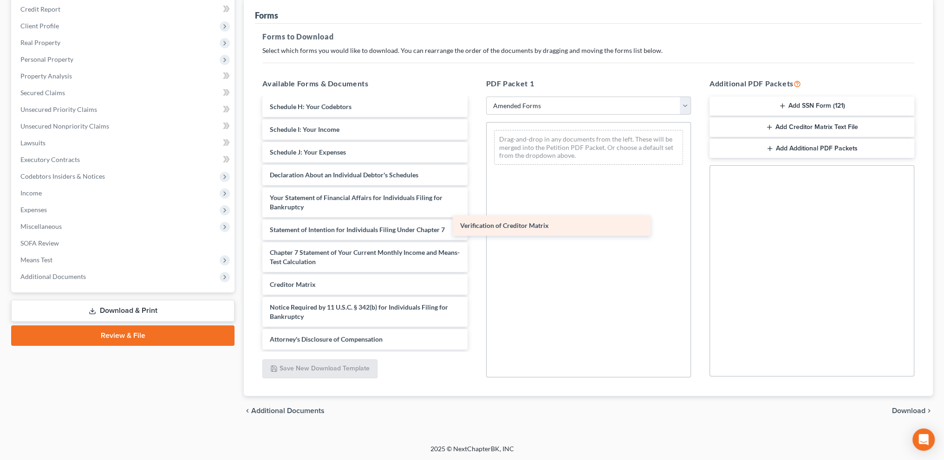
scroll to position [162, 0]
drag, startPoint x: 314, startPoint y: 282, endPoint x: 570, endPoint y: 173, distance: 278.0
click at [474, 151] on div "Verification of Creditor Matrix Voluntary Petition for Individuals Filing for B…" at bounding box center [365, 143] width 220 height 412
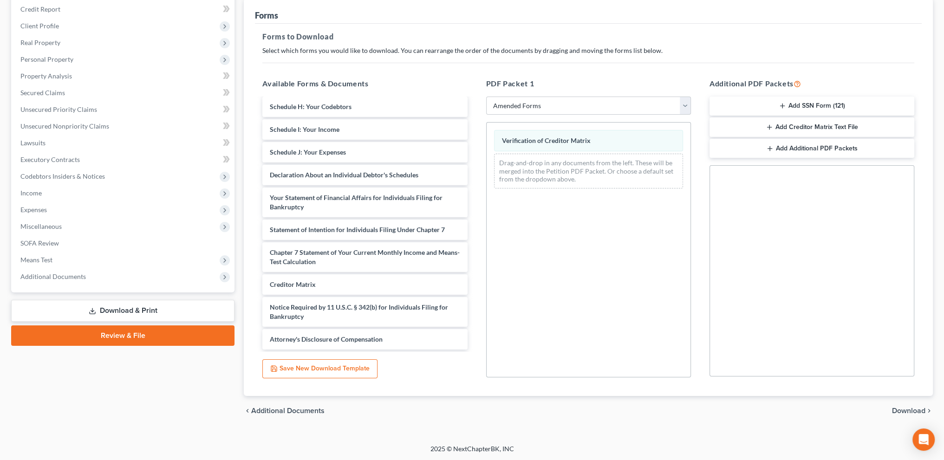
click at [909, 408] on span "Download" at bounding box center [908, 410] width 33 height 7
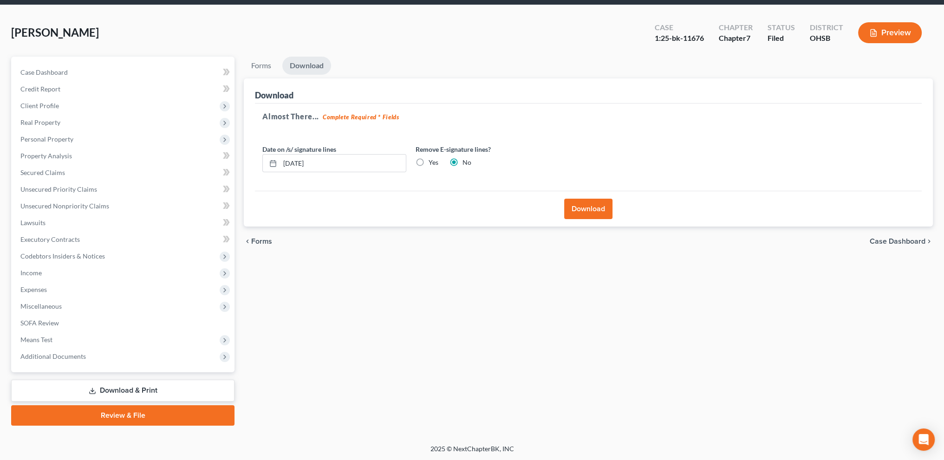
click at [583, 211] on button "Download" at bounding box center [588, 209] width 48 height 20
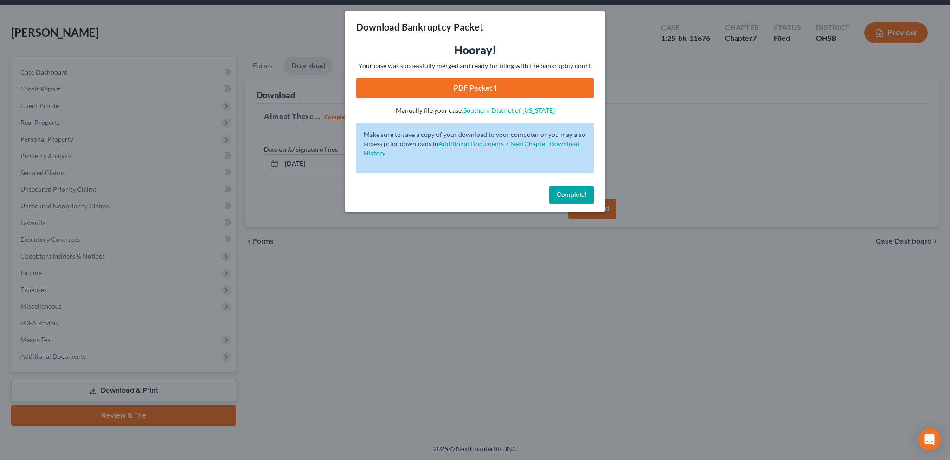
click at [477, 83] on link "PDF Packet 1" at bounding box center [475, 88] width 238 height 20
click at [574, 188] on button "Complete!" at bounding box center [571, 195] width 45 height 19
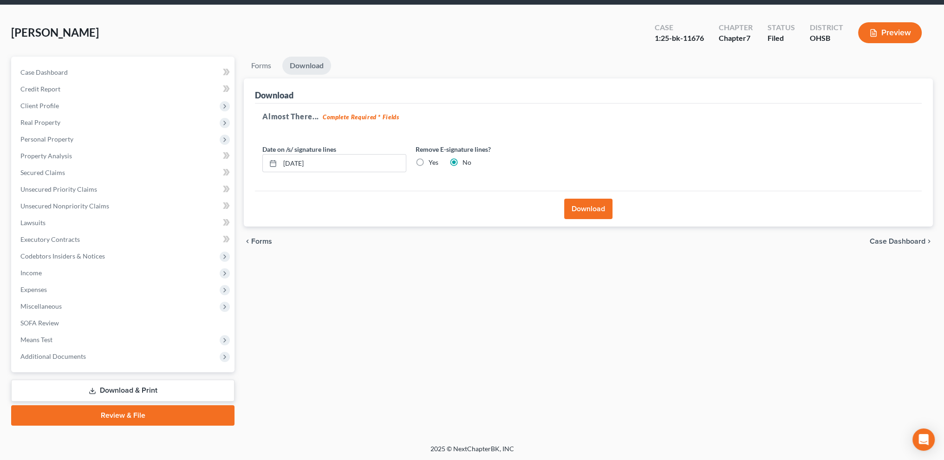
click at [106, 388] on link "Download & Print" at bounding box center [122, 391] width 223 height 22
click at [38, 360] on span "Additional Documents" at bounding box center [123, 356] width 221 height 17
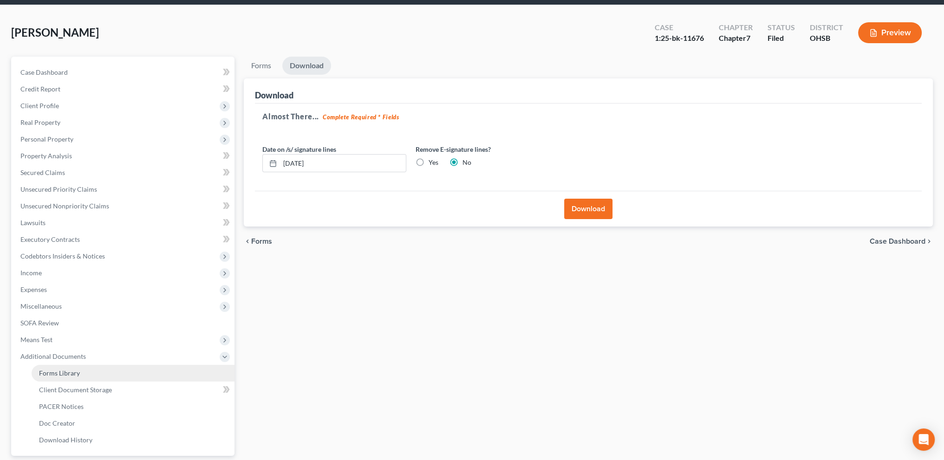
click at [46, 369] on span "Forms Library" at bounding box center [59, 373] width 41 height 8
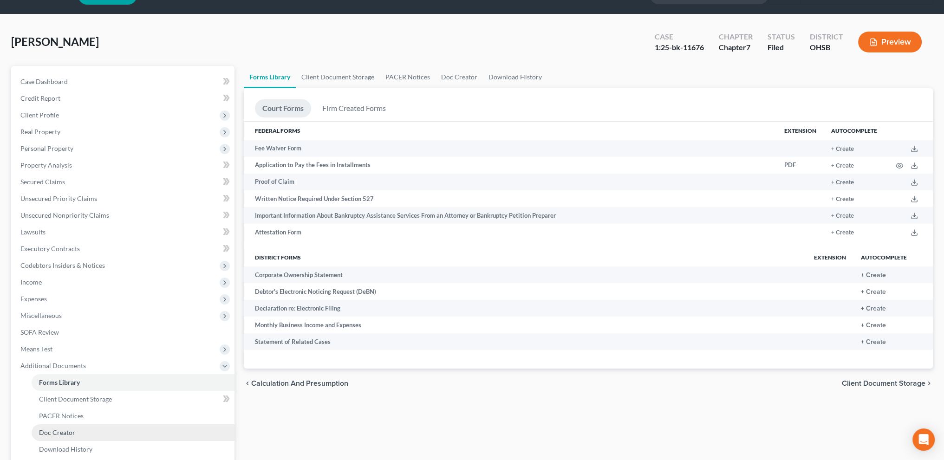
scroll to position [116, 0]
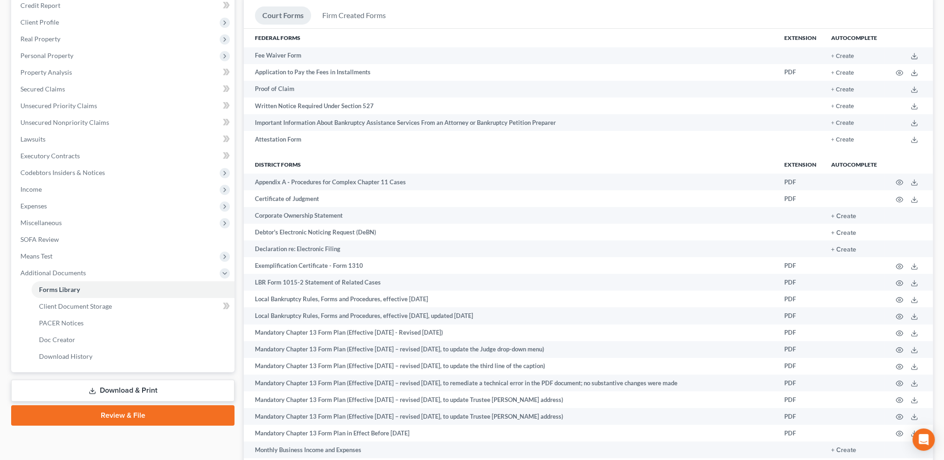
click at [120, 391] on link "Download & Print" at bounding box center [122, 391] width 223 height 22
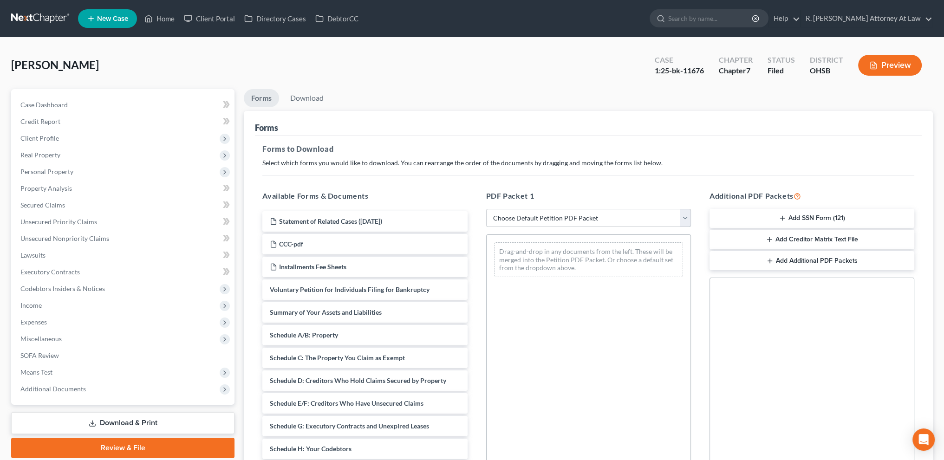
click at [528, 213] on select "Choose Default Petition PDF Packet Complete Bankruptcy Petition (all forms and …" at bounding box center [588, 218] width 205 height 19
select select "2"
click at [486, 209] on select "Choose Default Petition PDF Packet Complete Bankruptcy Petition (all forms and …" at bounding box center [588, 218] width 205 height 19
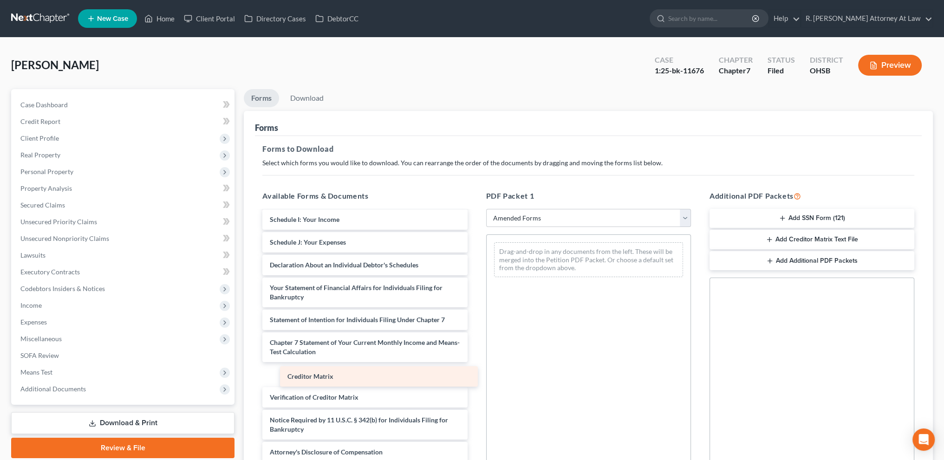
scroll to position [162, 0]
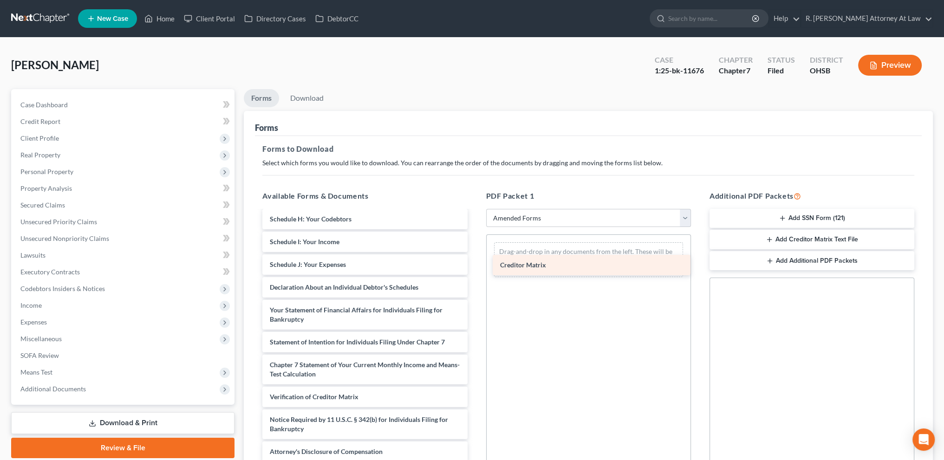
drag, startPoint x: 291, startPoint y: 373, endPoint x: 519, endPoint y: 264, distance: 252.6
click at [474, 264] on div "Creditor Matrix Voluntary Petition for Individuals Filing for Bankruptcy Summar…" at bounding box center [365, 256] width 220 height 412
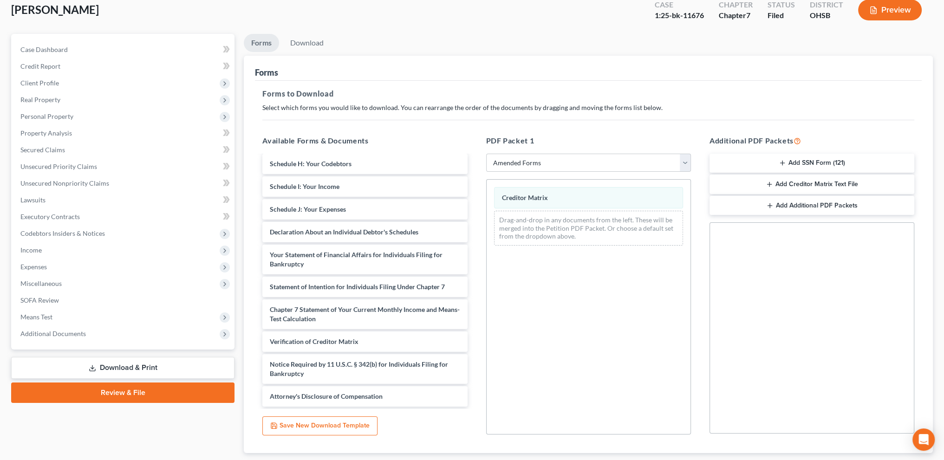
scroll to position [112, 0]
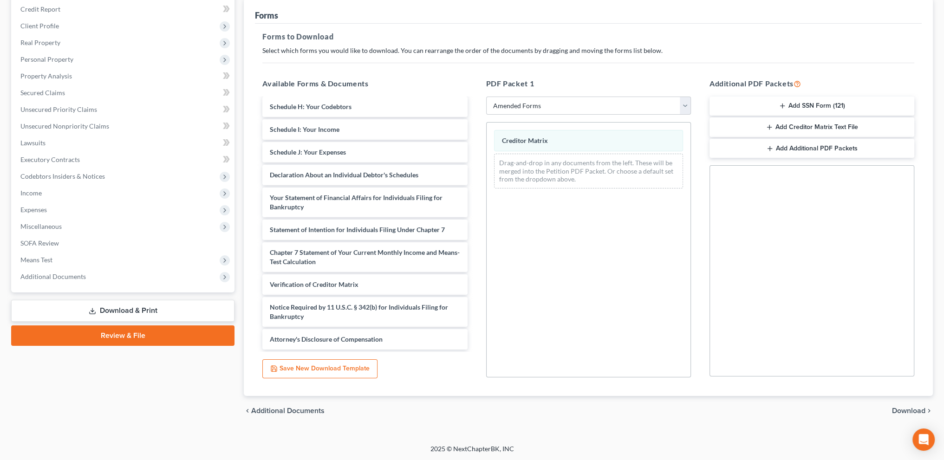
click at [900, 411] on span "Download" at bounding box center [908, 410] width 33 height 7
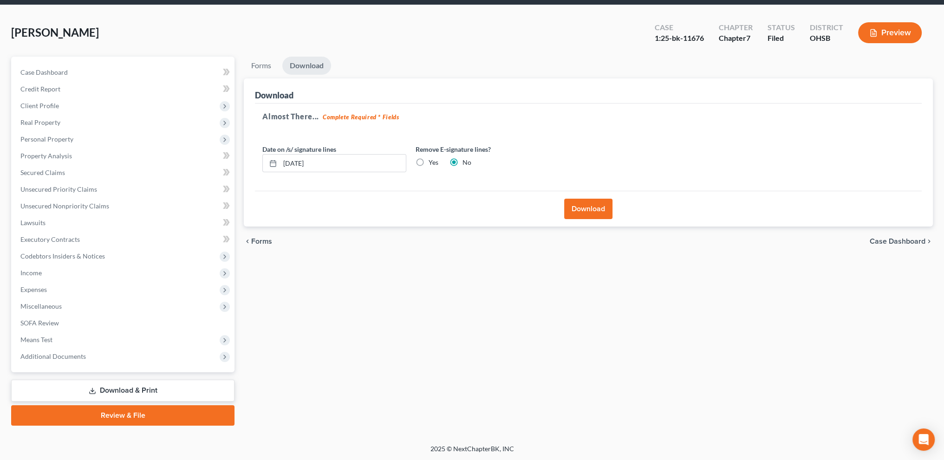
click at [595, 204] on button "Download" at bounding box center [588, 209] width 48 height 20
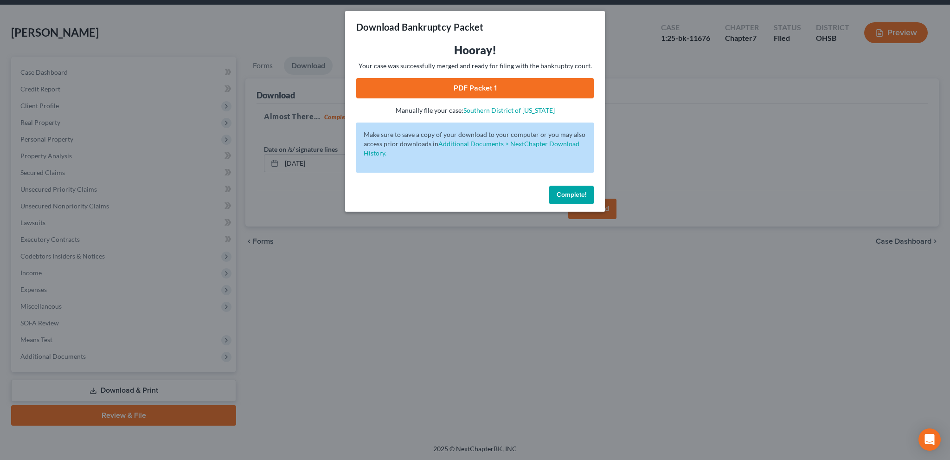
click at [457, 83] on link "PDF Packet 1" at bounding box center [475, 88] width 238 height 20
click at [569, 194] on span "Complete!" at bounding box center [572, 195] width 30 height 8
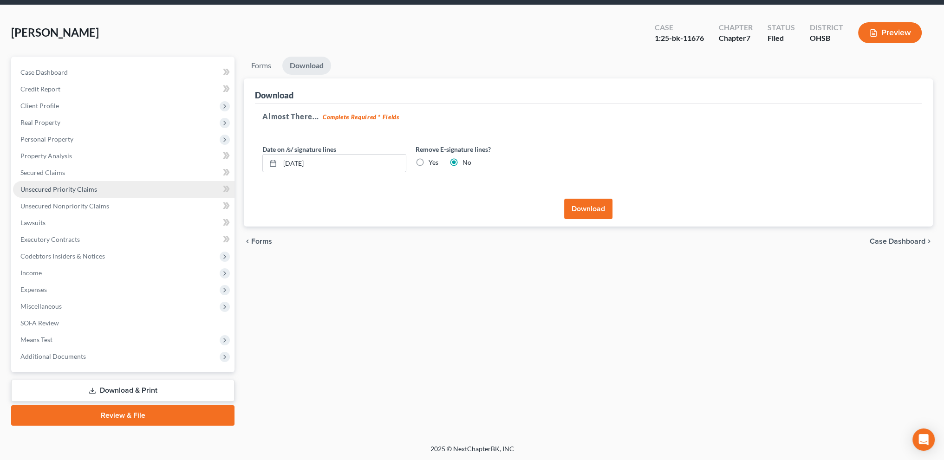
click at [92, 186] on span "Unsecured Priority Claims" at bounding box center [58, 189] width 77 height 8
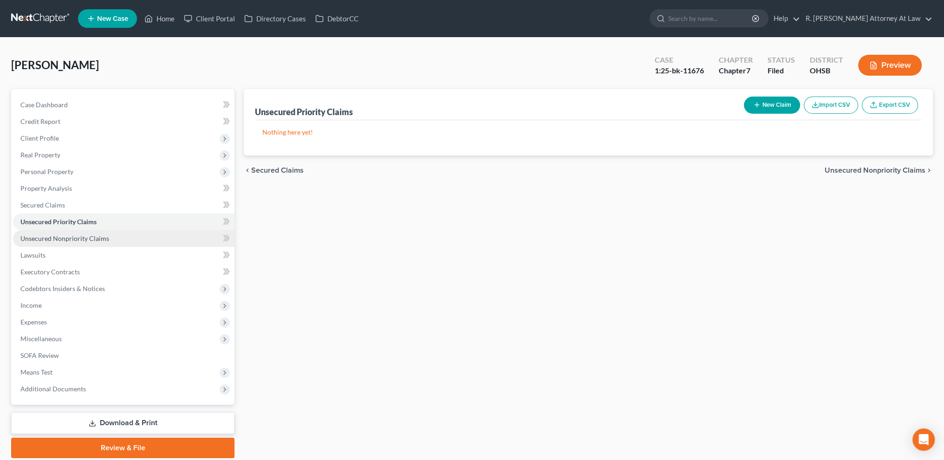
click at [73, 235] on span "Unsecured Nonpriority Claims" at bounding box center [64, 238] width 89 height 8
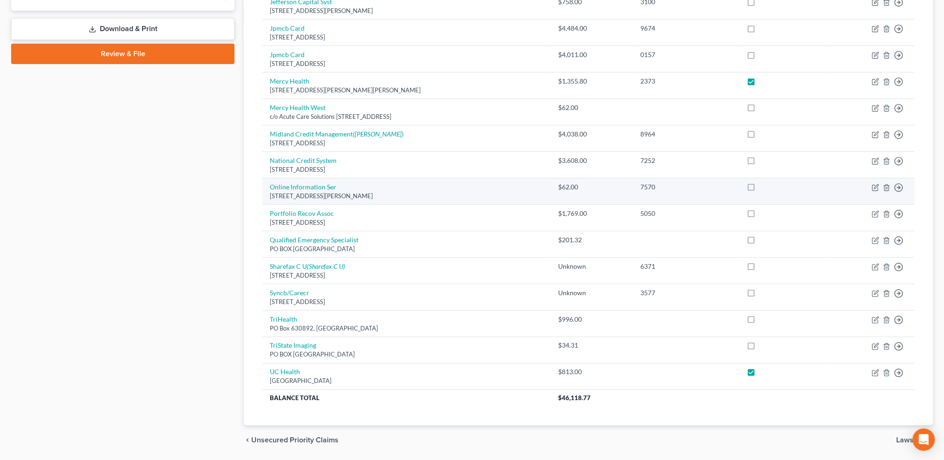
scroll to position [421, 0]
